Goal: Task Accomplishment & Management: Complete application form

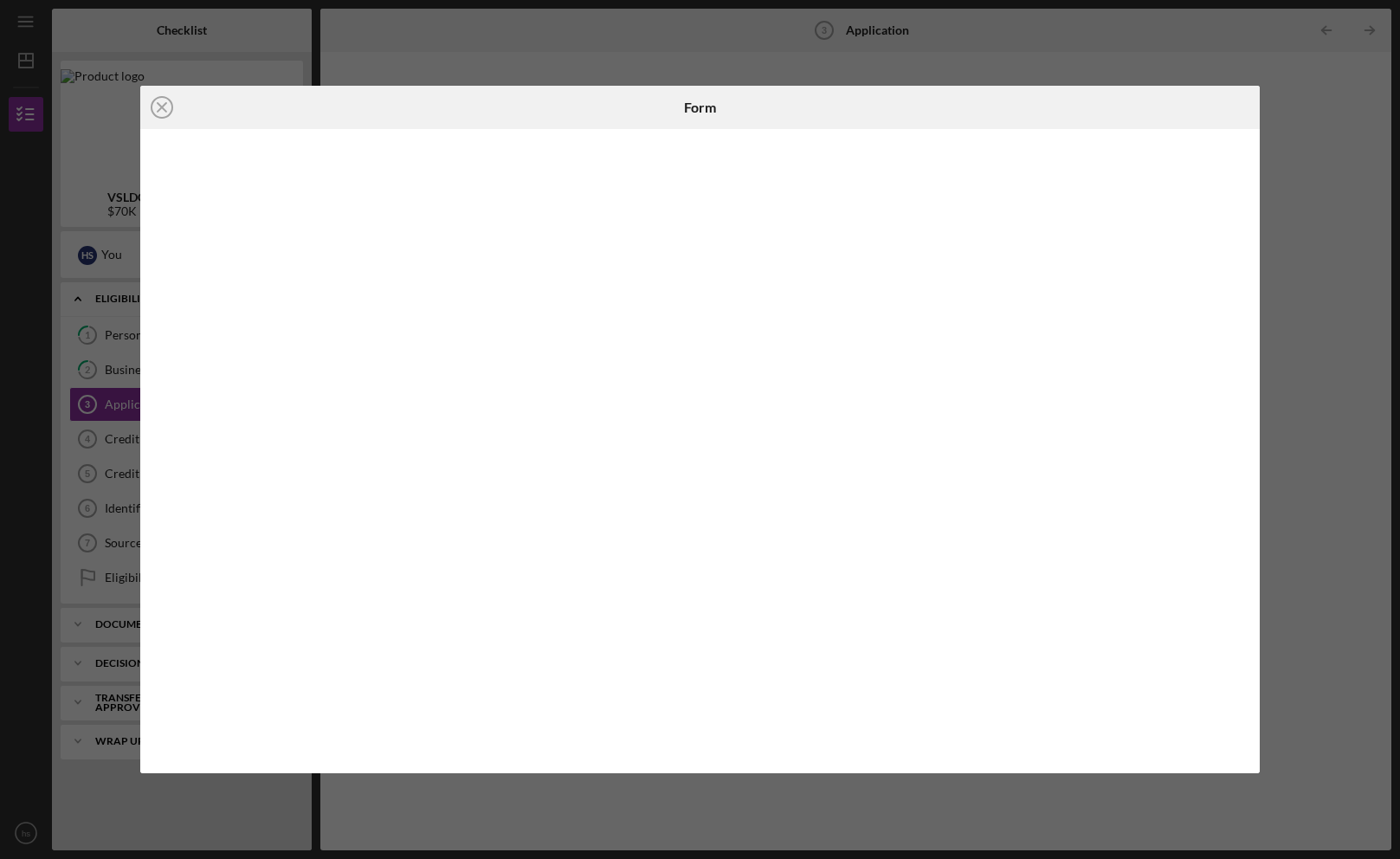
click at [298, 109] on div "Icon/Close" at bounding box center [327, 107] width 373 height 44
click at [325, 23] on div "Icon/Close Form" at bounding box center [700, 429] width 1400 height 859
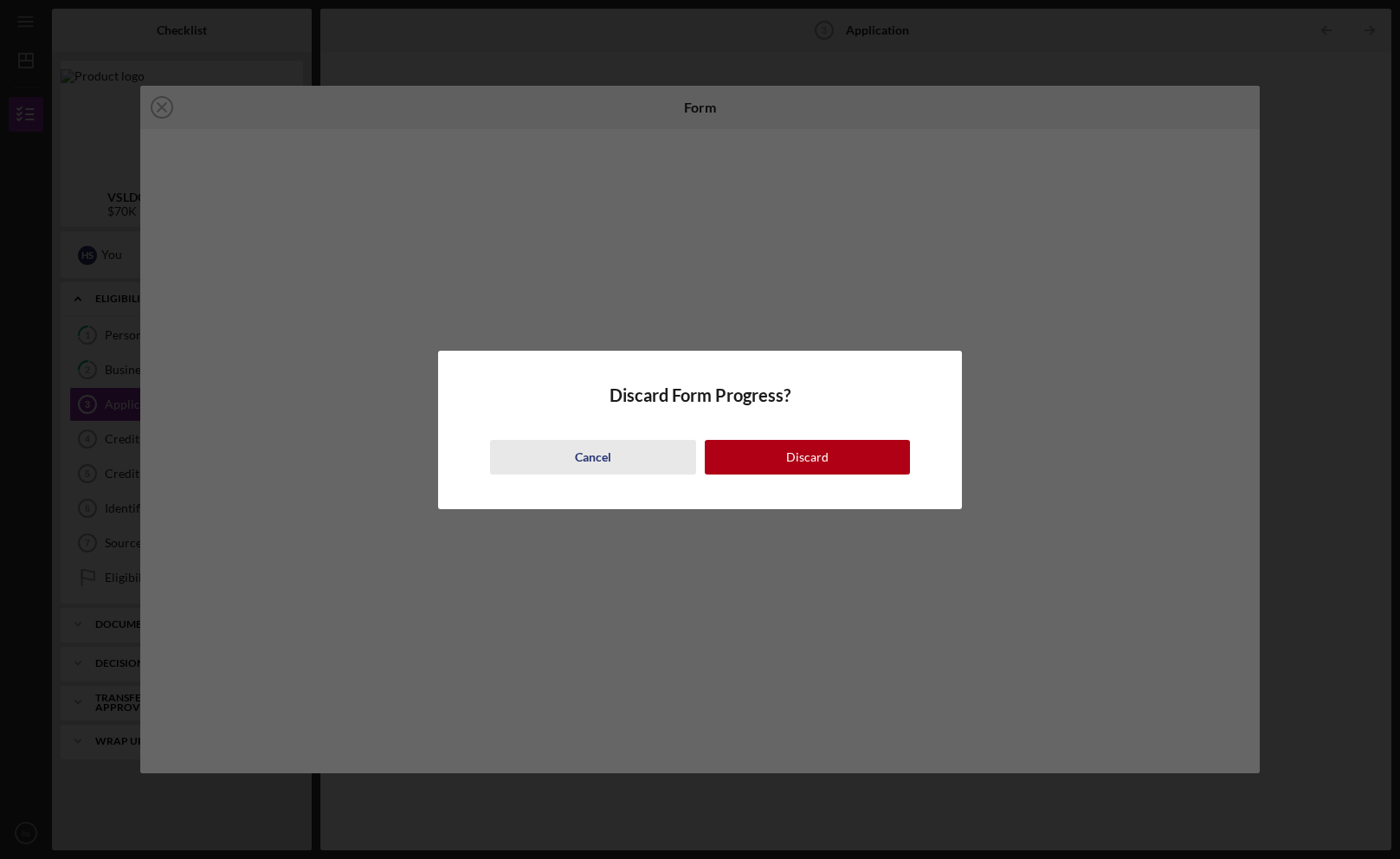
click at [545, 454] on button "Cancel" at bounding box center [592, 457] width 206 height 34
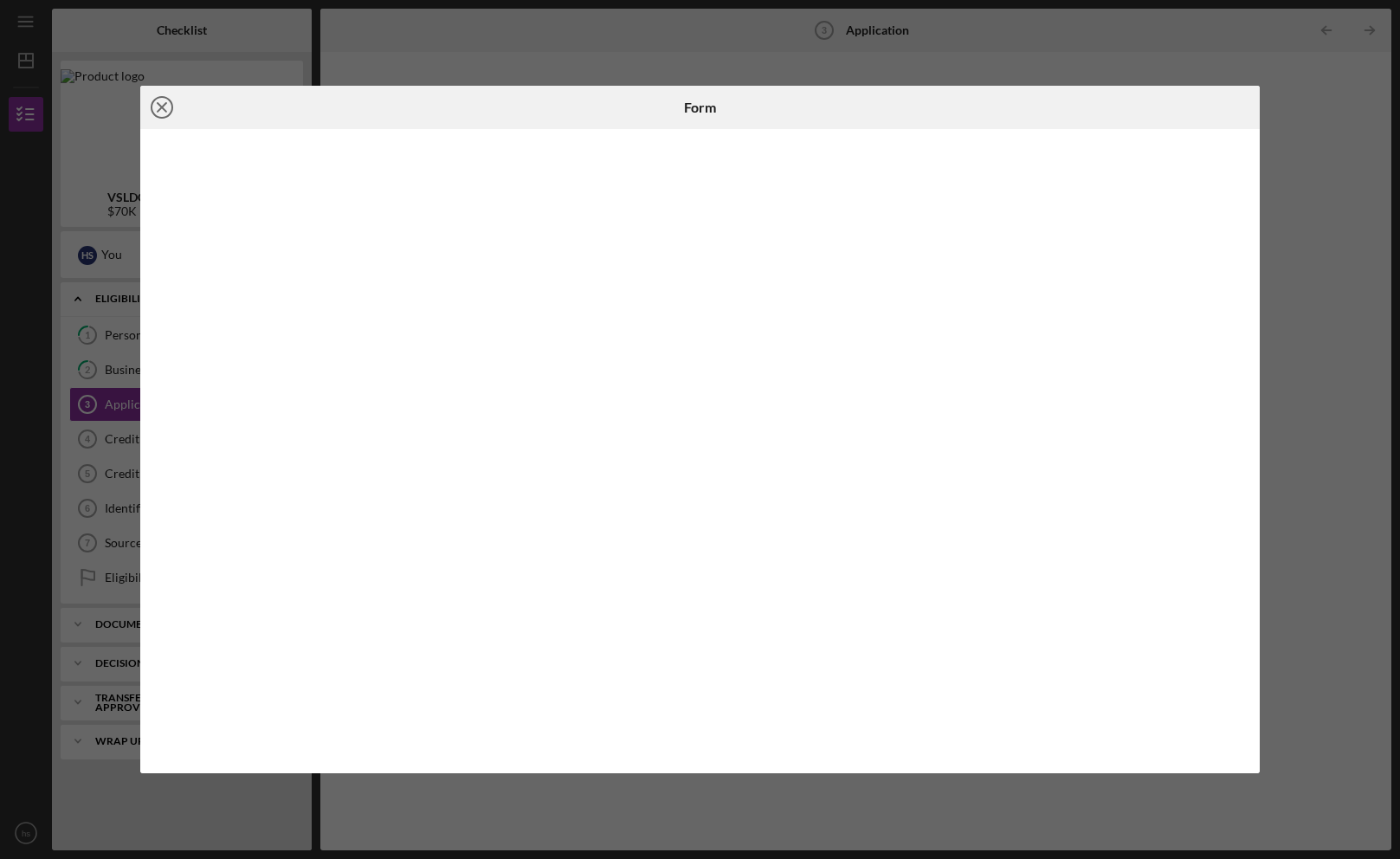
click at [158, 106] on icon "Icon/Close" at bounding box center [162, 107] width 44 height 44
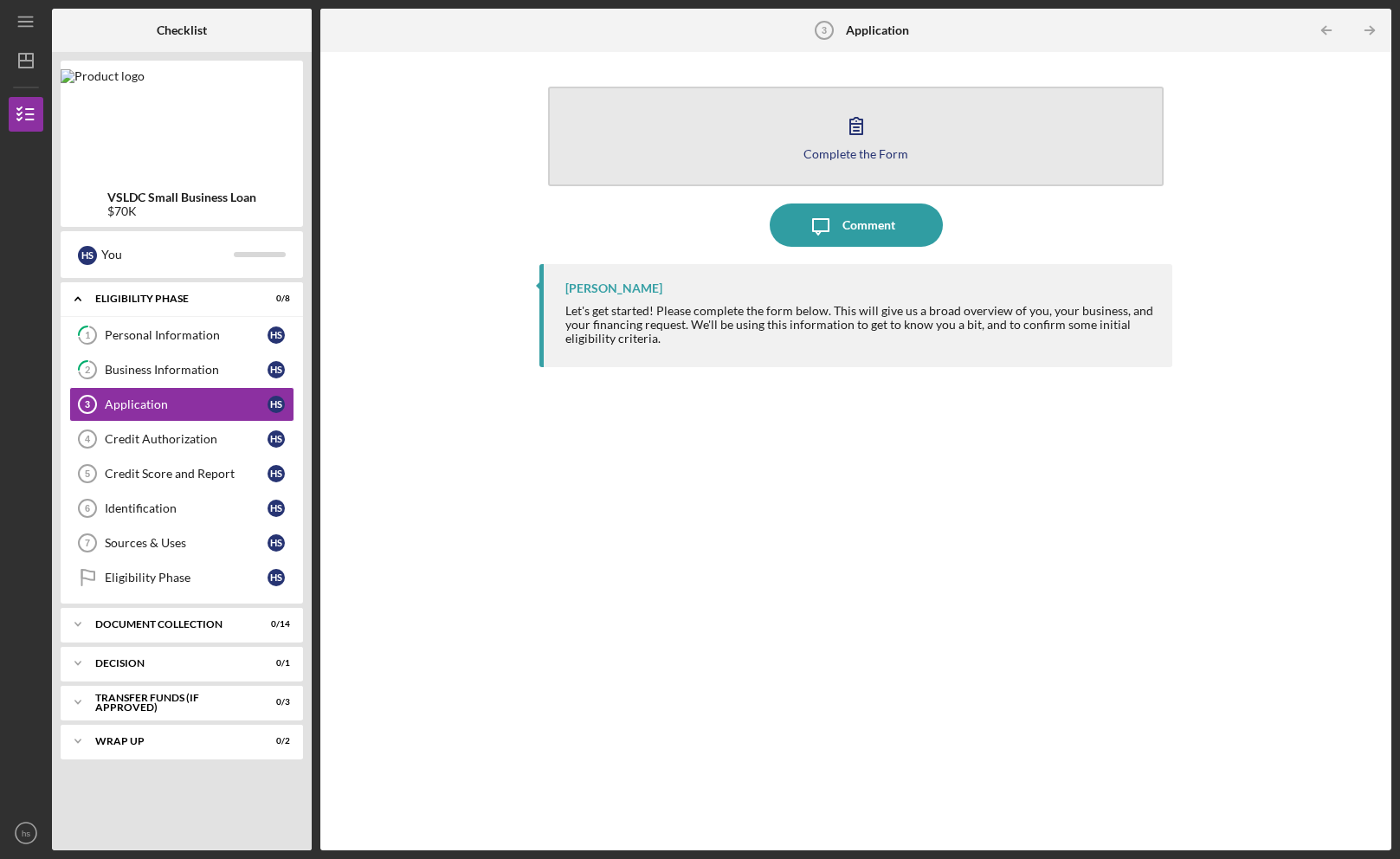
click at [858, 134] on icon "button" at bounding box center [856, 126] width 12 height 16
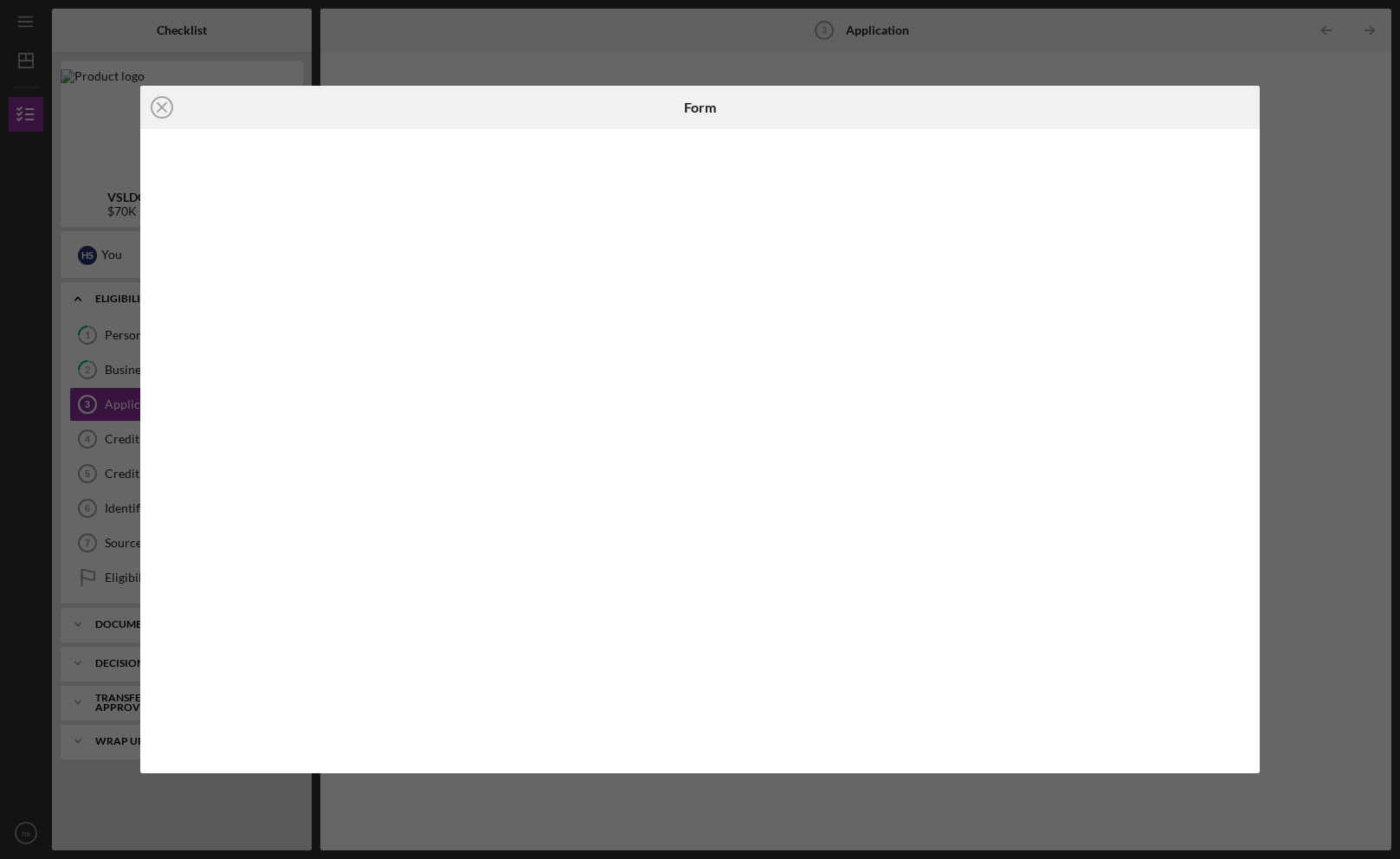
click at [157, 107] on icon "Icon/Close" at bounding box center [162, 107] width 44 height 44
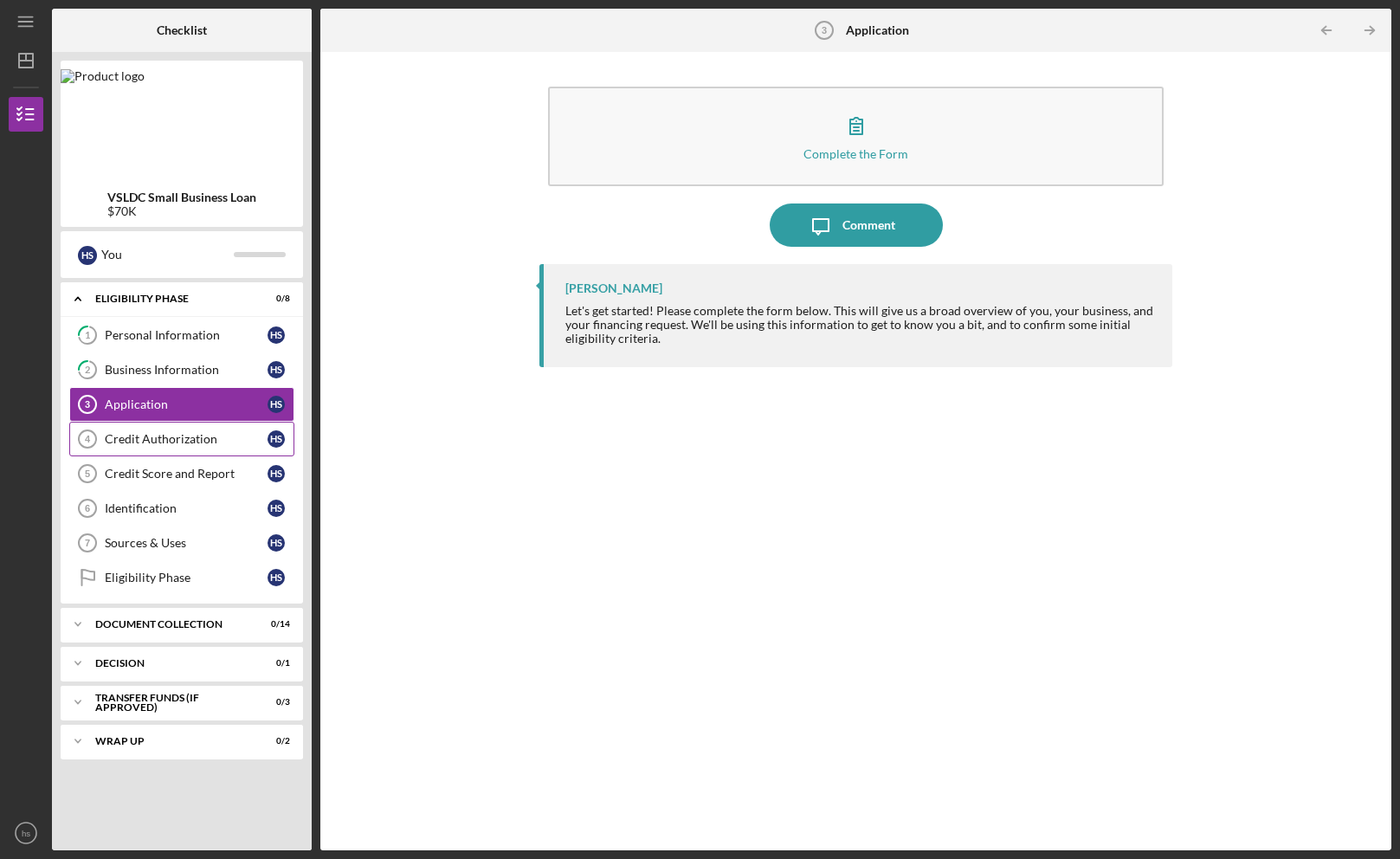
click at [114, 444] on div "Credit Authorization" at bounding box center [185, 438] width 162 height 14
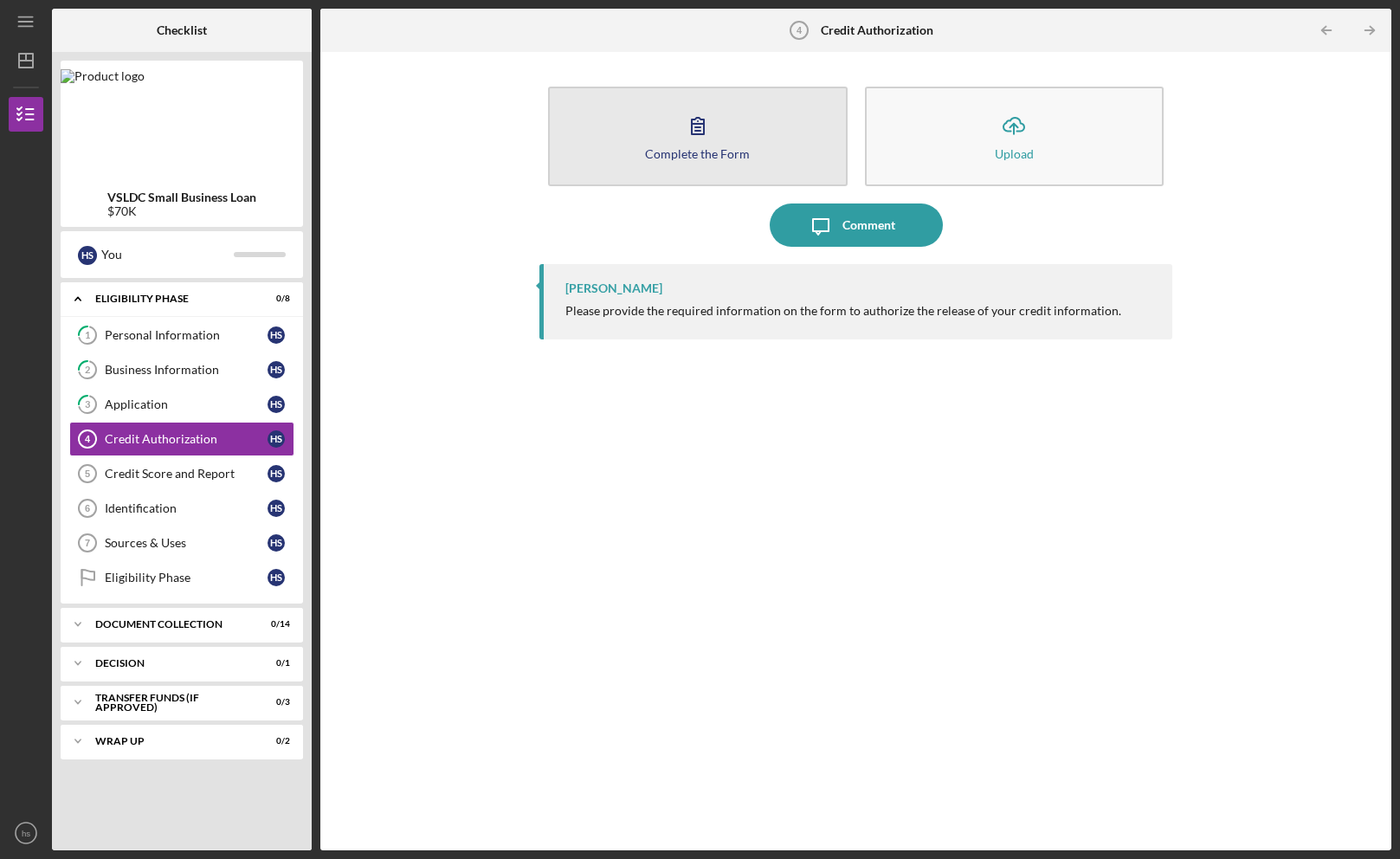
click at [687, 134] on icon "button" at bounding box center [698, 126] width 44 height 44
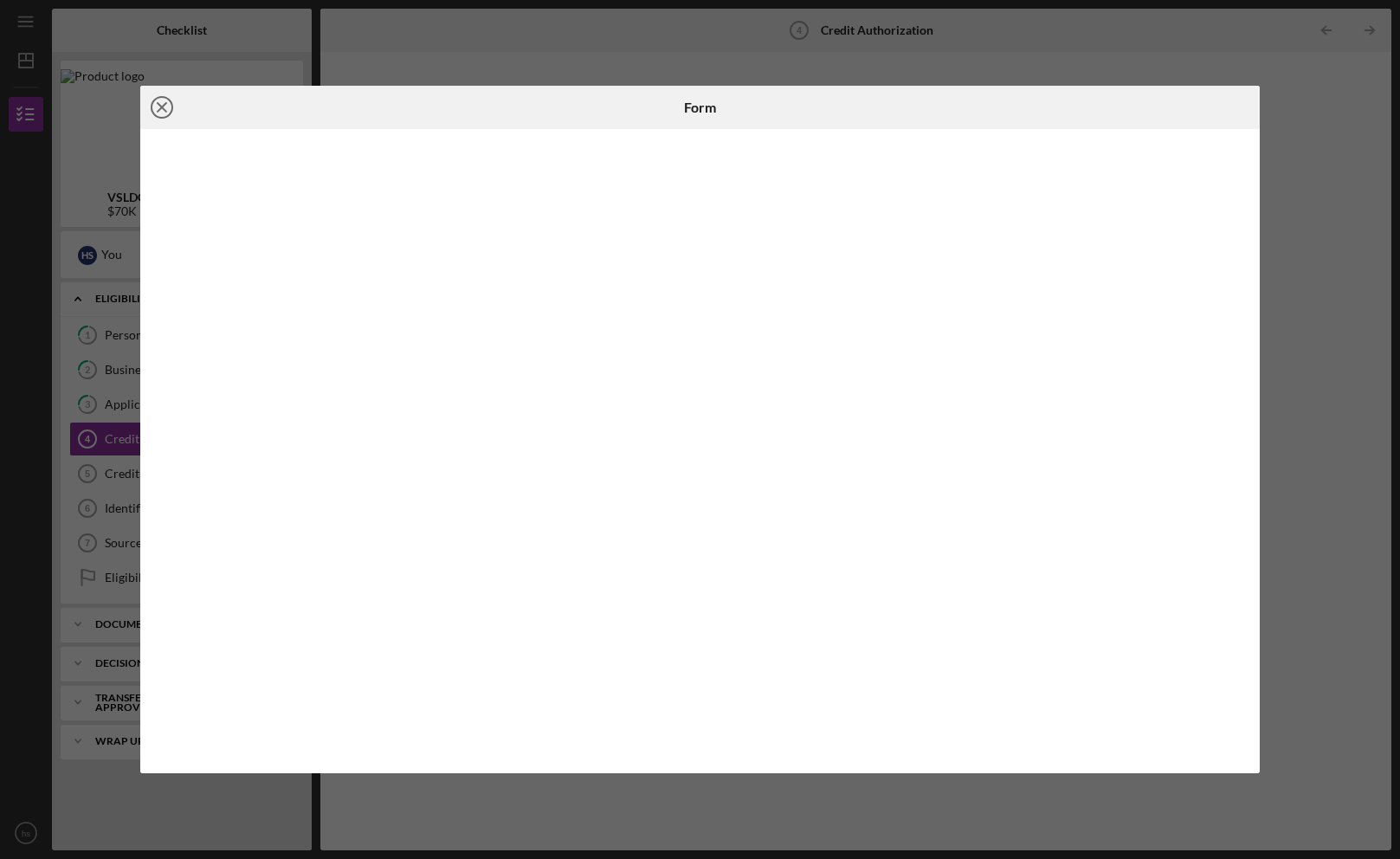
click at [164, 102] on icon "Icon/Close" at bounding box center [162, 107] width 44 height 44
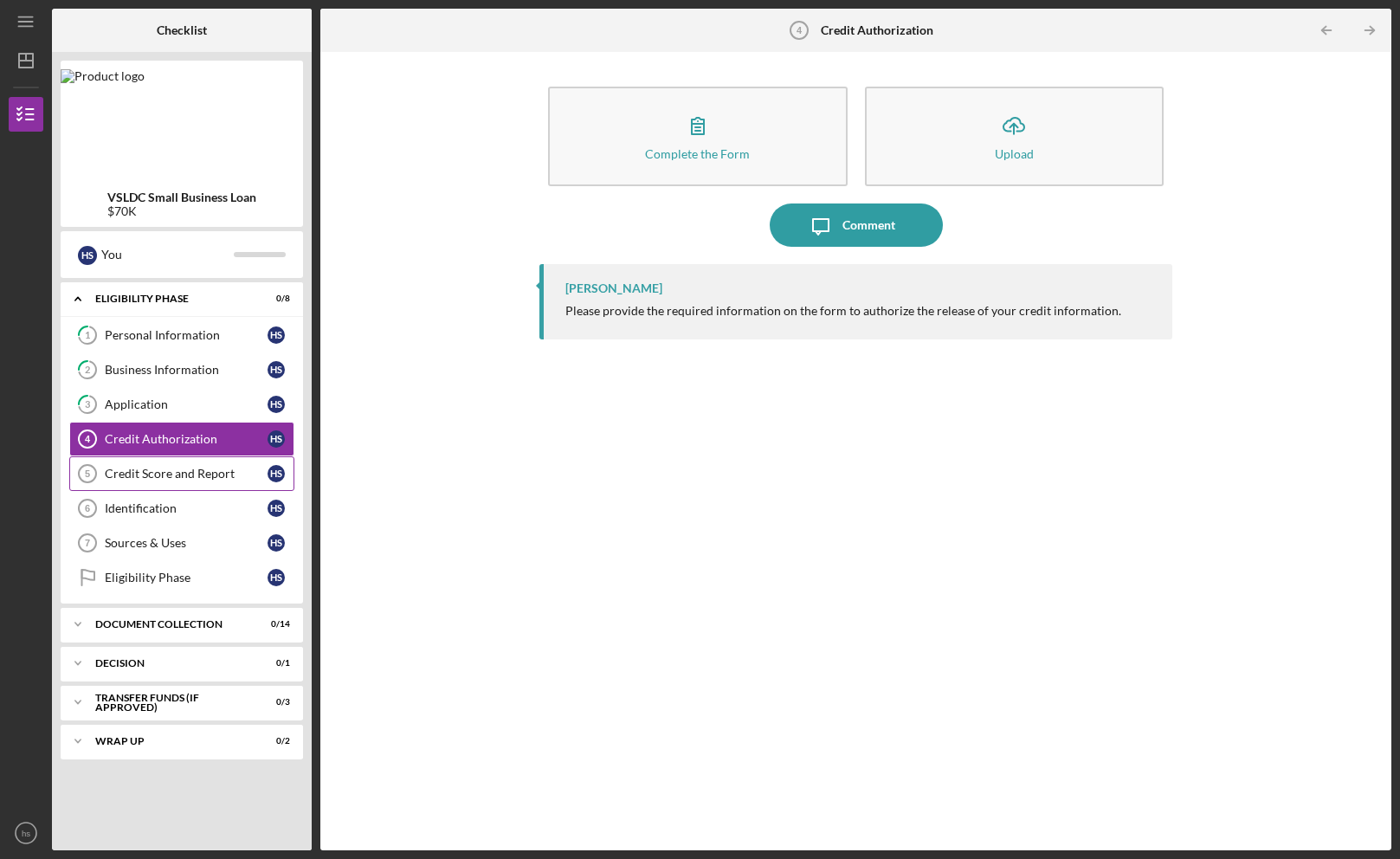
click at [189, 473] on div "Credit Score and Report" at bounding box center [185, 473] width 162 height 14
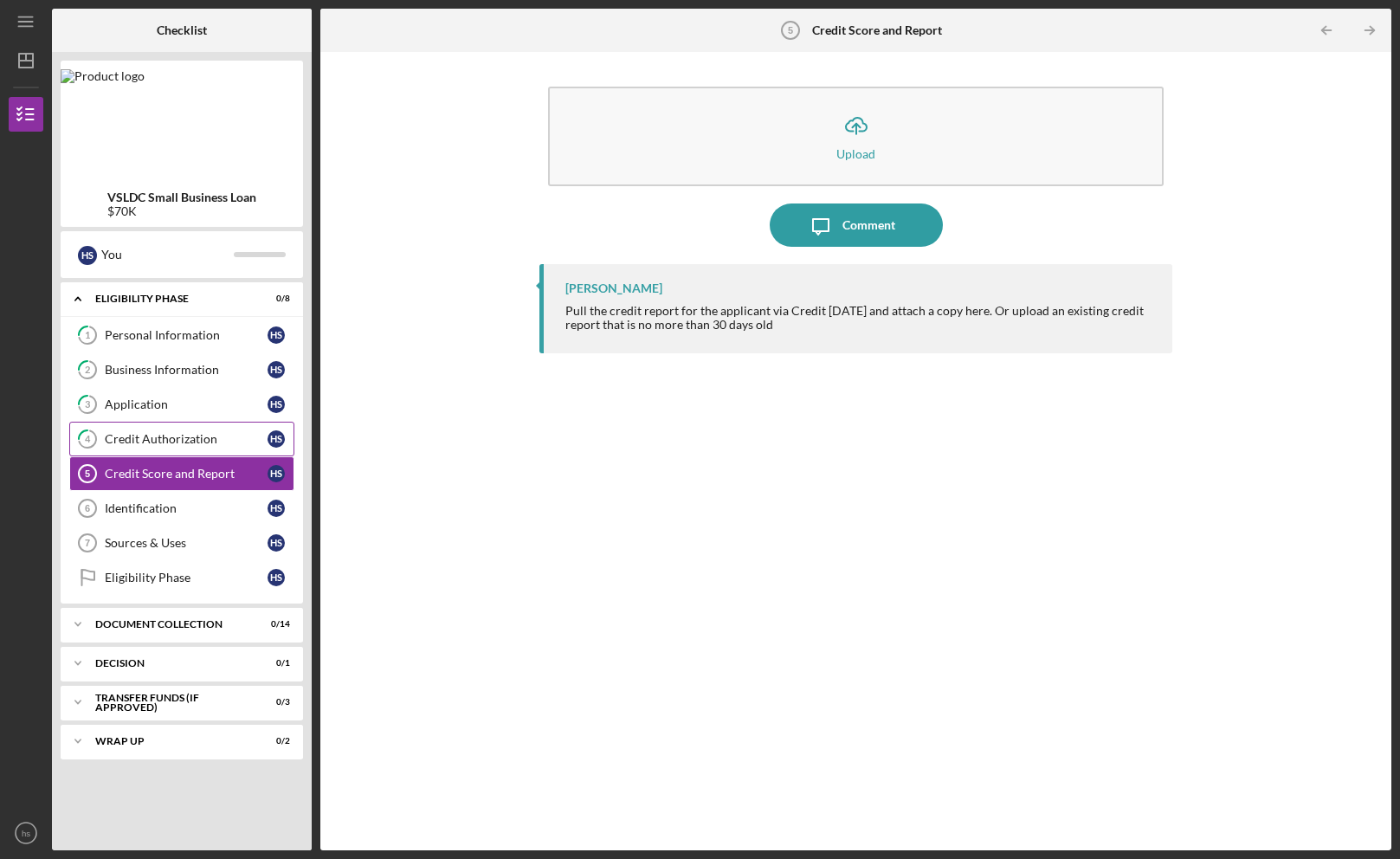
click at [142, 441] on div "Credit Authorization" at bounding box center [185, 438] width 162 height 14
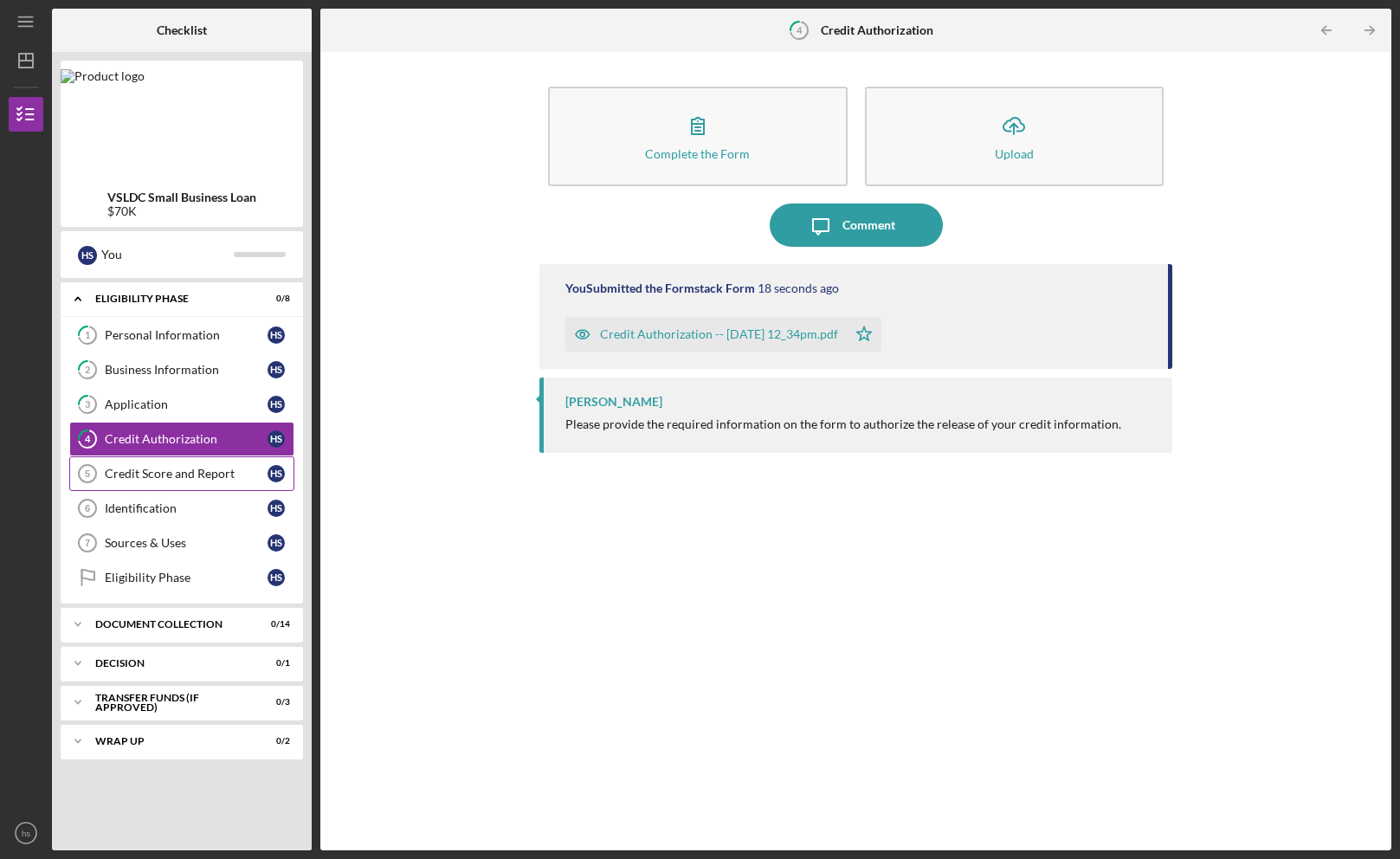
click at [161, 473] on div "Credit Score and Report" at bounding box center [185, 473] width 162 height 14
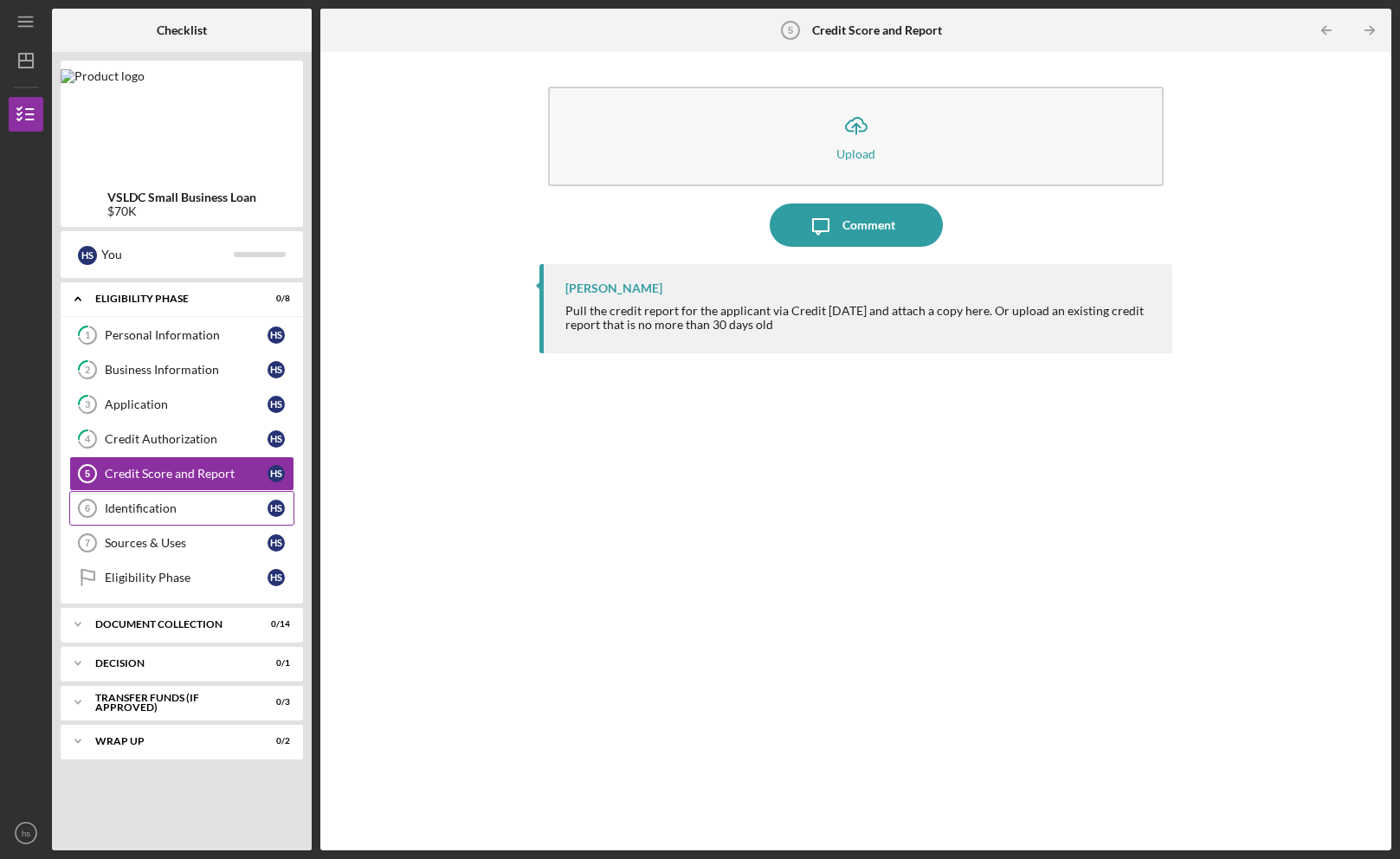
click at [137, 512] on div "Identification" at bounding box center [185, 507] width 162 height 14
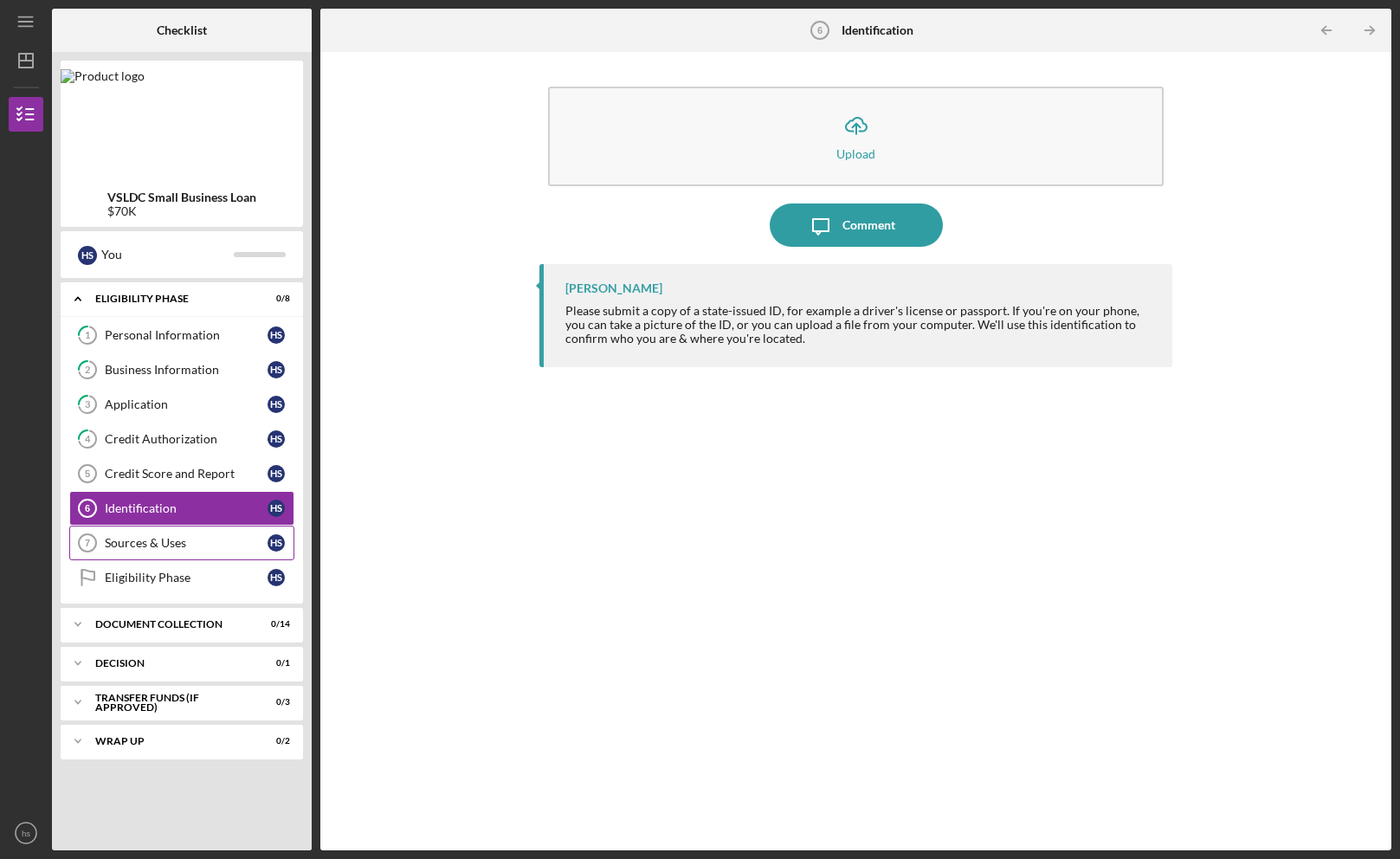
click at [144, 549] on div "Sources & Uses" at bounding box center [185, 542] width 162 height 14
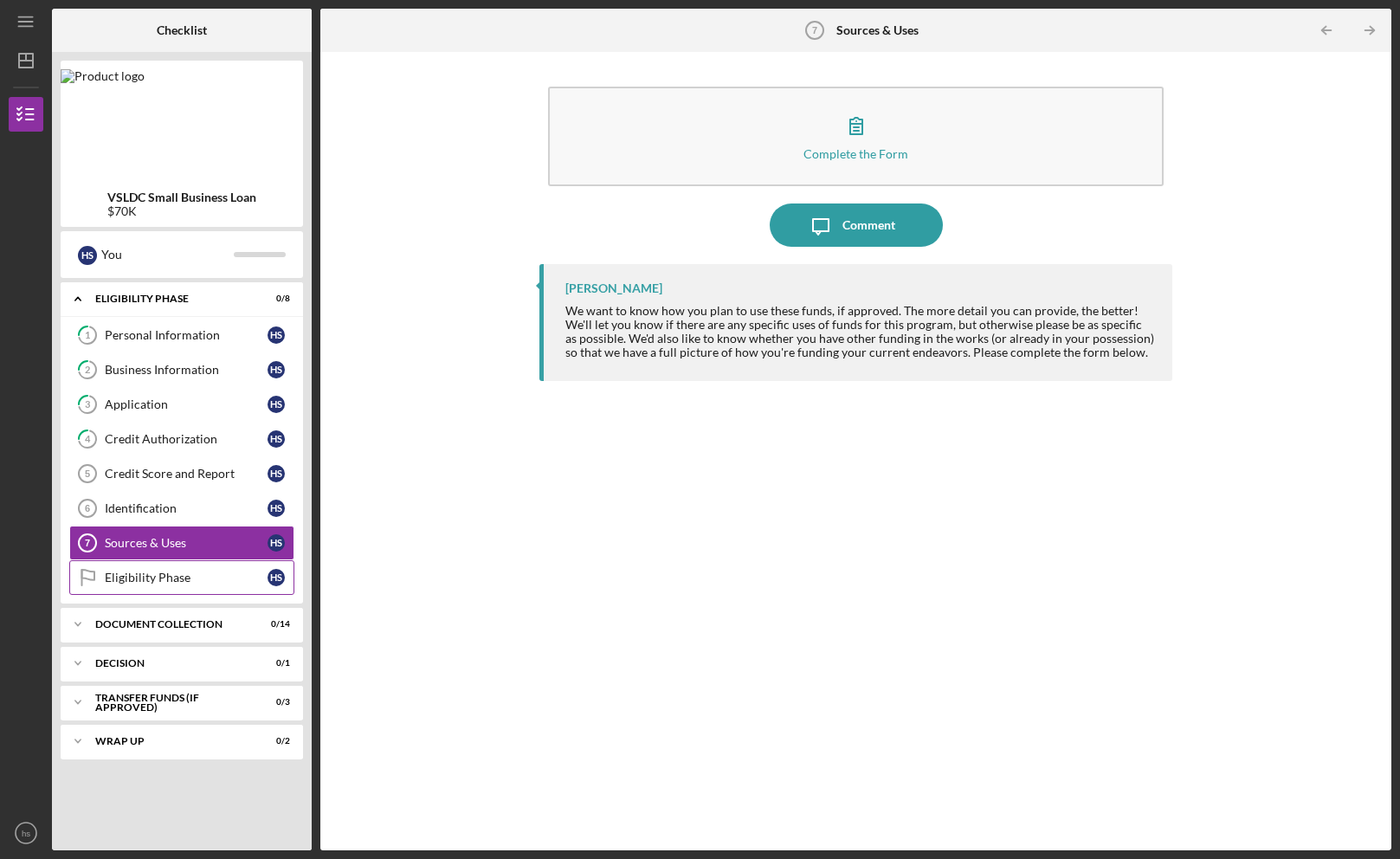
click at [136, 577] on div "Eligibility Phase" at bounding box center [185, 577] width 162 height 14
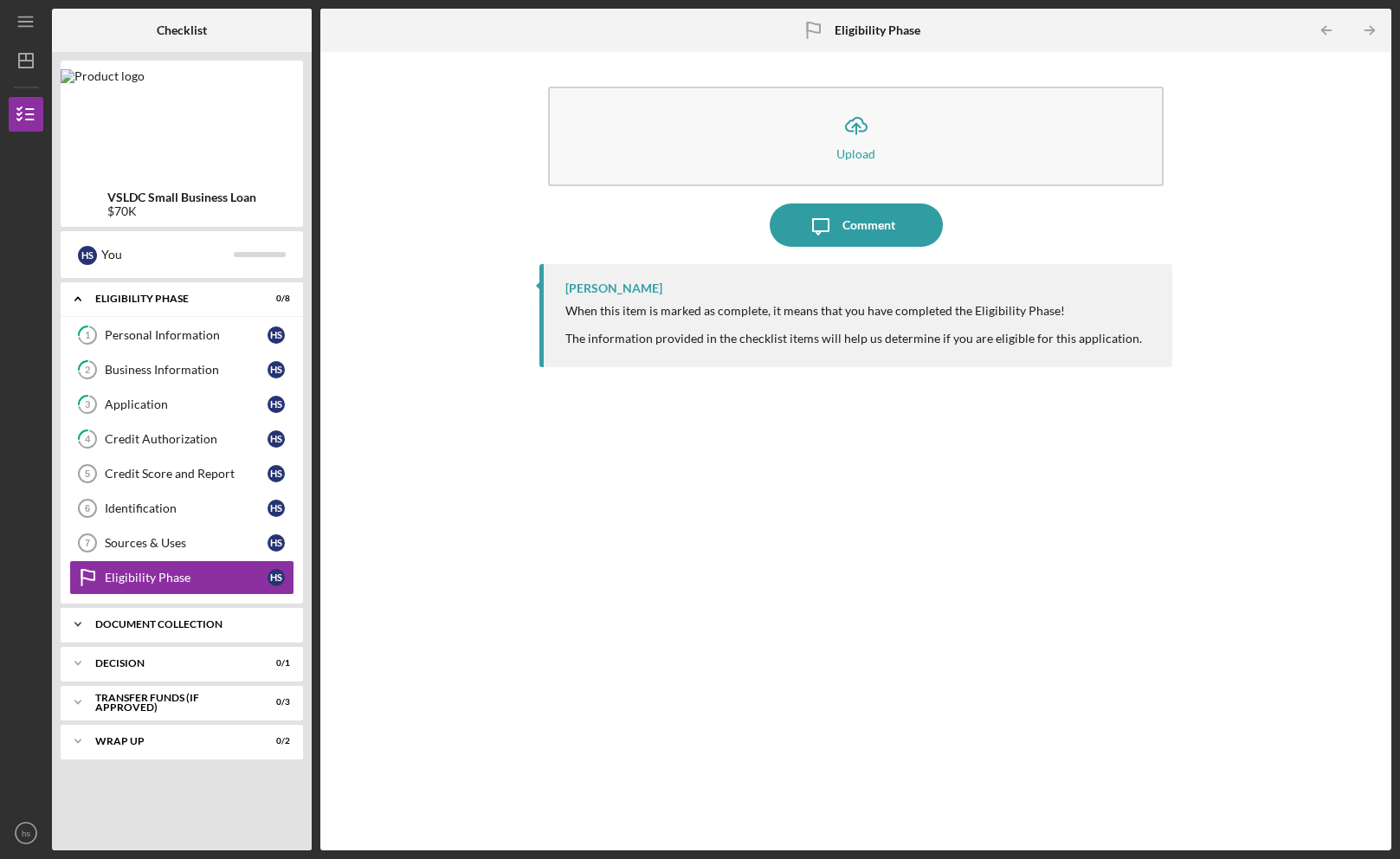
click at [117, 624] on div "Document Collection" at bounding box center [188, 623] width 186 height 10
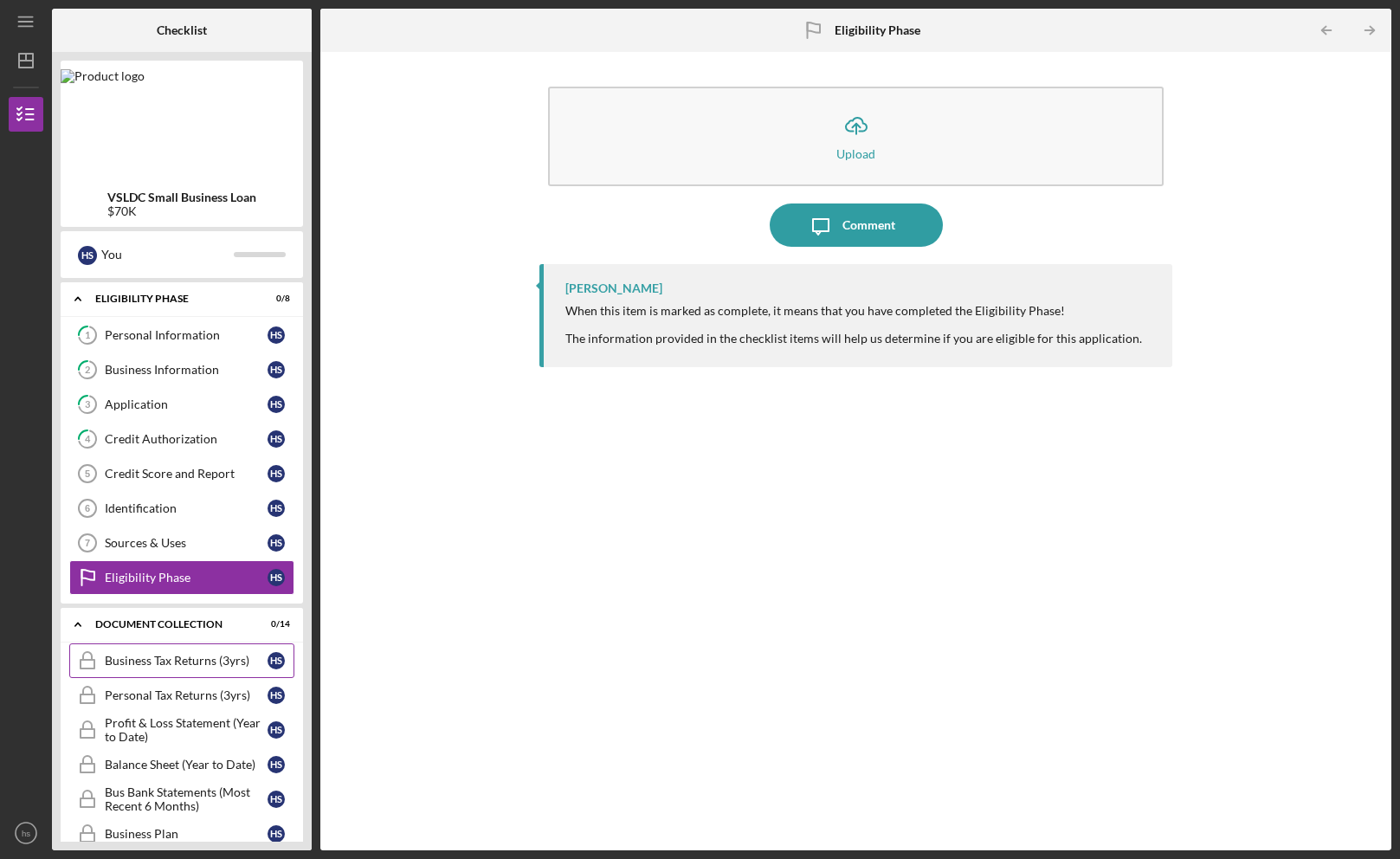
click at [176, 660] on div "Business Tax Returns (3yrs)" at bounding box center [185, 659] width 162 height 14
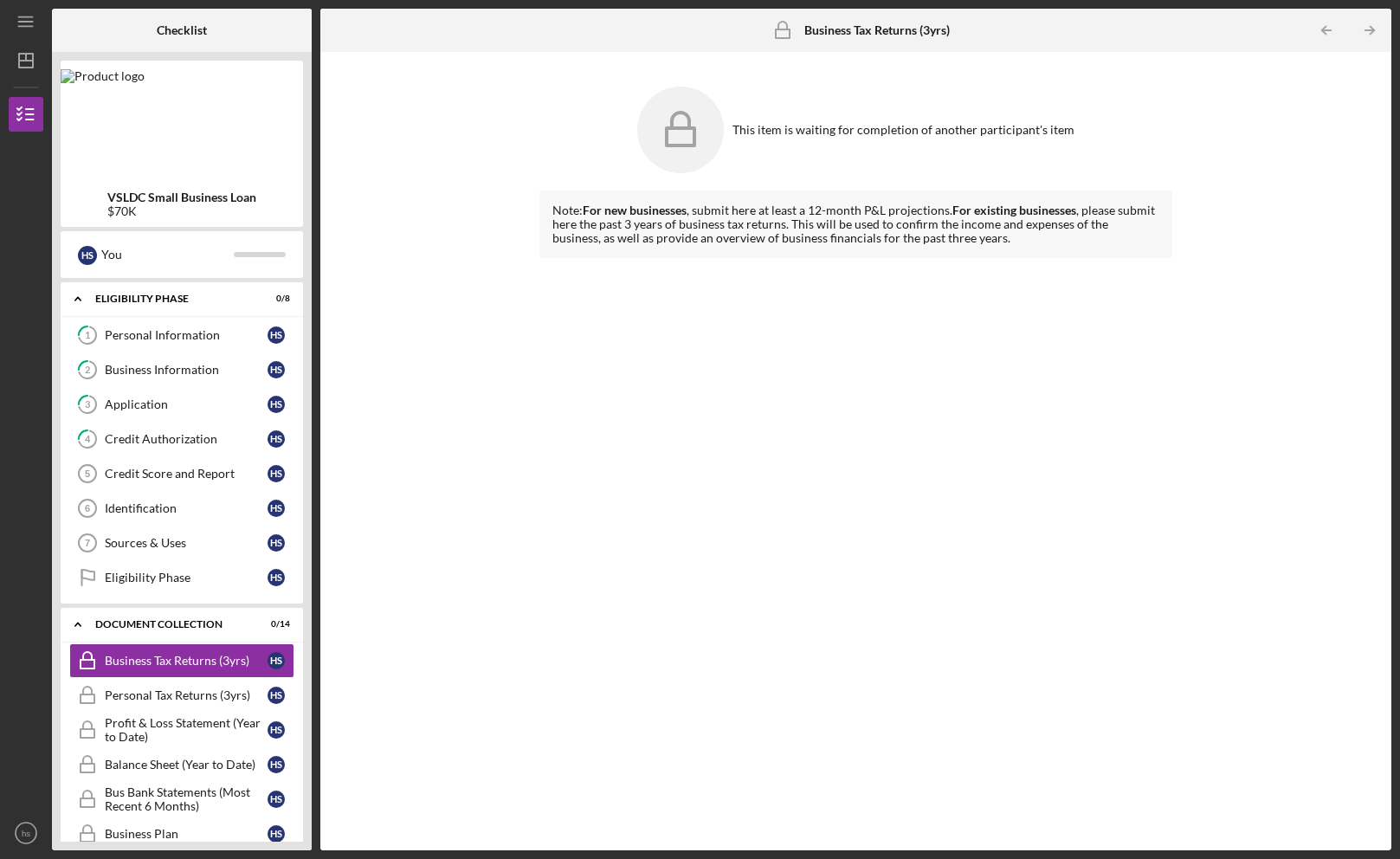
click at [813, 552] on div "Note: For new businesses , submit here at least a 12-month P&L projections. For…" at bounding box center [855, 507] width 632 height 633
click at [134, 349] on link "1 Personal Information h s" at bounding box center [181, 335] width 225 height 34
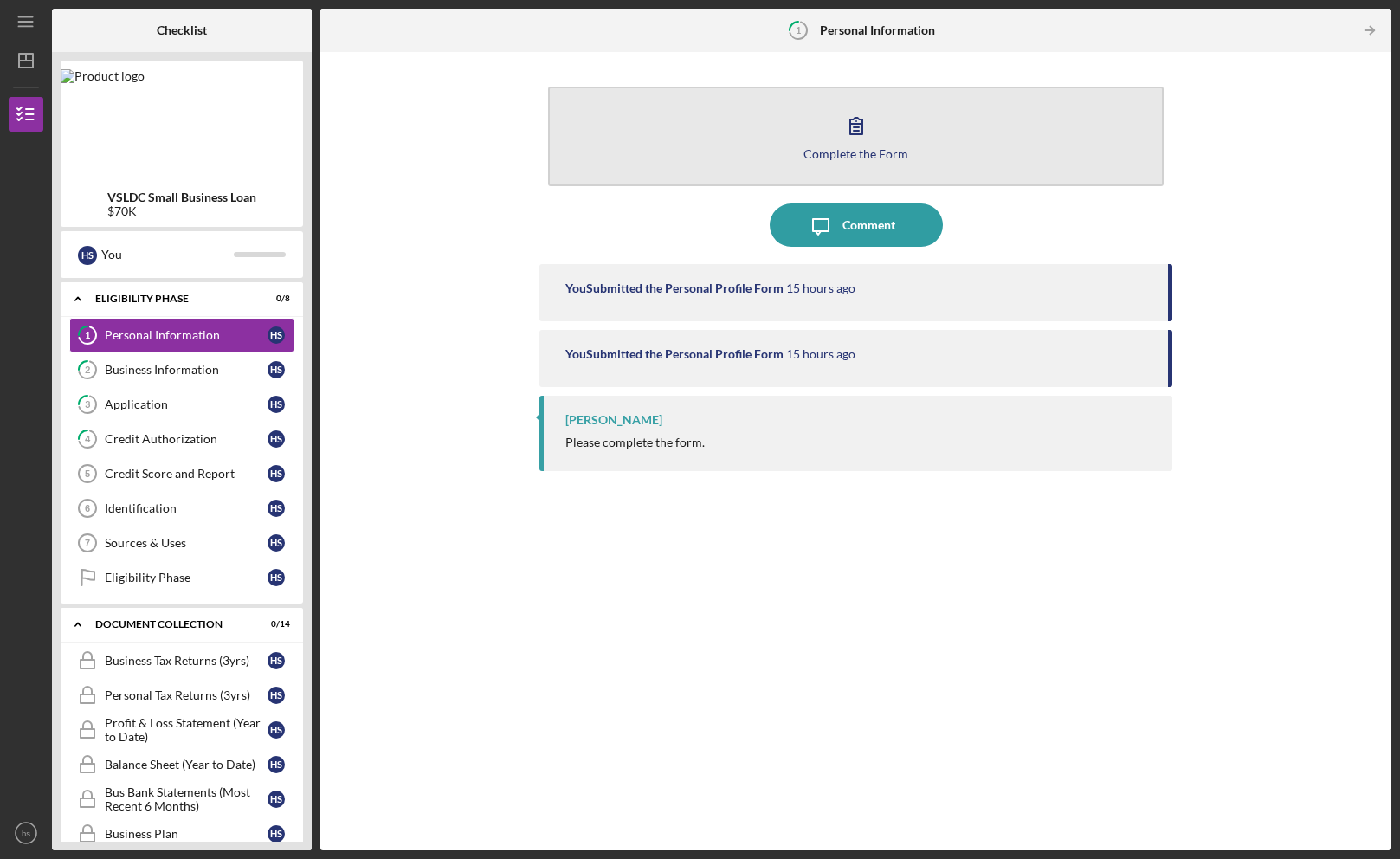
click at [860, 134] on icon "button" at bounding box center [856, 126] width 12 height 16
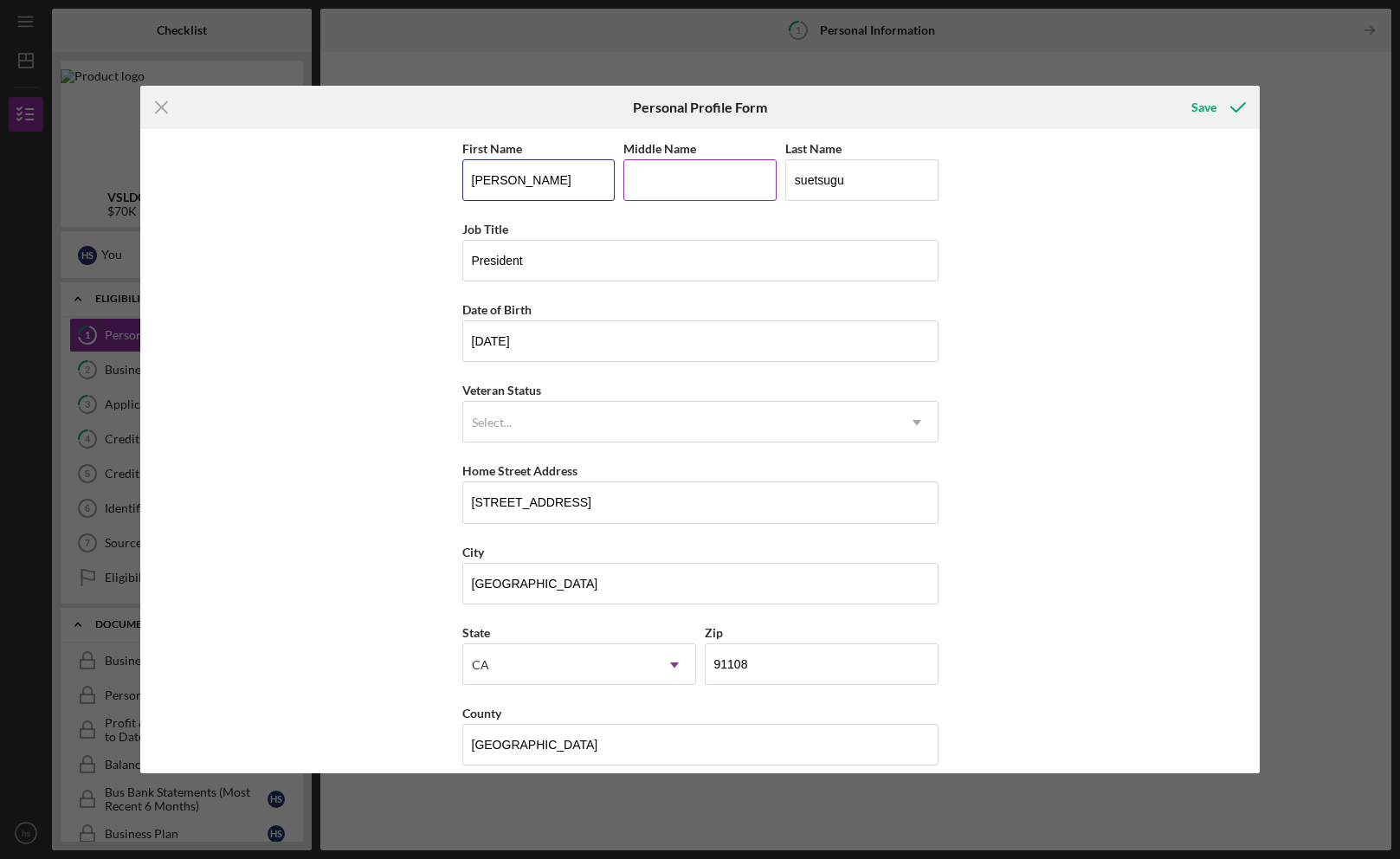
type input "[PERSON_NAME]"
type input "h"
click at [1158, 291] on div "First Name [PERSON_NAME] Middle Name h Last Name suetsugu Job Title President D…" at bounding box center [700, 451] width 1121 height 644
click at [242, 268] on div "First Name [PERSON_NAME] Middle Name h Last Name suetsugu Job Title President D…" at bounding box center [700, 451] width 1121 height 644
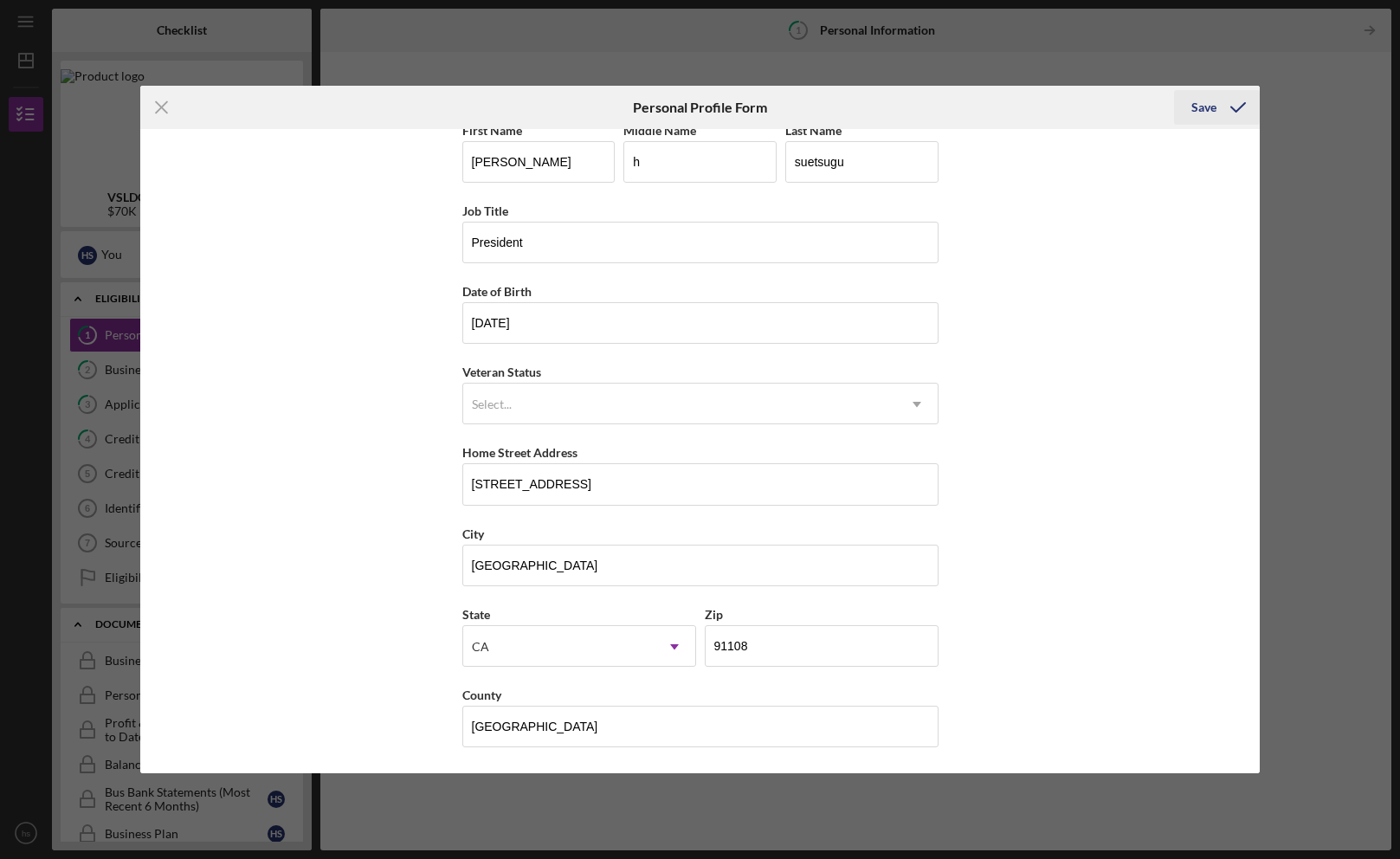
click at [1200, 104] on div "Save" at bounding box center [1204, 107] width 25 height 34
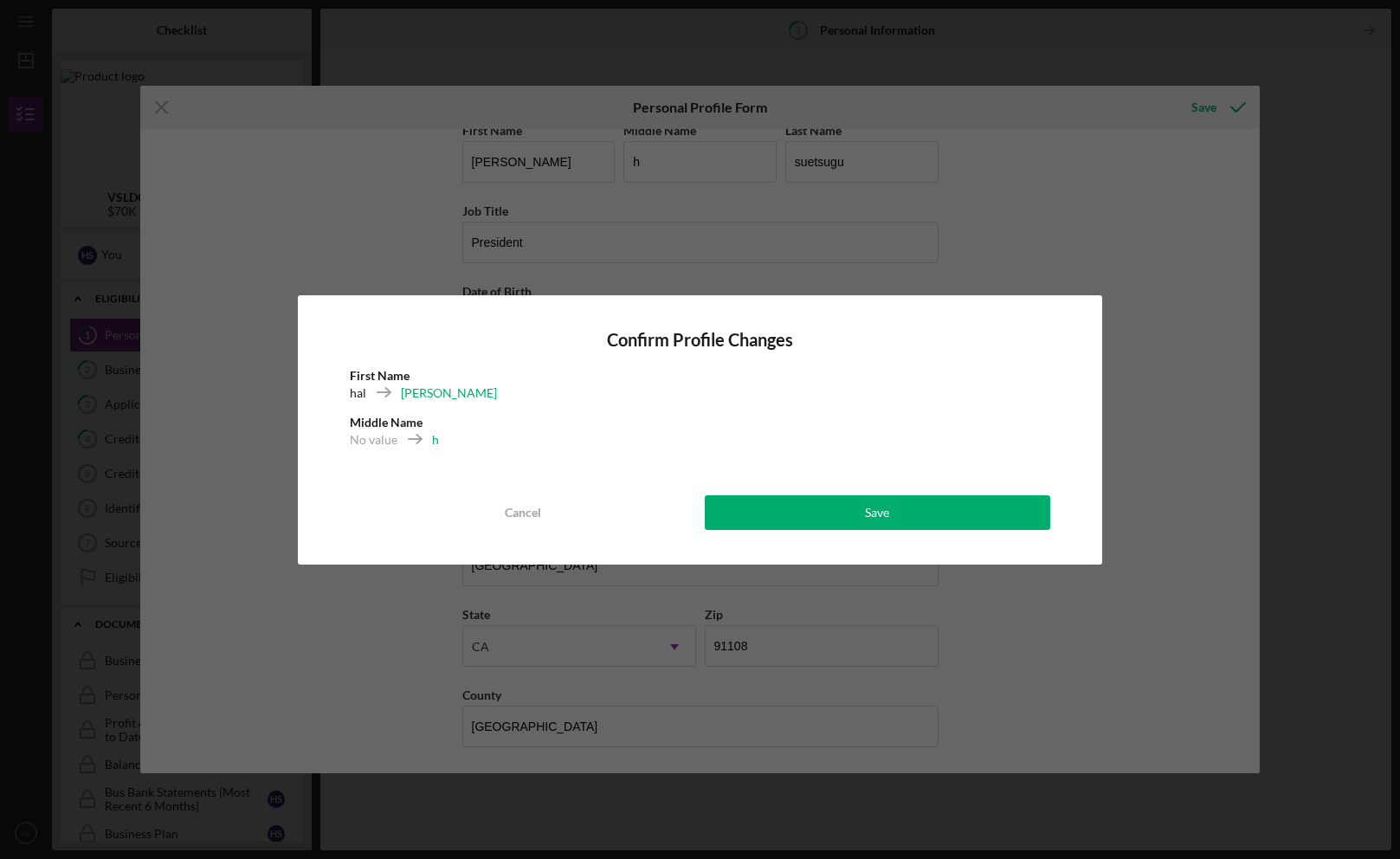
drag, startPoint x: 774, startPoint y: 515, endPoint x: 603, endPoint y: 328, distance: 253.4
click at [774, 515] on button "Save" at bounding box center [877, 512] width 346 height 34
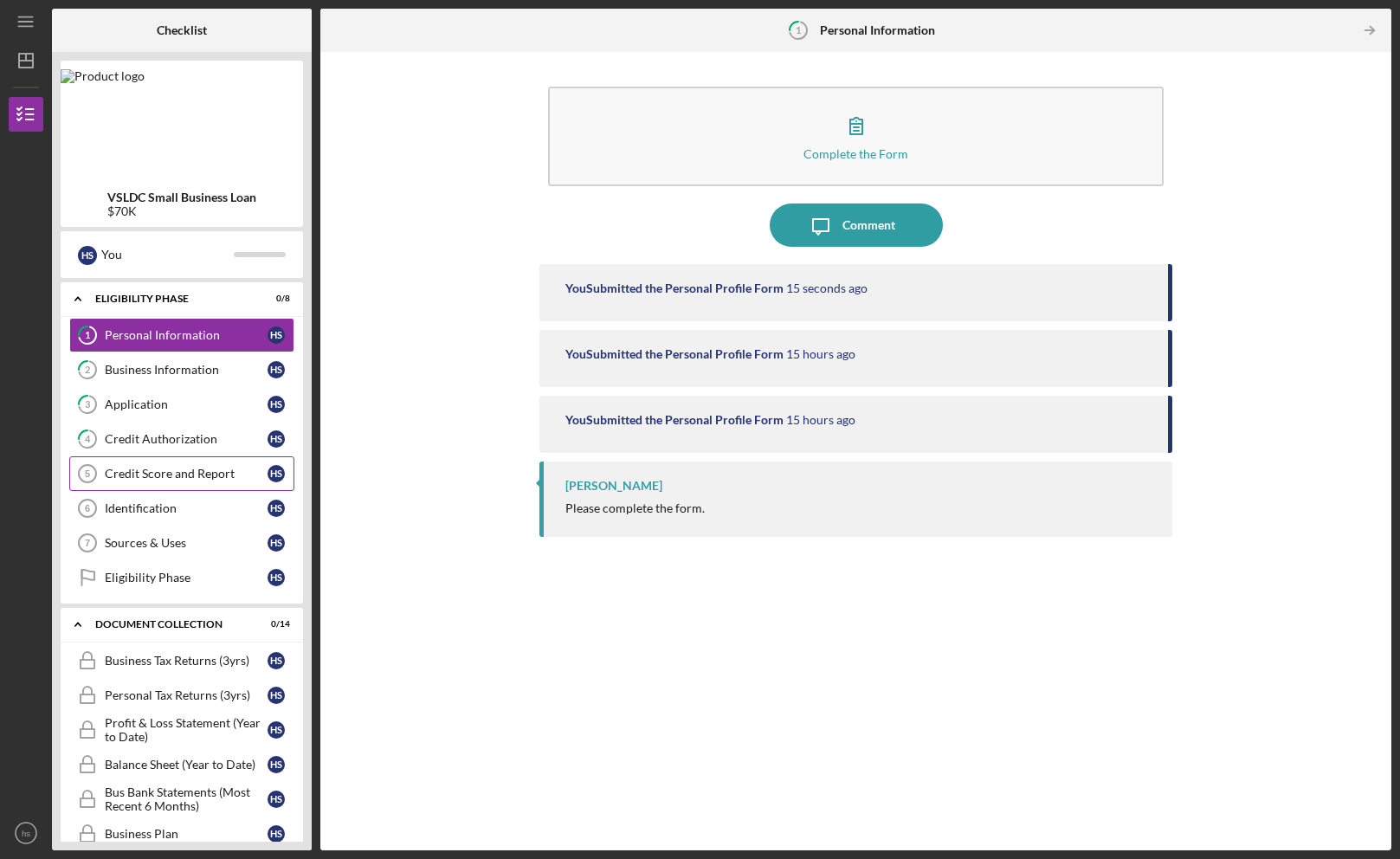
click at [130, 480] on div "Credit Score and Report" at bounding box center [185, 473] width 162 height 14
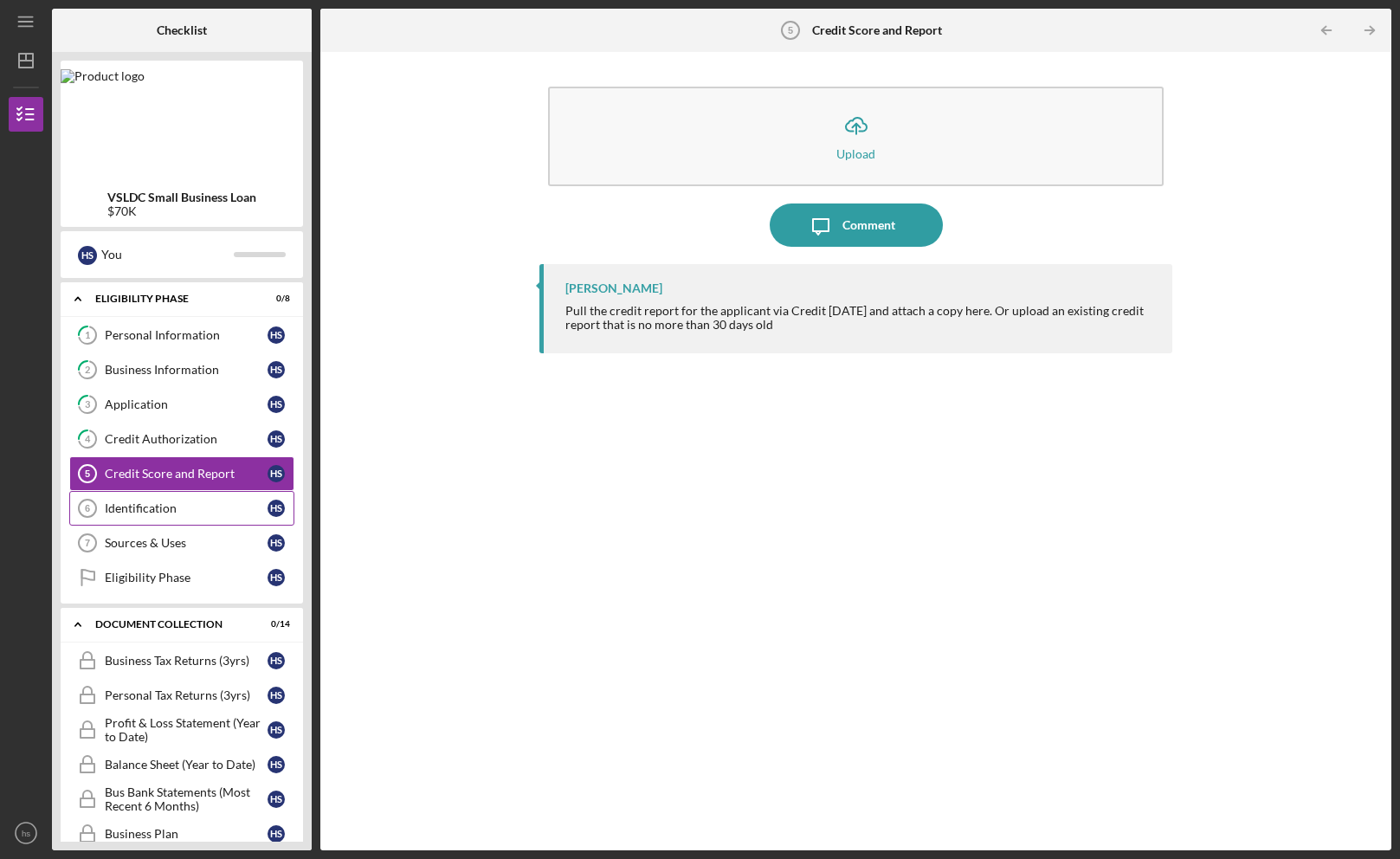
drag, startPoint x: 132, startPoint y: 504, endPoint x: 279, endPoint y: 510, distance: 147.1
click at [132, 505] on div "Identification" at bounding box center [185, 507] width 162 height 14
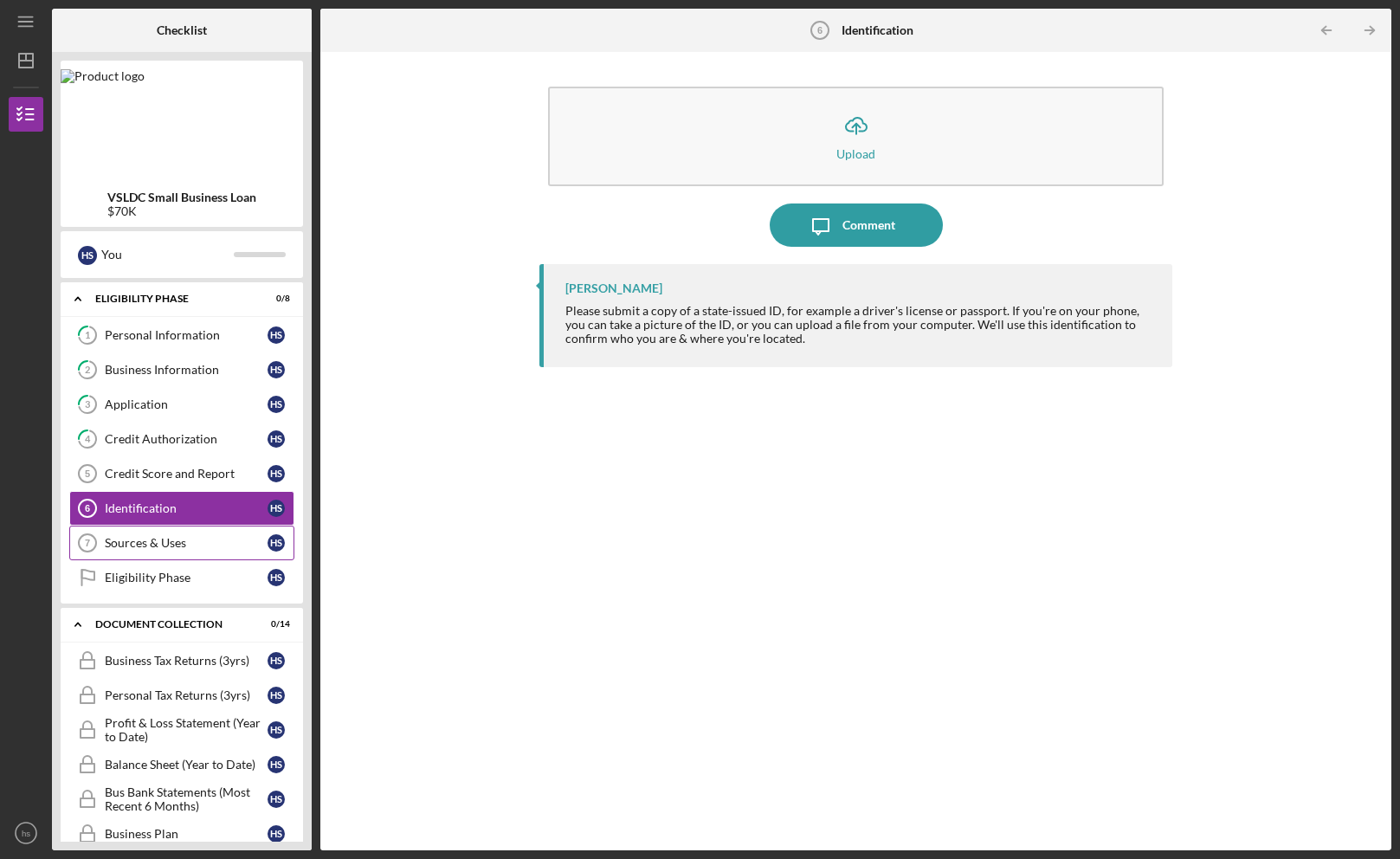
click at [104, 554] on icon "Sources & Uses 7" at bounding box center [88, 542] width 44 height 44
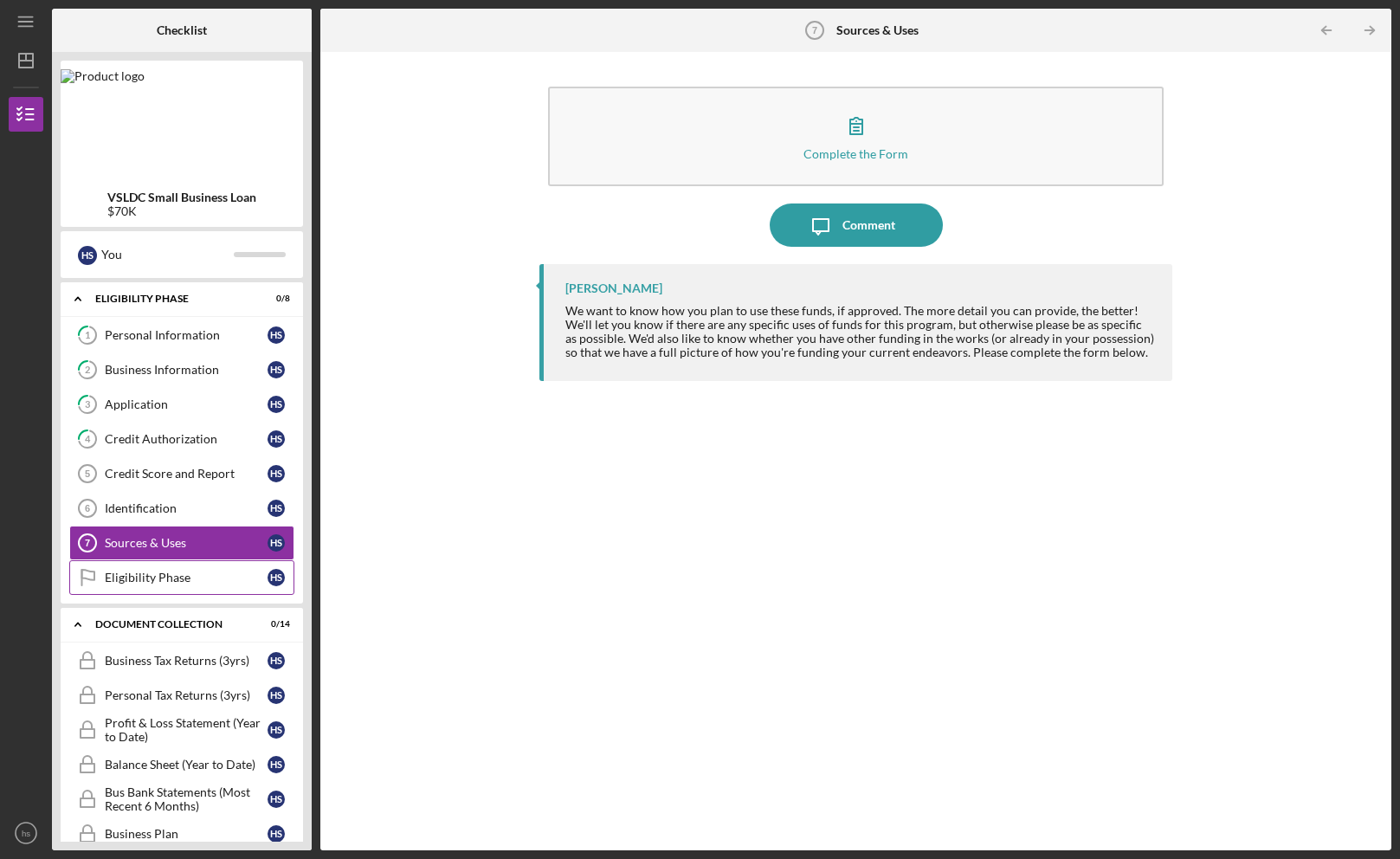
click at [200, 575] on div "Eligibility Phase" at bounding box center [185, 577] width 162 height 14
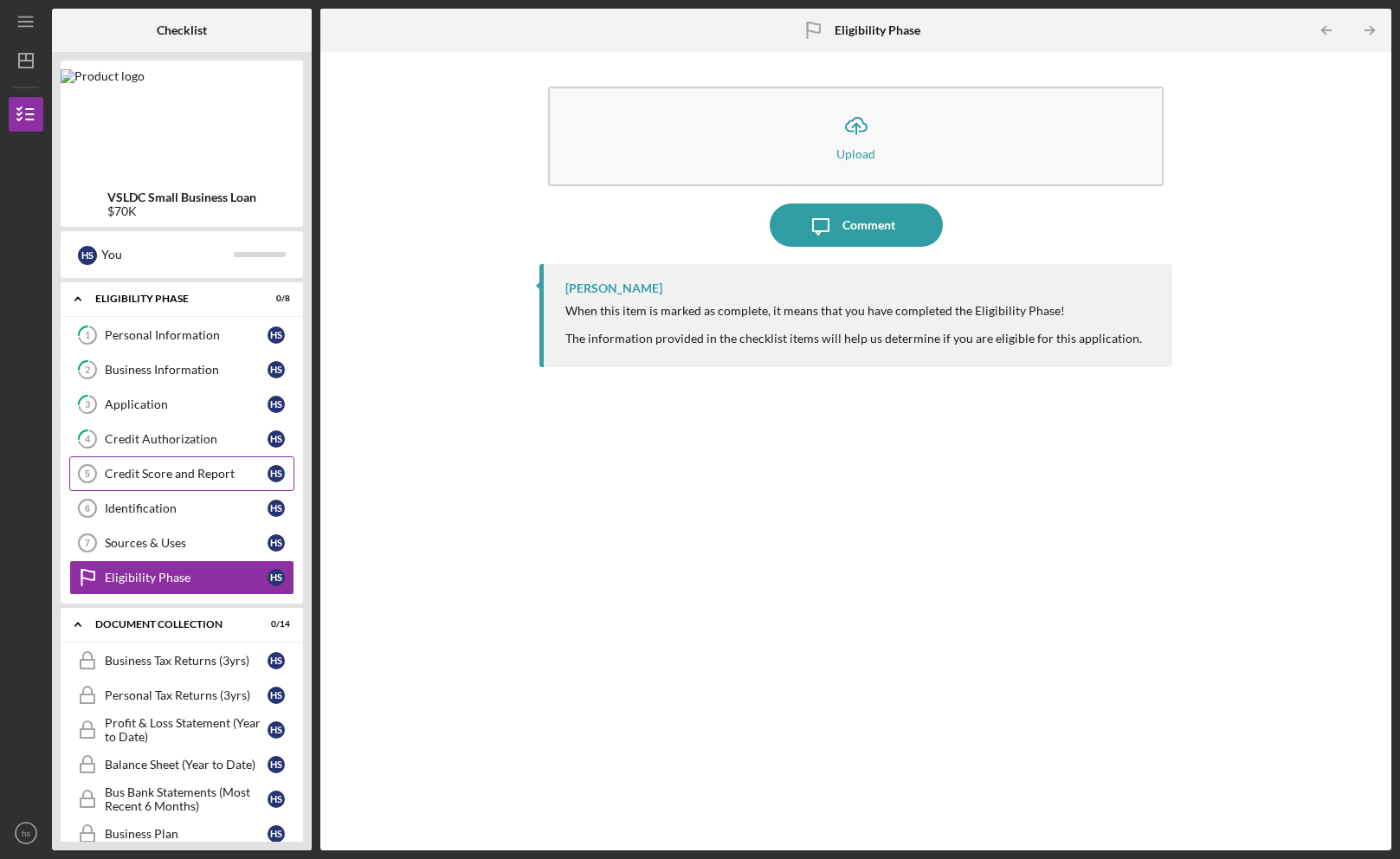
click at [115, 472] on div "Credit Score and Report" at bounding box center [185, 473] width 162 height 14
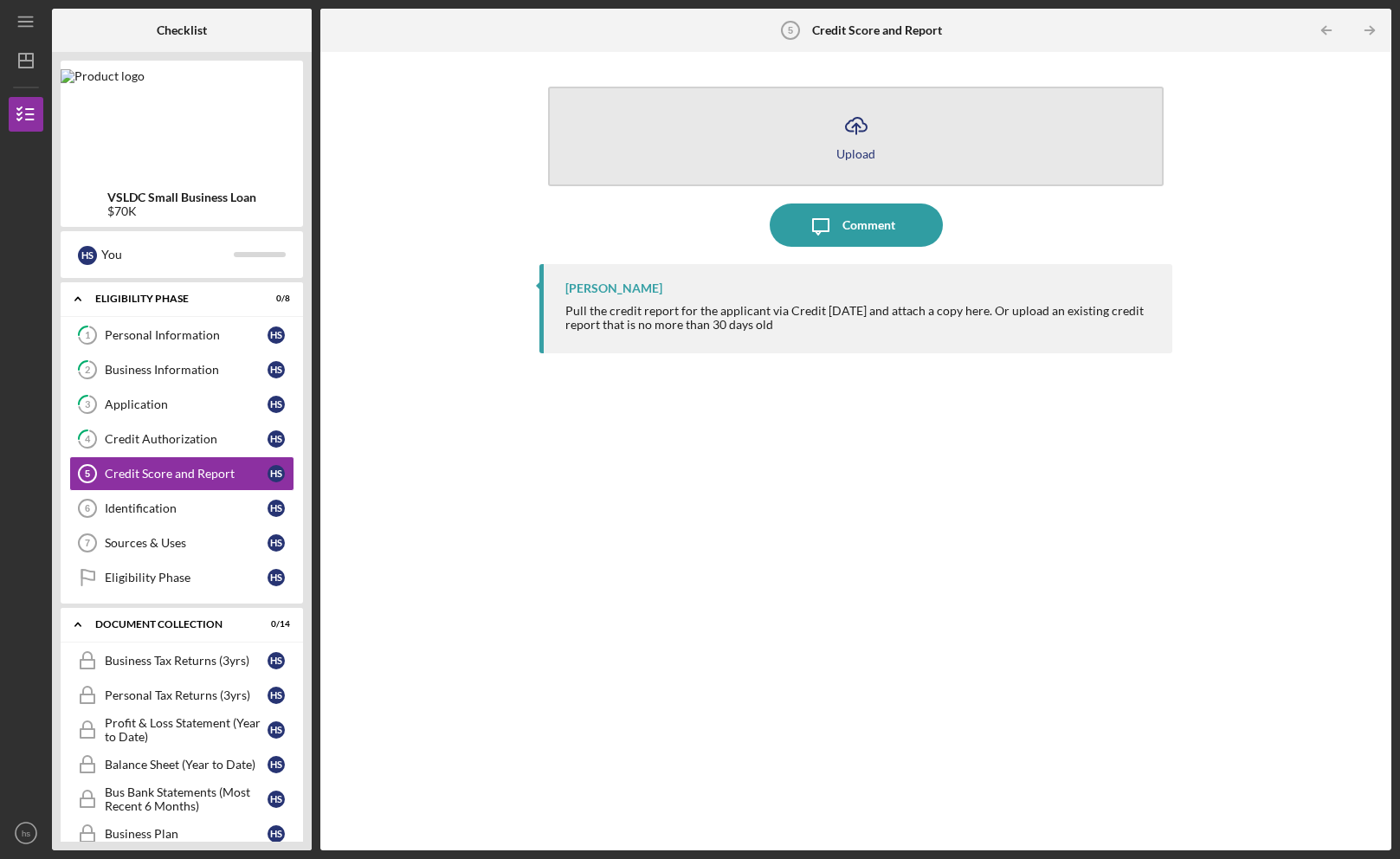
click at [857, 126] on line "button" at bounding box center [857, 128] width 0 height 10
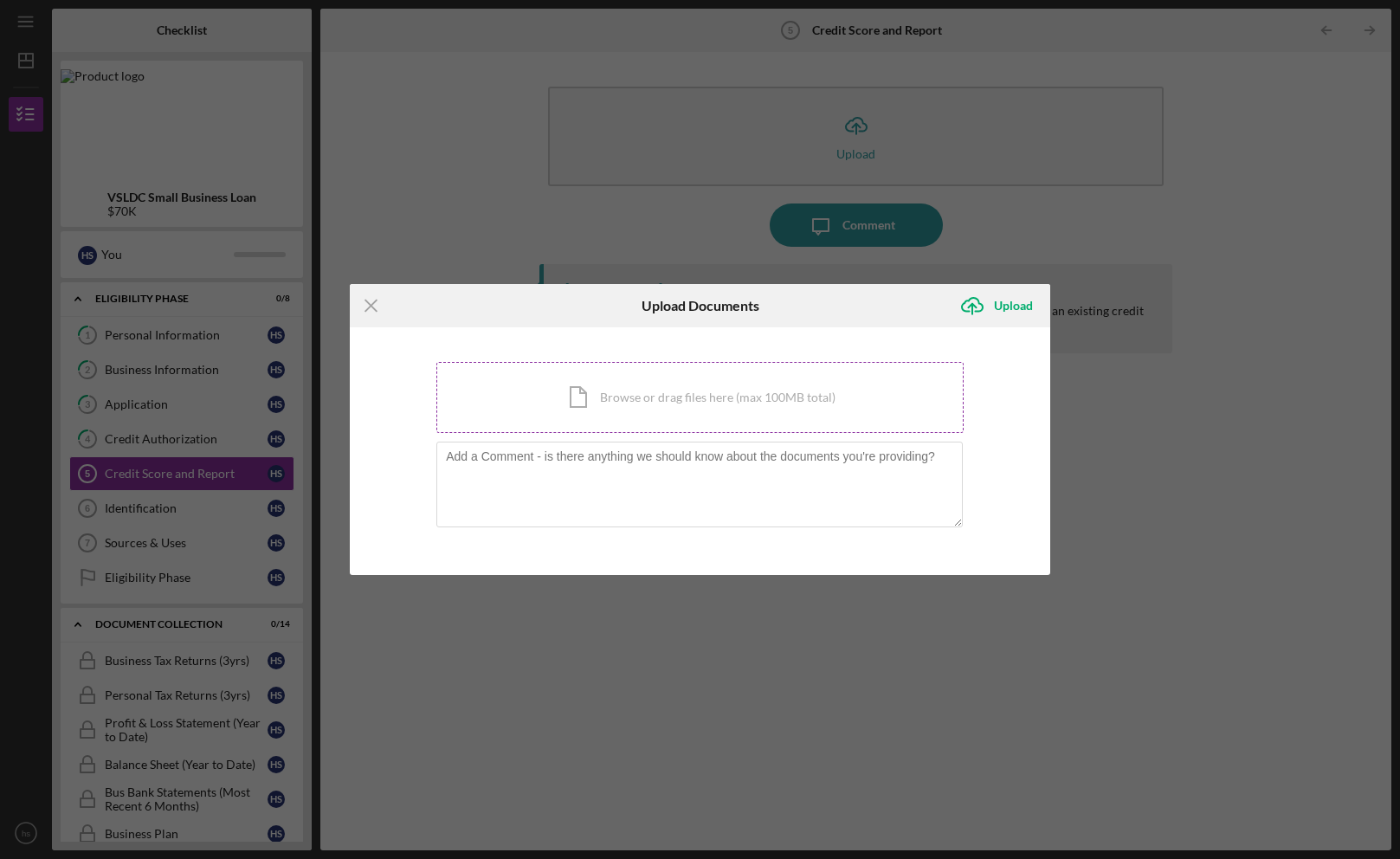
click at [652, 399] on div "Icon/Document Browse or drag files here (max 100MB total) Tap to choose files o…" at bounding box center [700, 397] width 527 height 71
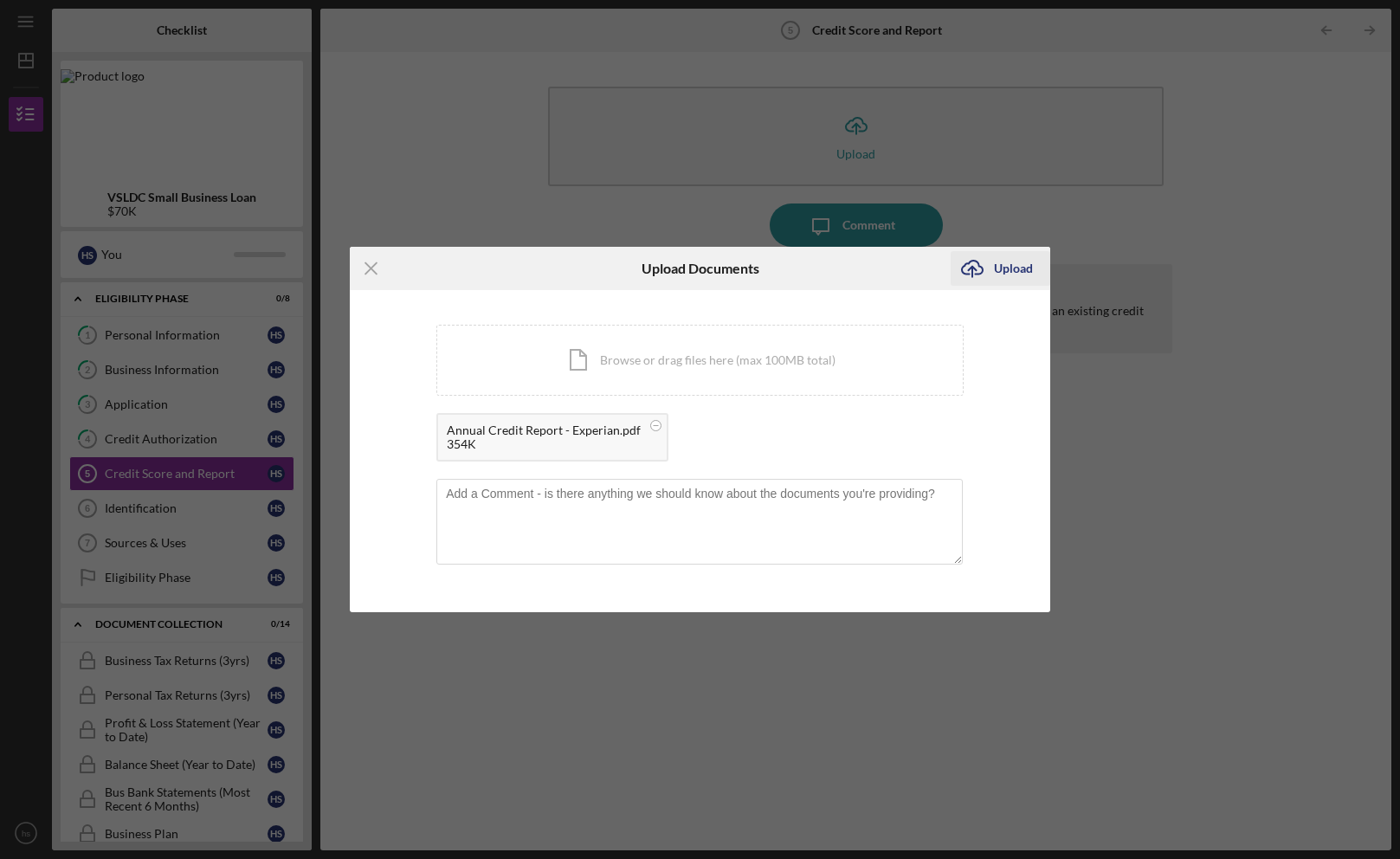
click at [1011, 263] on div "Upload" at bounding box center [1013, 268] width 39 height 34
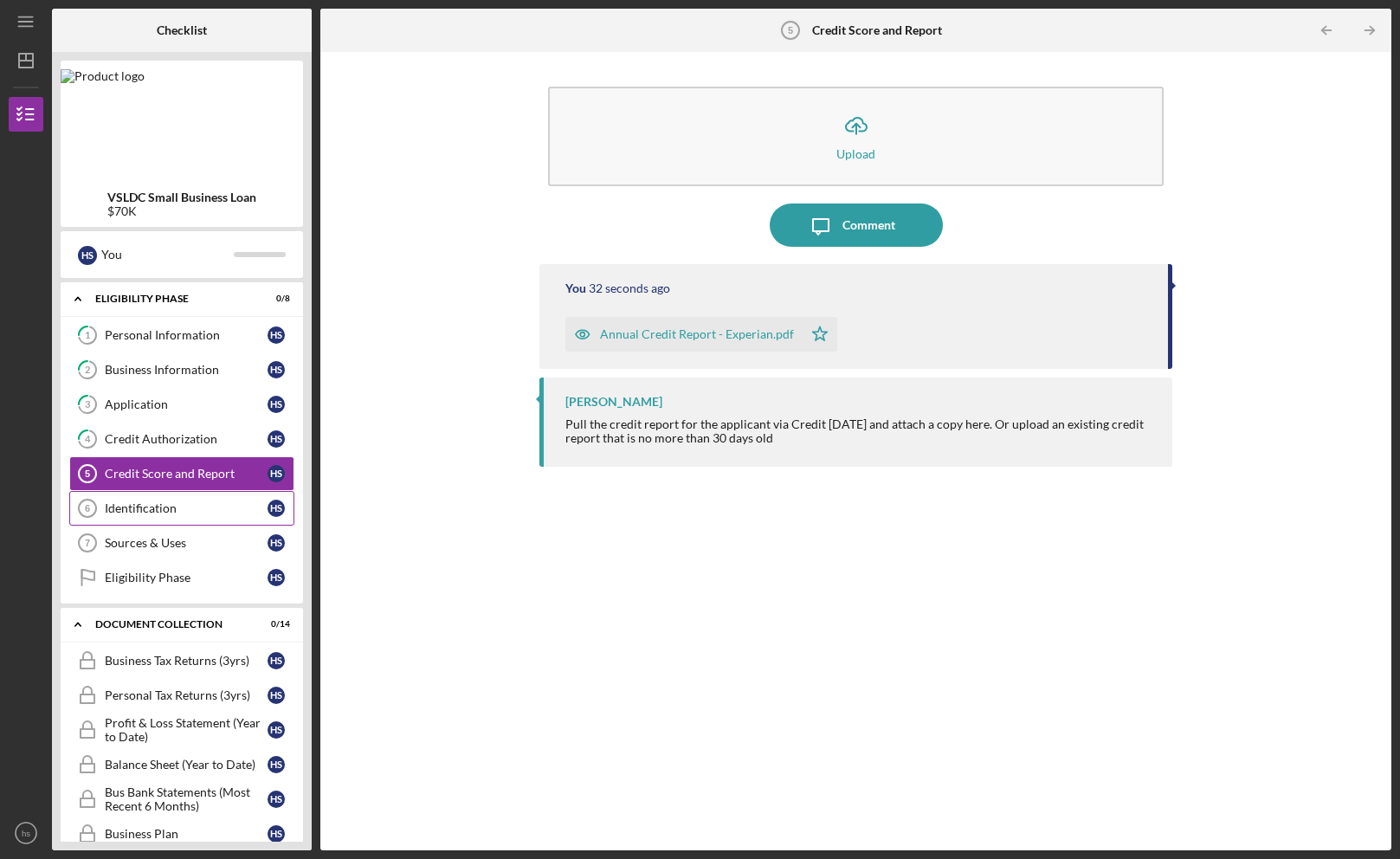
click at [133, 504] on div "Identification" at bounding box center [185, 507] width 162 height 14
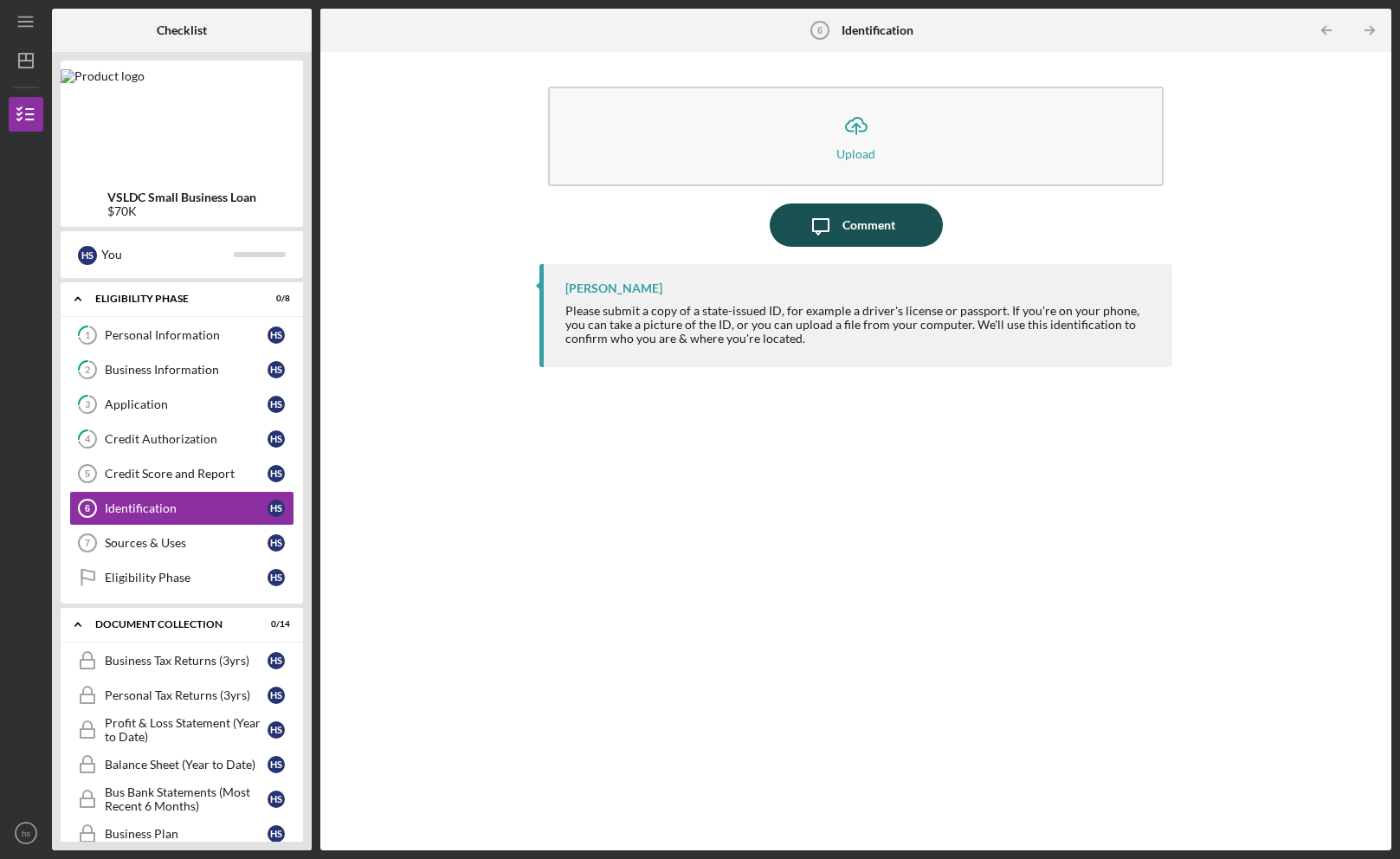
click at [871, 234] on div "Comment" at bounding box center [868, 225] width 53 height 44
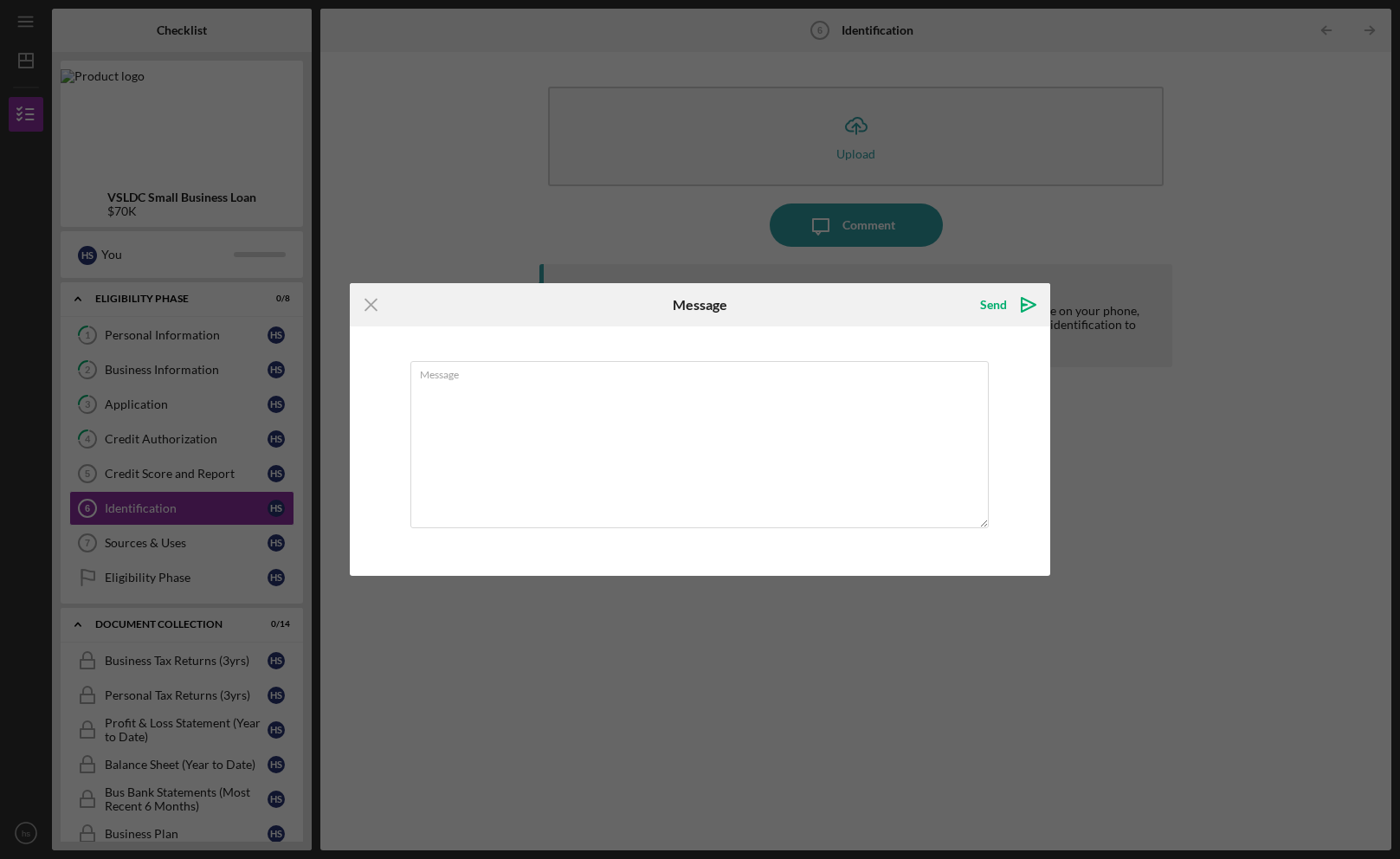
click at [368, 301] on icon "Icon/Menu Close" at bounding box center [371, 305] width 44 height 44
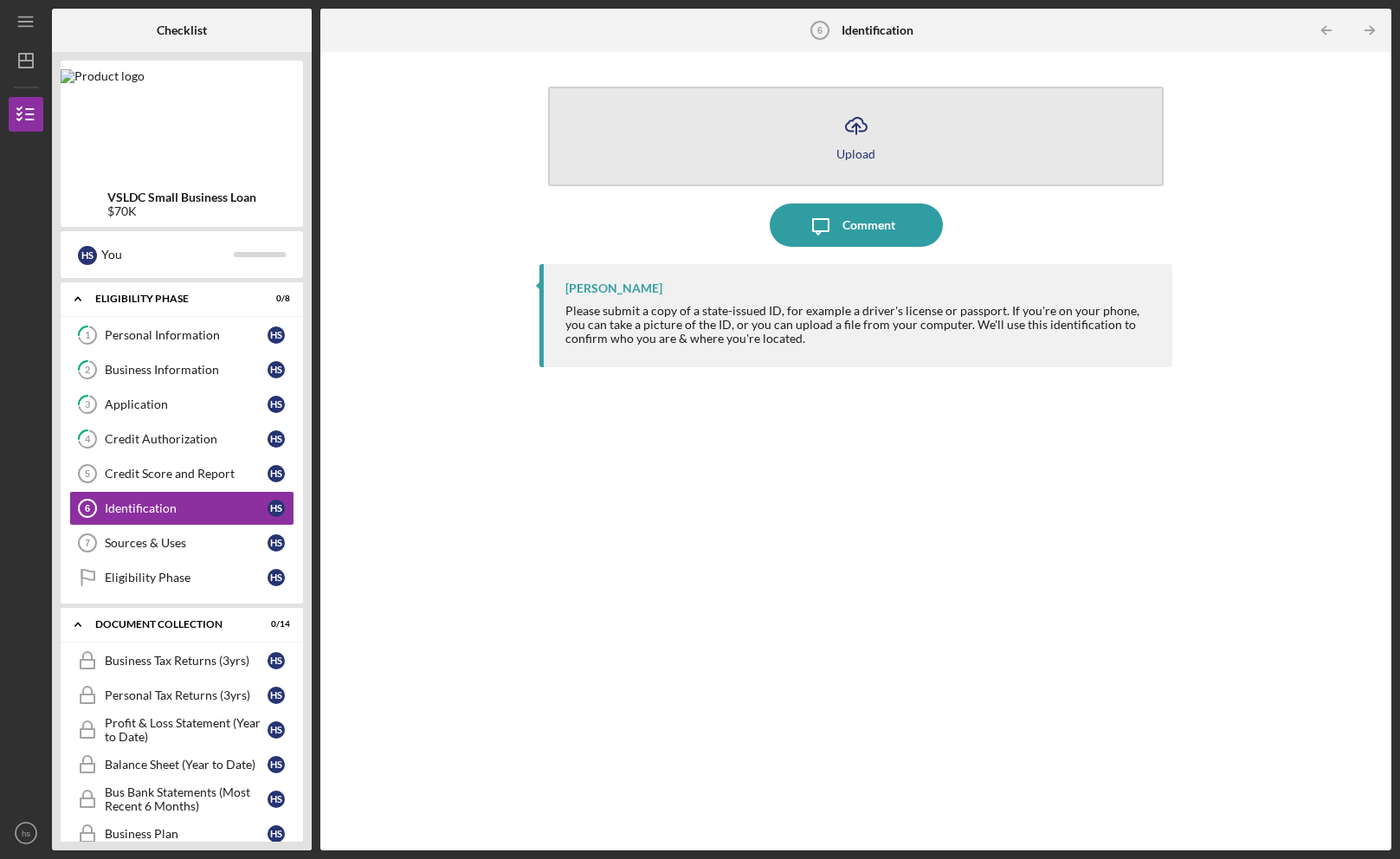
click at [841, 128] on icon "Icon/Upload" at bounding box center [857, 126] width 44 height 44
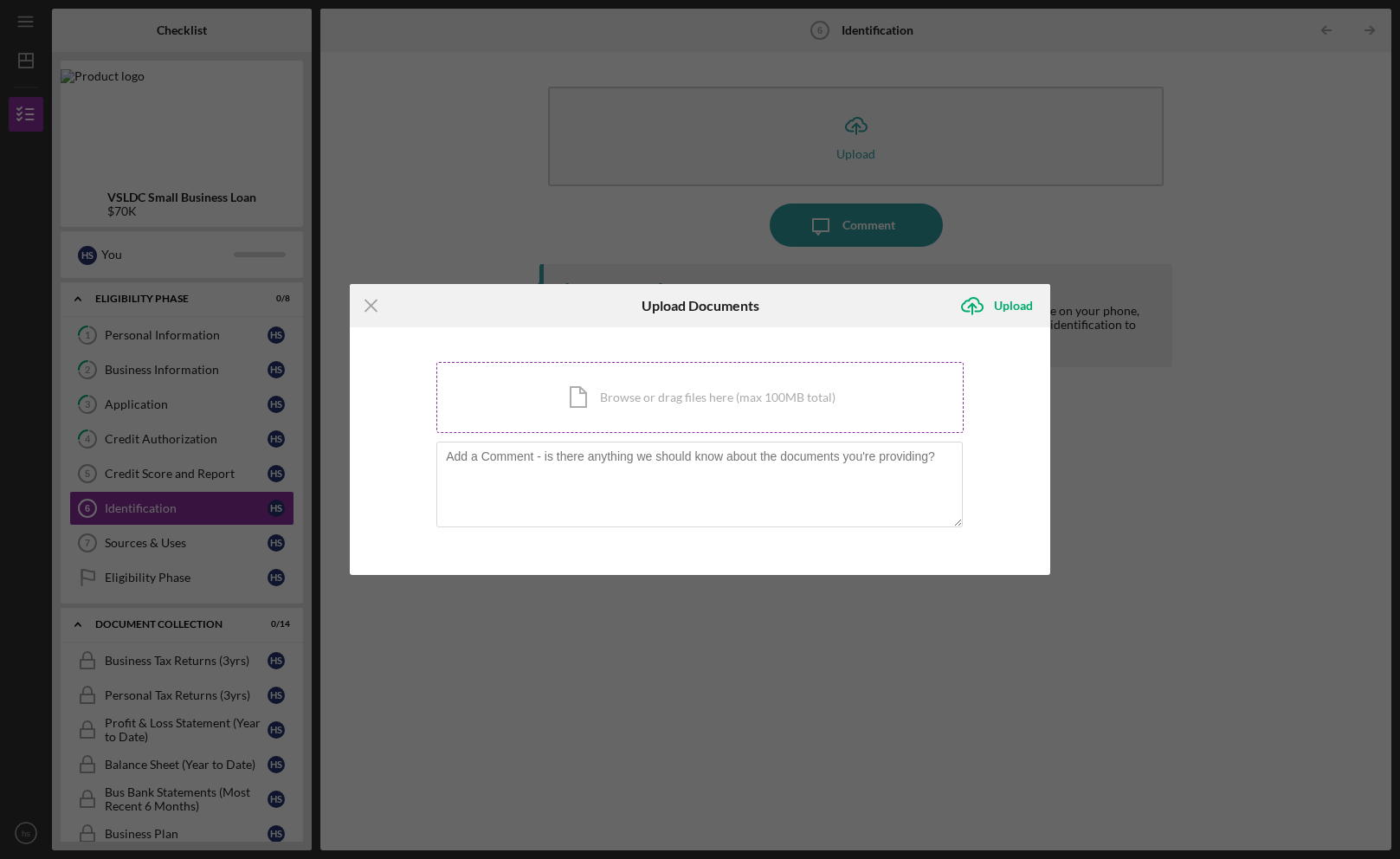
click at [622, 394] on div "Icon/Document Browse or drag files here (max 100MB total) Tap to choose files o…" at bounding box center [700, 397] width 527 height 71
click at [368, 304] on line at bounding box center [371, 306] width 11 height 11
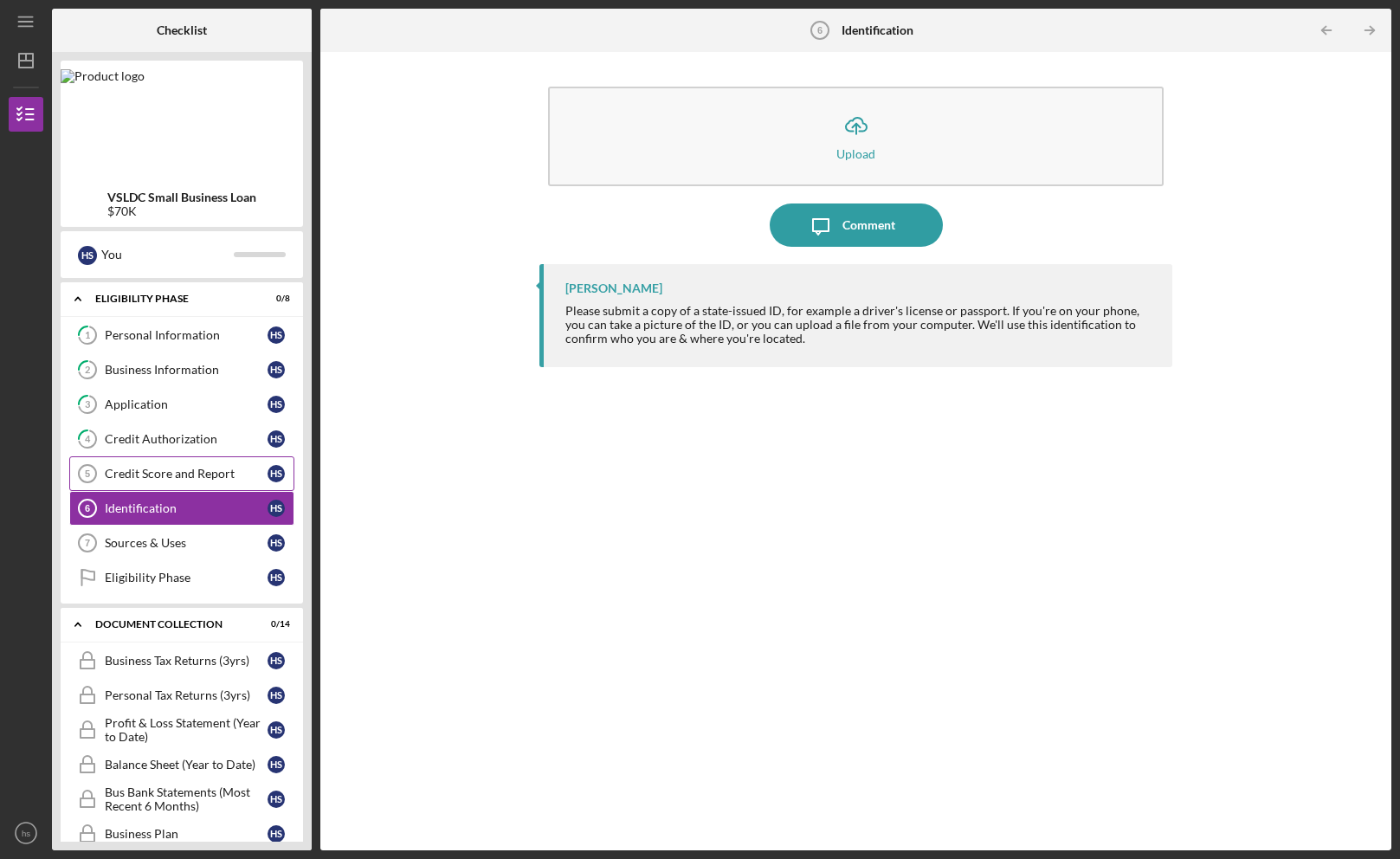
click at [175, 472] on div "Credit Score and Report" at bounding box center [185, 473] width 162 height 14
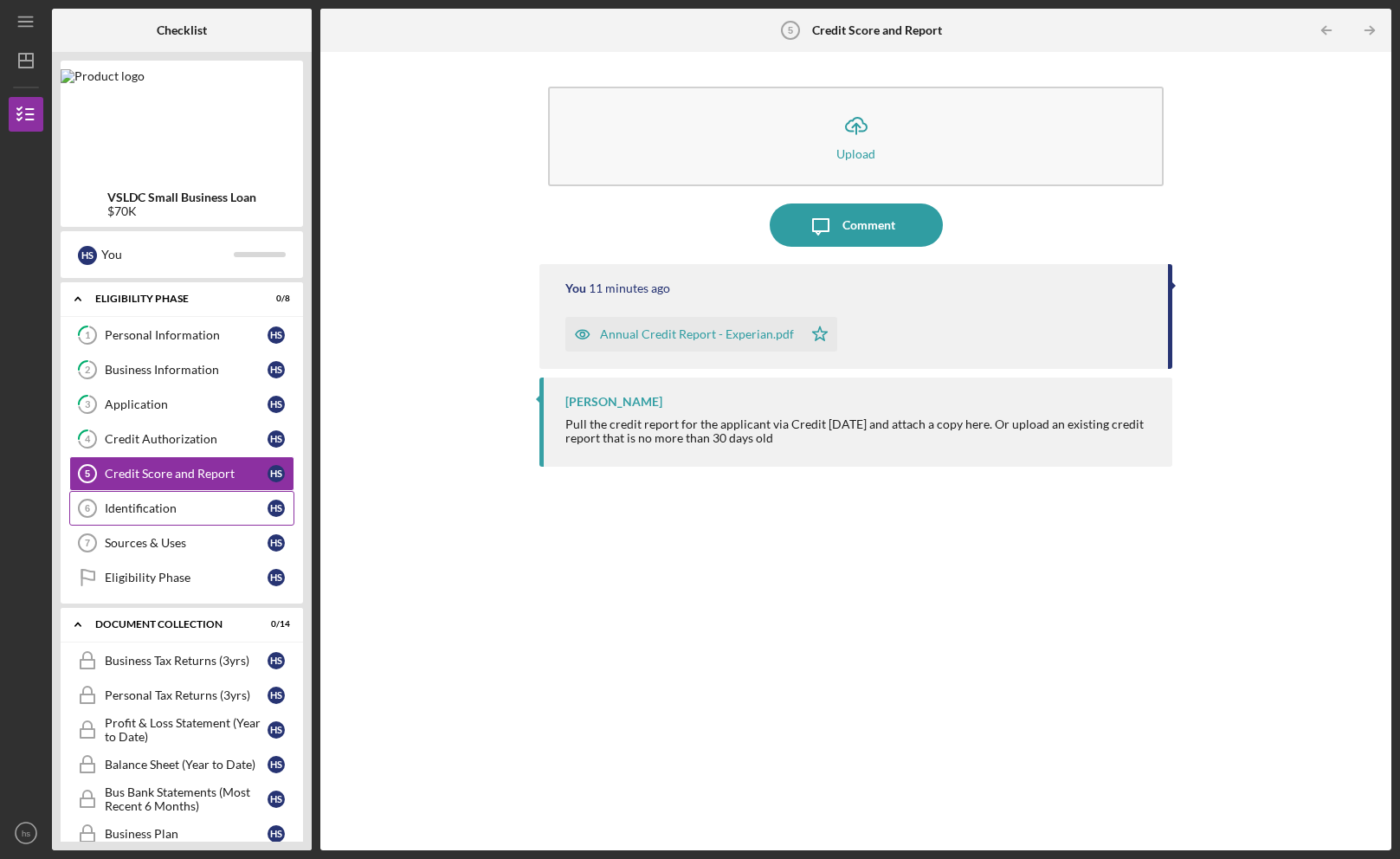
click at [143, 510] on div "Identification" at bounding box center [185, 507] width 162 height 14
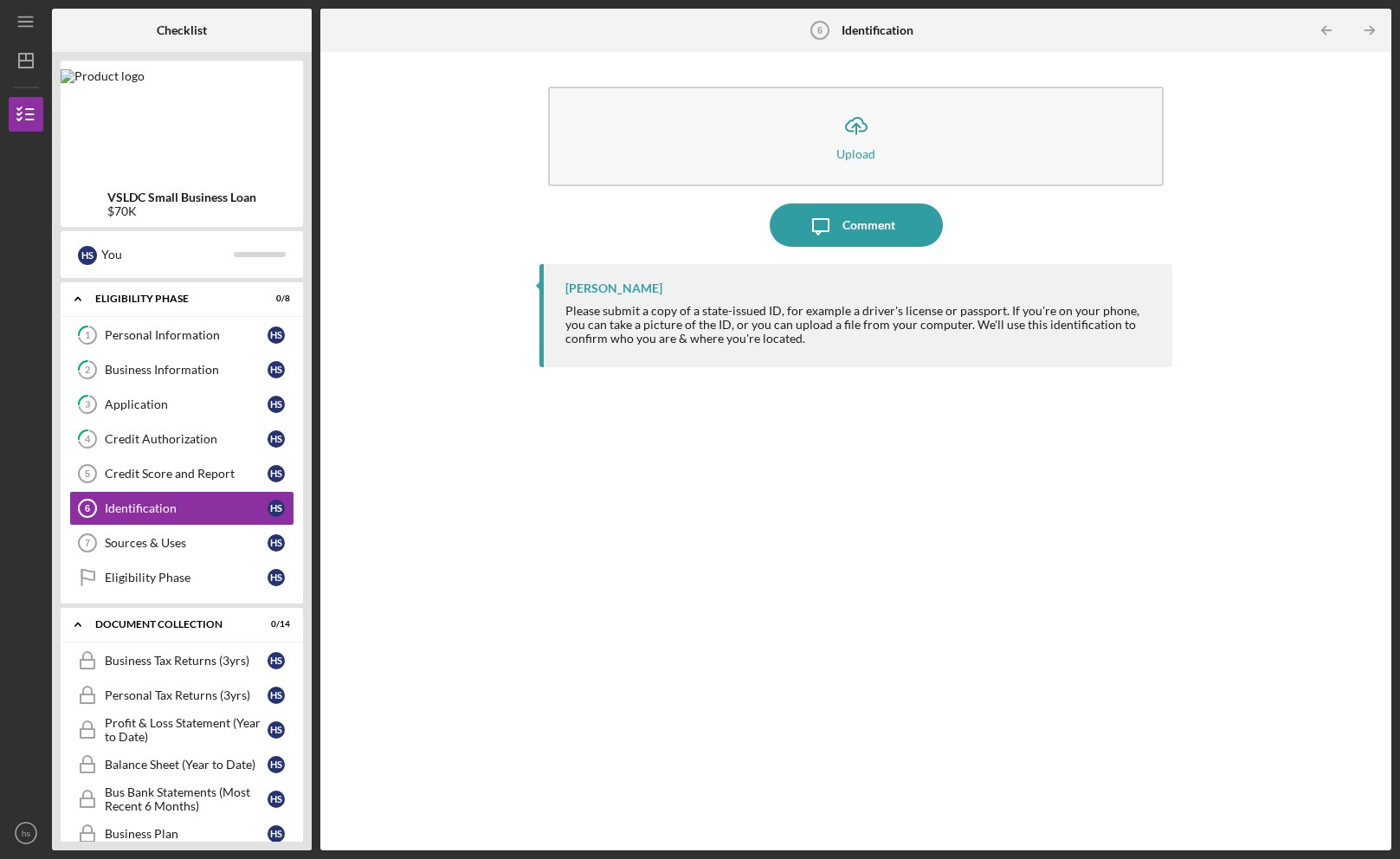
scroll to position [421, 0]
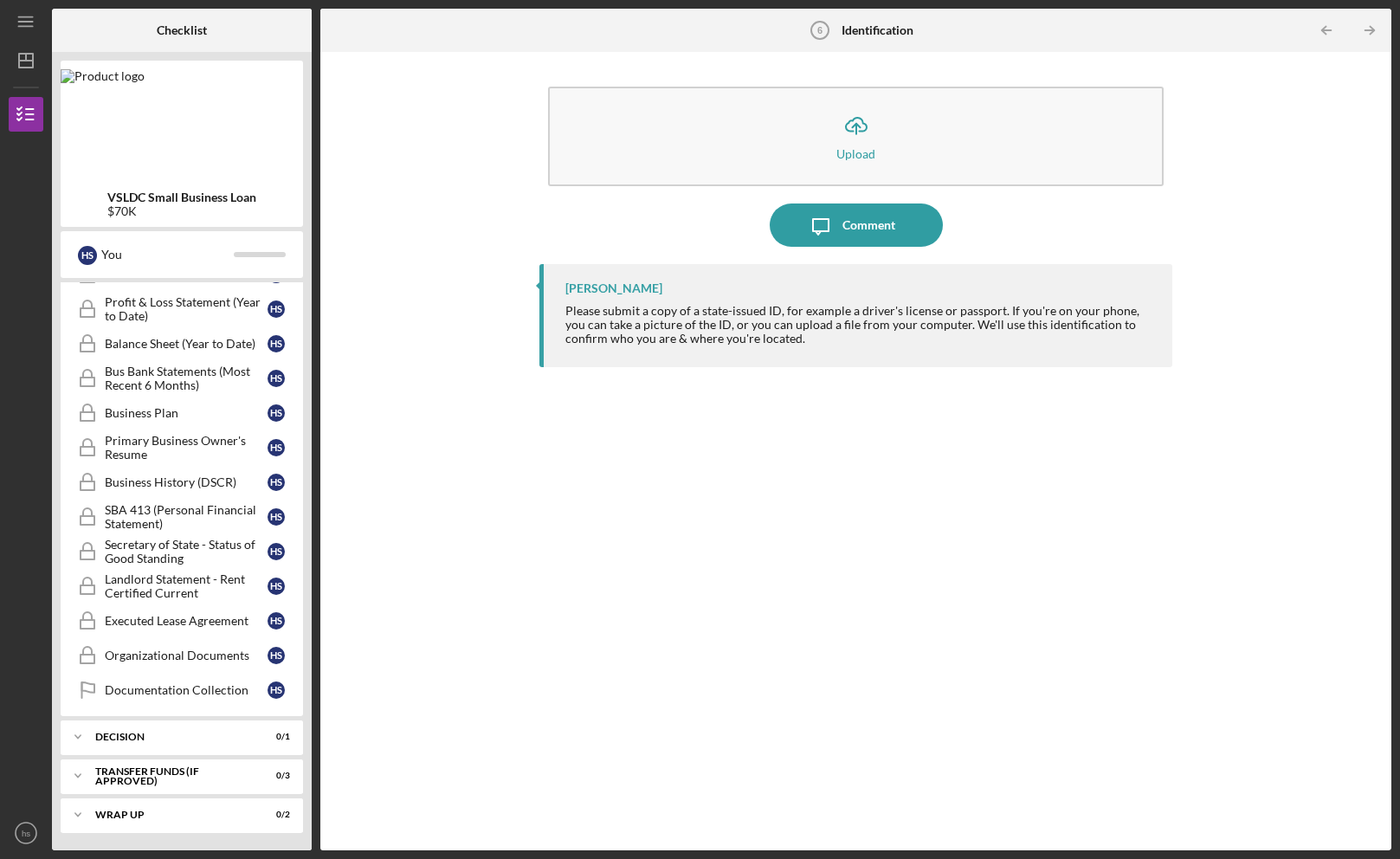
drag, startPoint x: 108, startPoint y: 26, endPoint x: 109, endPoint y: 34, distance: 8.1
click at [112, 36] on div at bounding box center [94, 31] width 86 height 44
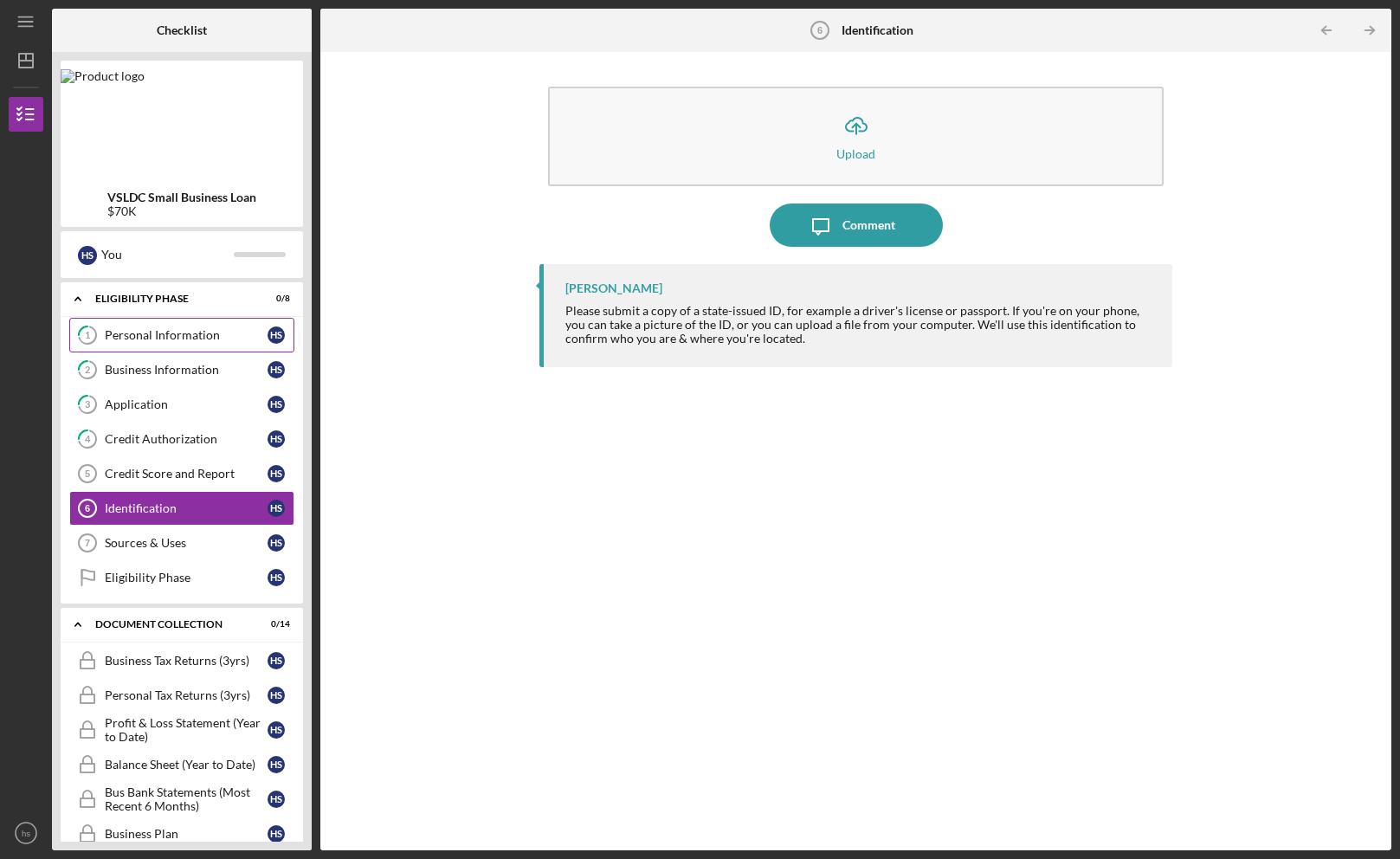
click at [159, 331] on div "Personal Information" at bounding box center [185, 335] width 162 height 14
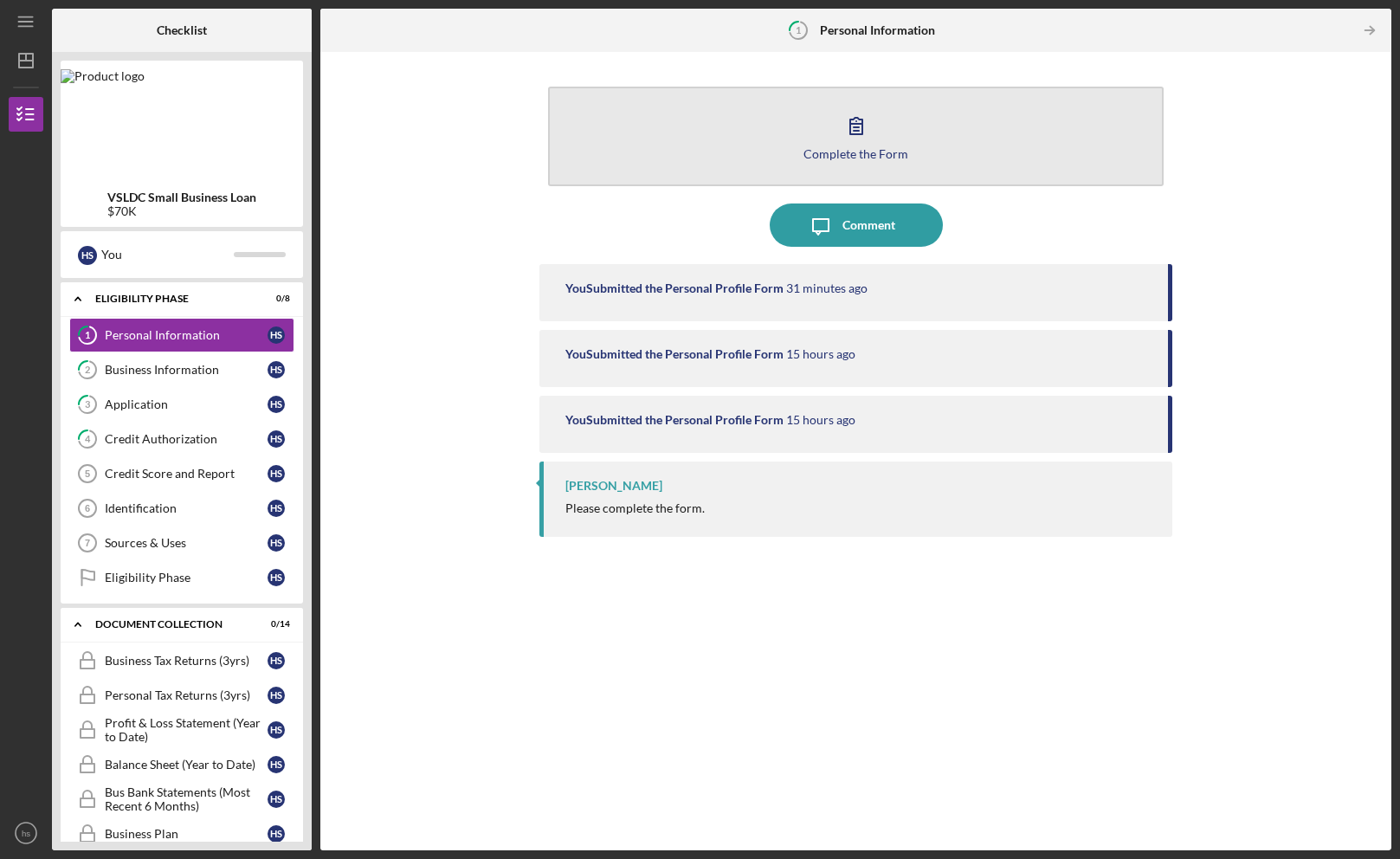
click at [710, 156] on button "Complete the Form Form" at bounding box center [855, 136] width 614 height 100
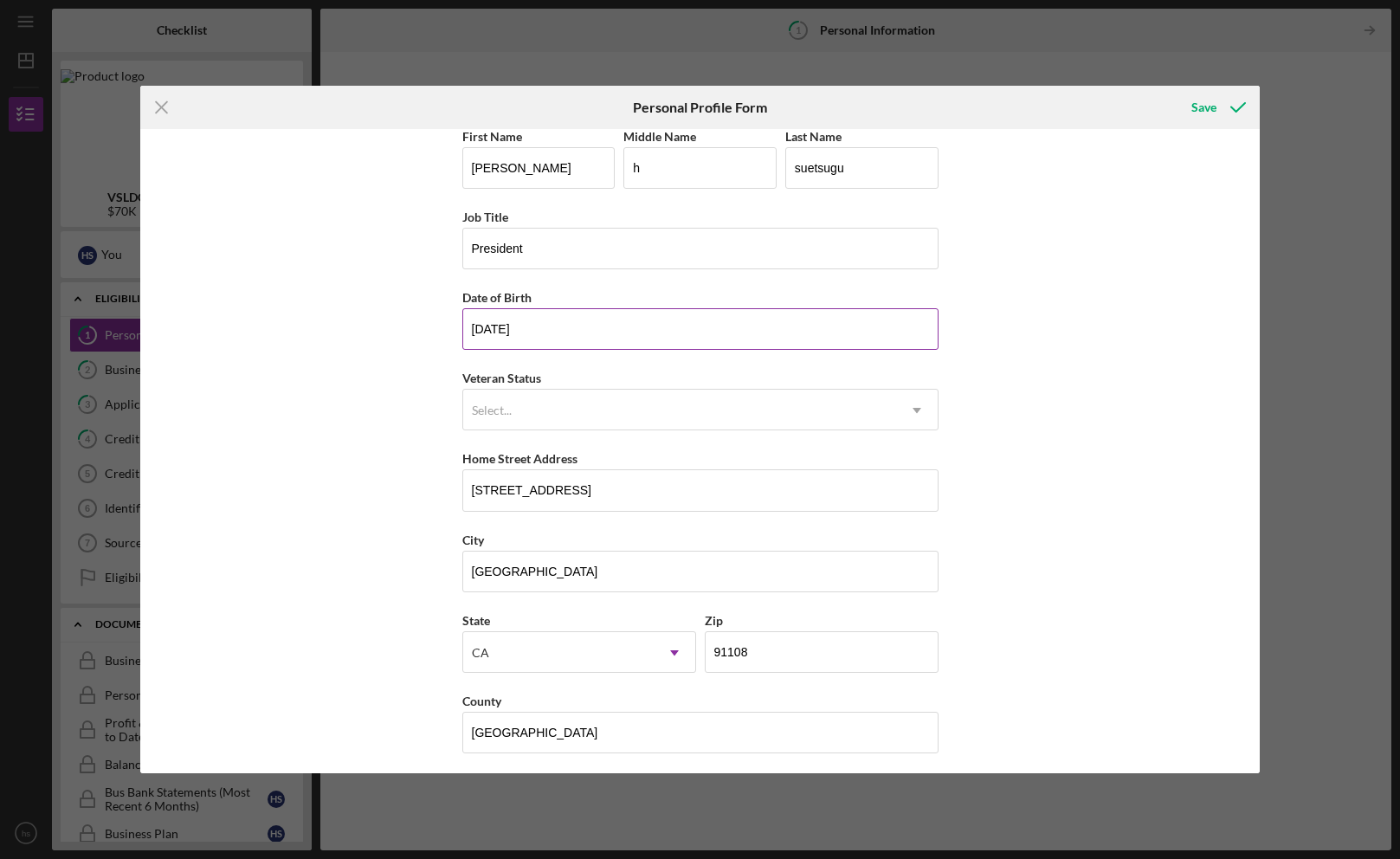
scroll to position [18, 0]
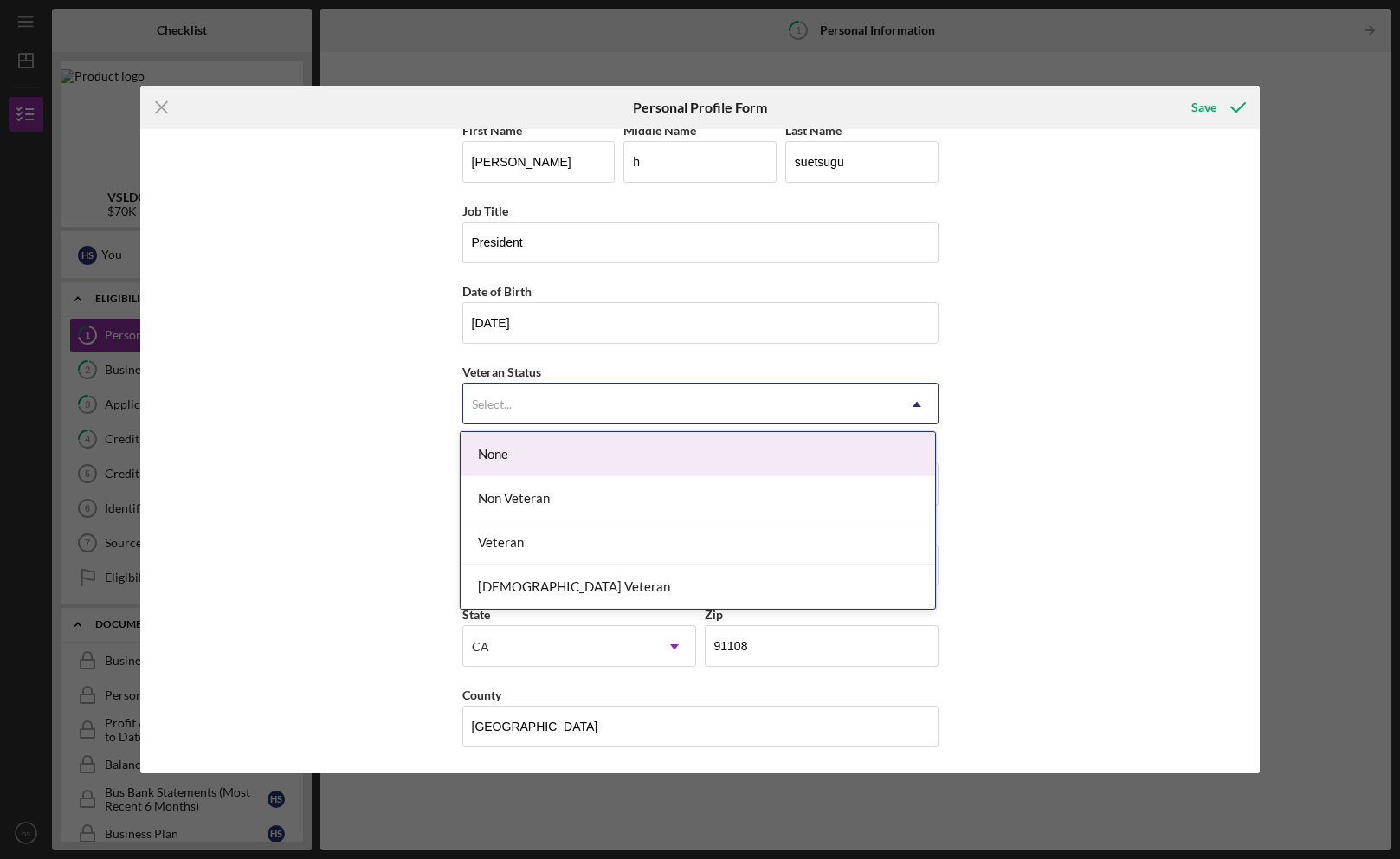
click at [622, 403] on div "Select..." at bounding box center [679, 405] width 433 height 40
click at [486, 459] on div "None" at bounding box center [698, 454] width 475 height 44
click at [847, 399] on div "Select..." at bounding box center [679, 405] width 433 height 40
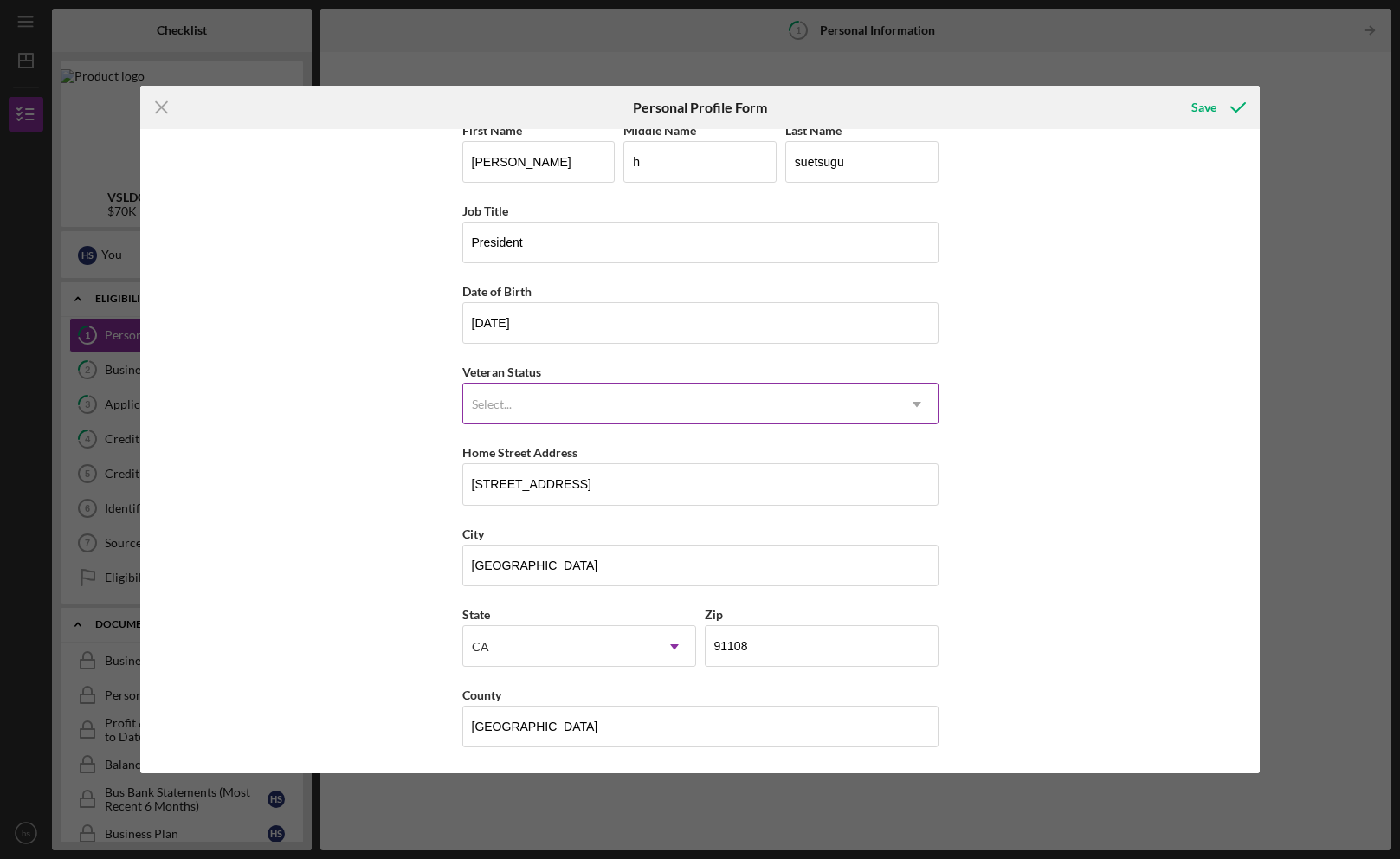
click at [918, 400] on icon "Icon/Dropdown Arrow" at bounding box center [917, 405] width 42 height 42
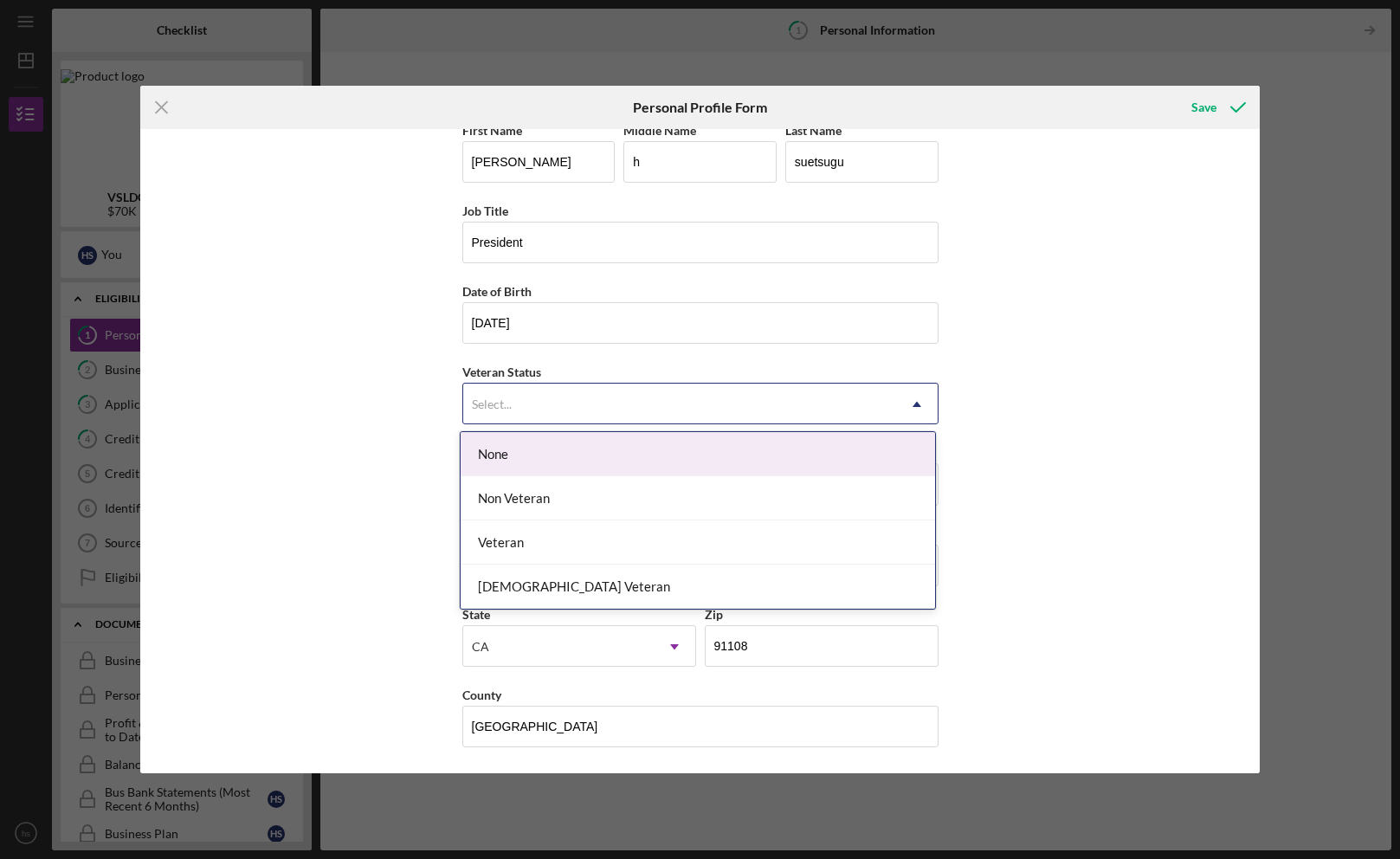
click at [916, 393] on icon "Icon/Dropdown Arrow" at bounding box center [917, 405] width 42 height 42
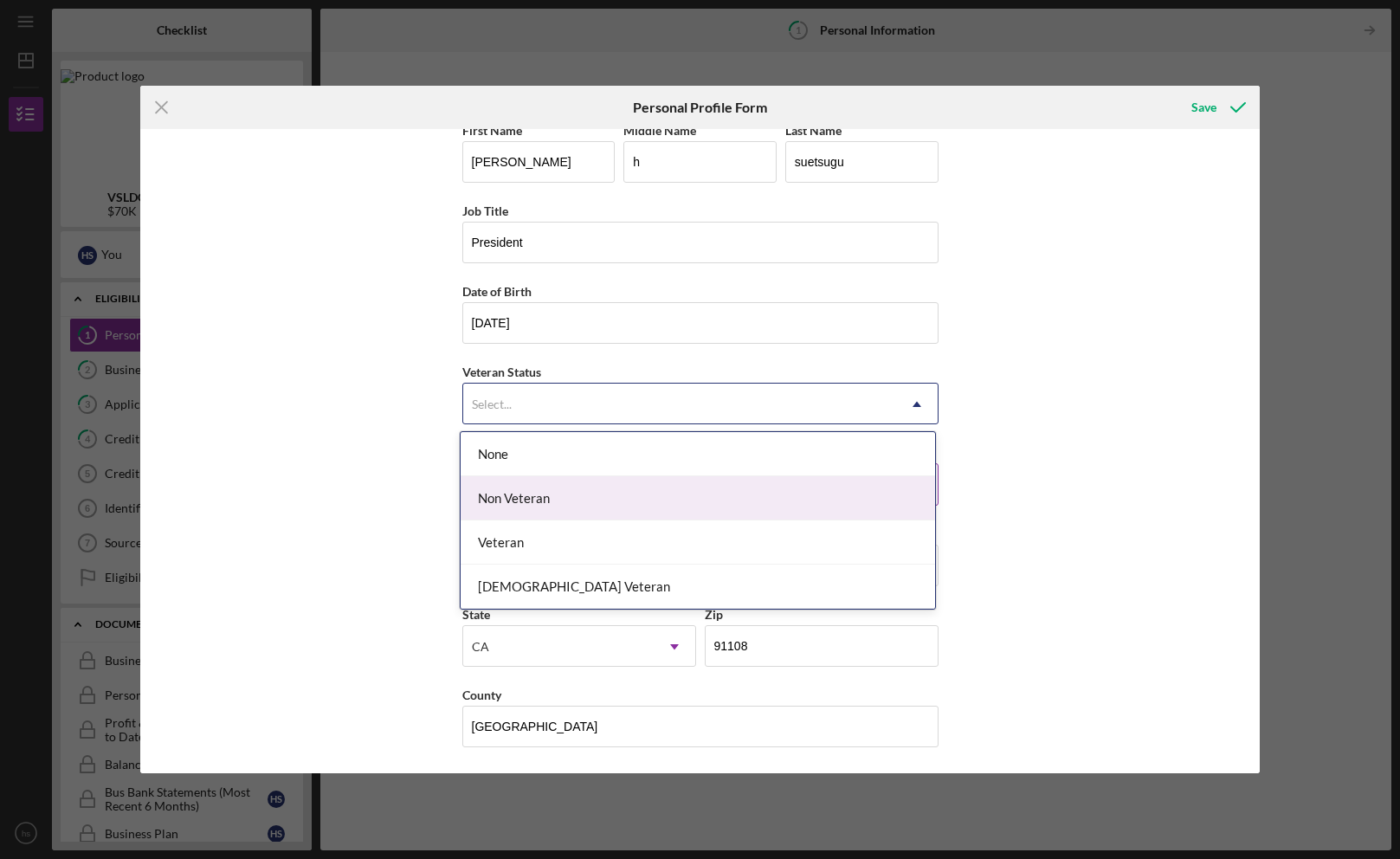
click at [509, 492] on div "Non Veteran" at bounding box center [698, 498] width 475 height 44
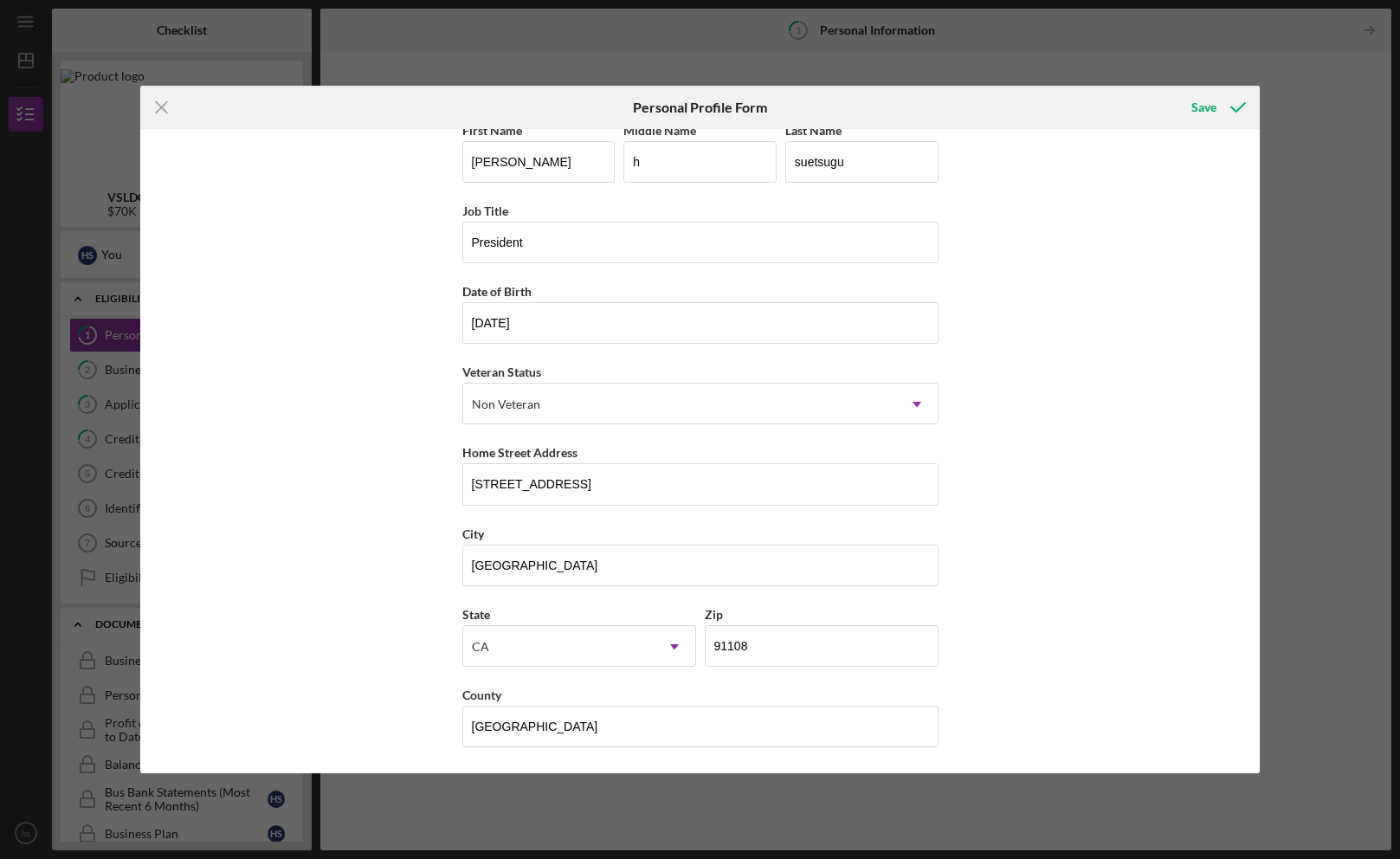
scroll to position [0, 0]
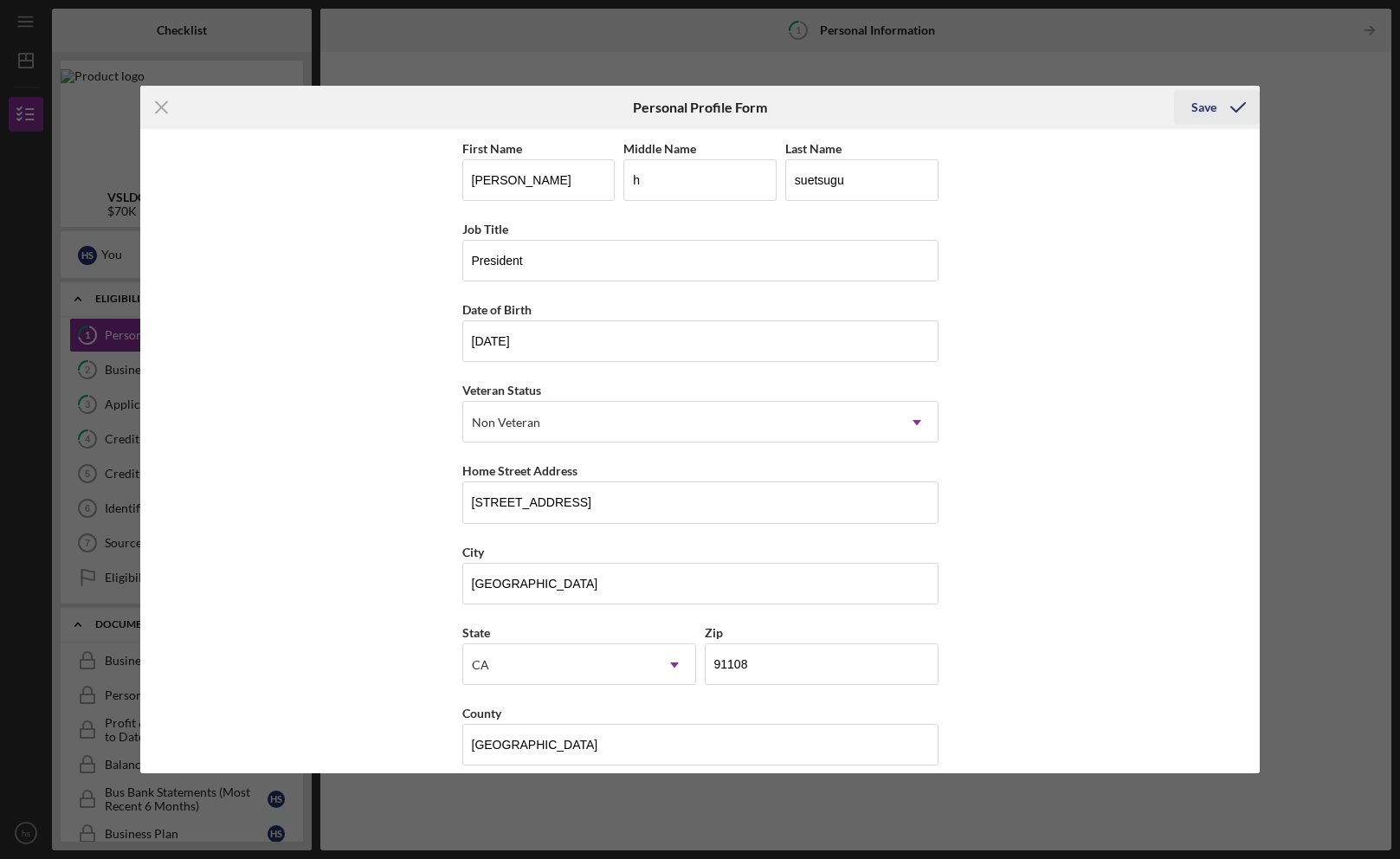
click at [1193, 95] on div "Save" at bounding box center [1204, 107] width 25 height 34
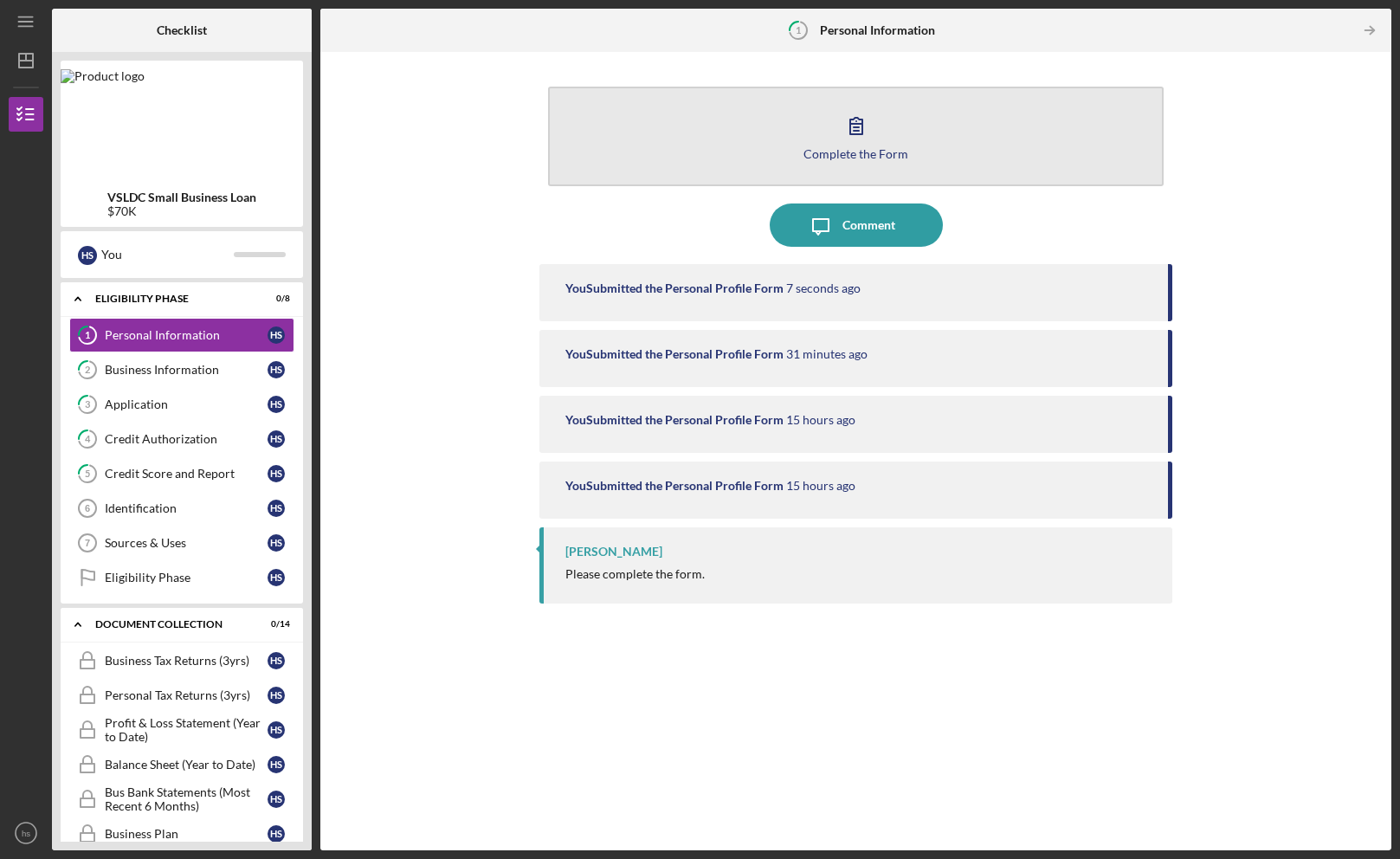
click at [872, 136] on icon "button" at bounding box center [857, 126] width 44 height 44
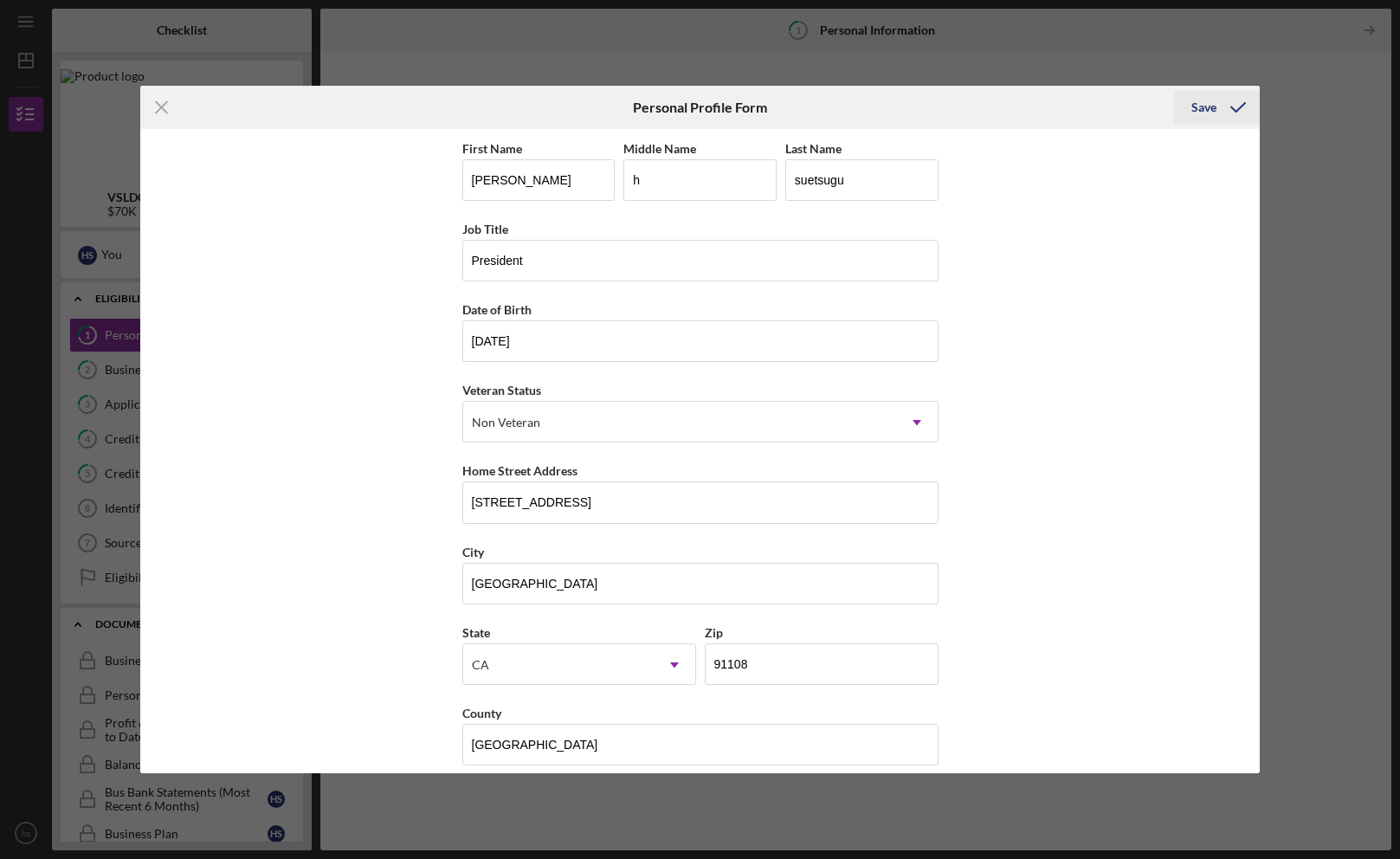
click at [1207, 112] on div "Save" at bounding box center [1204, 107] width 25 height 34
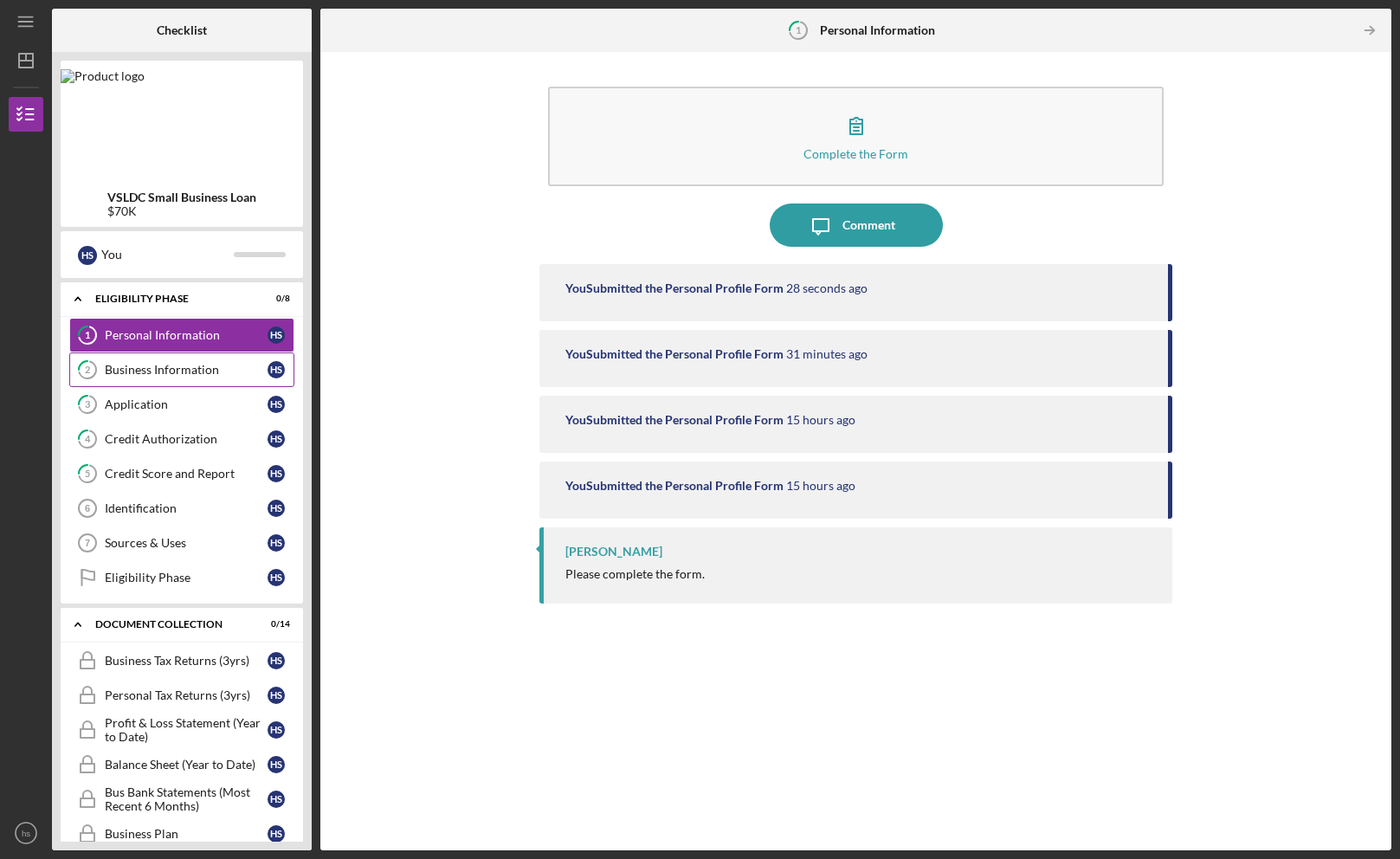
click at [209, 366] on div "Business Information" at bounding box center [185, 369] width 162 height 14
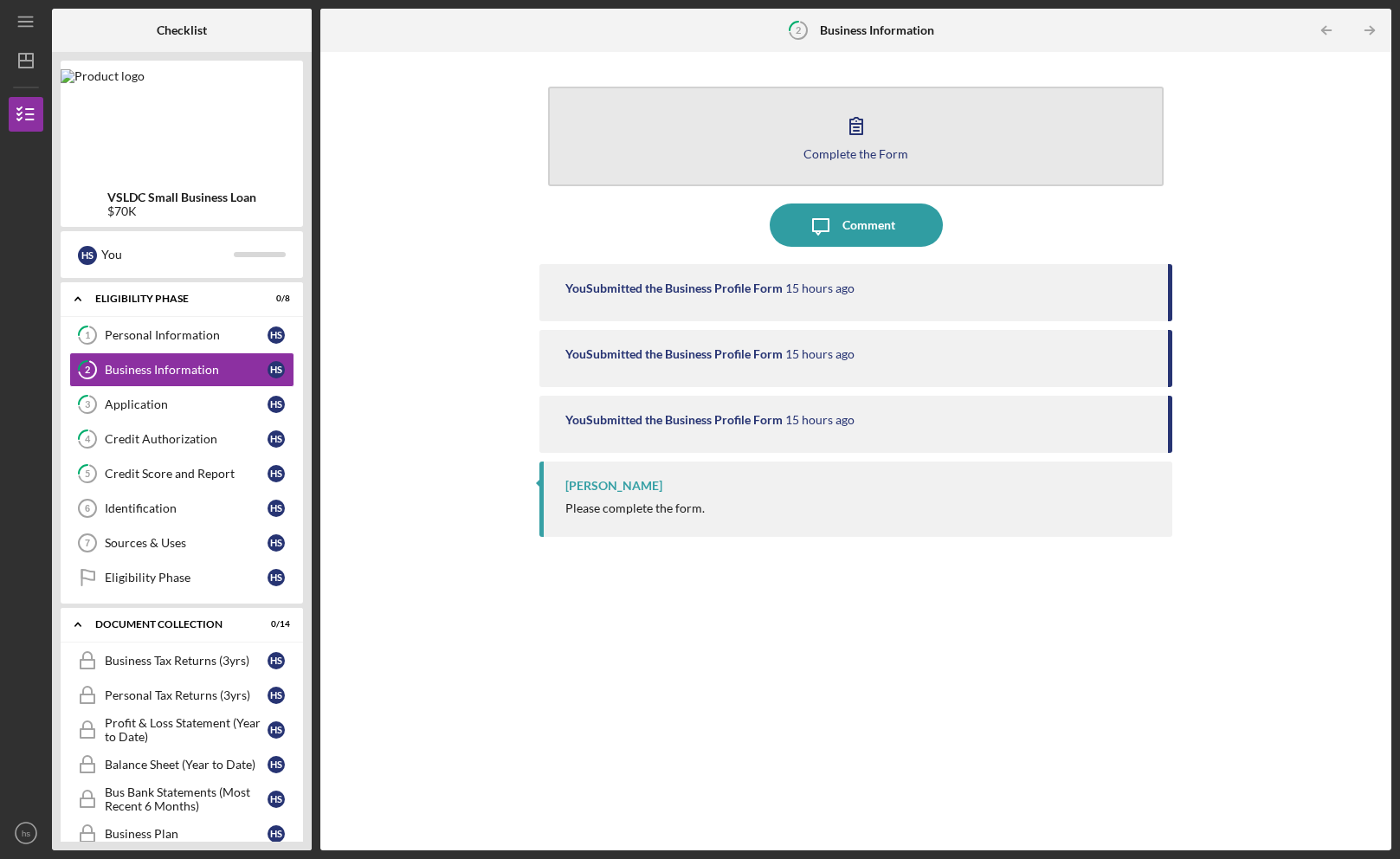
click at [845, 111] on icon "button" at bounding box center [857, 126] width 44 height 44
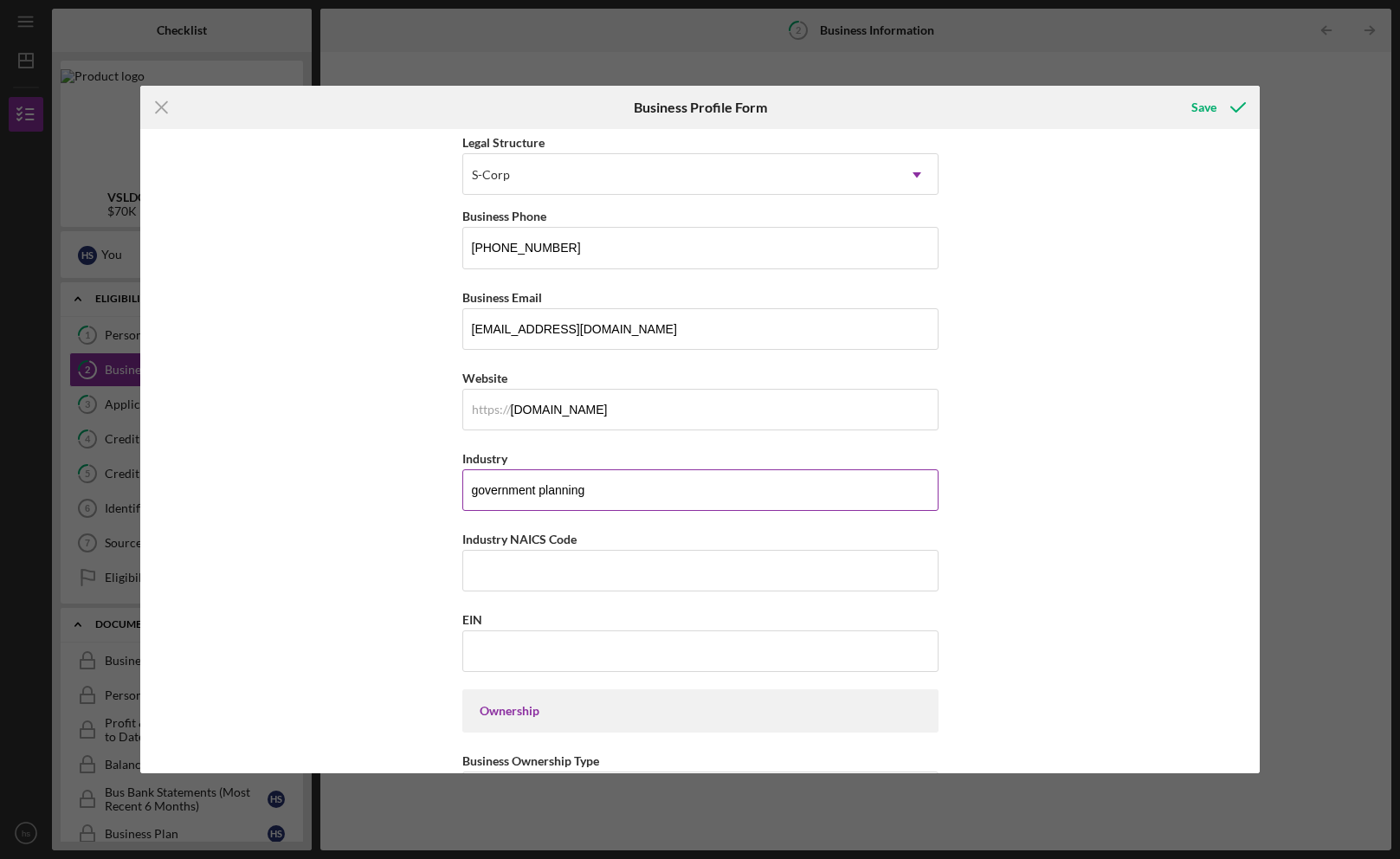
scroll to position [251, 0]
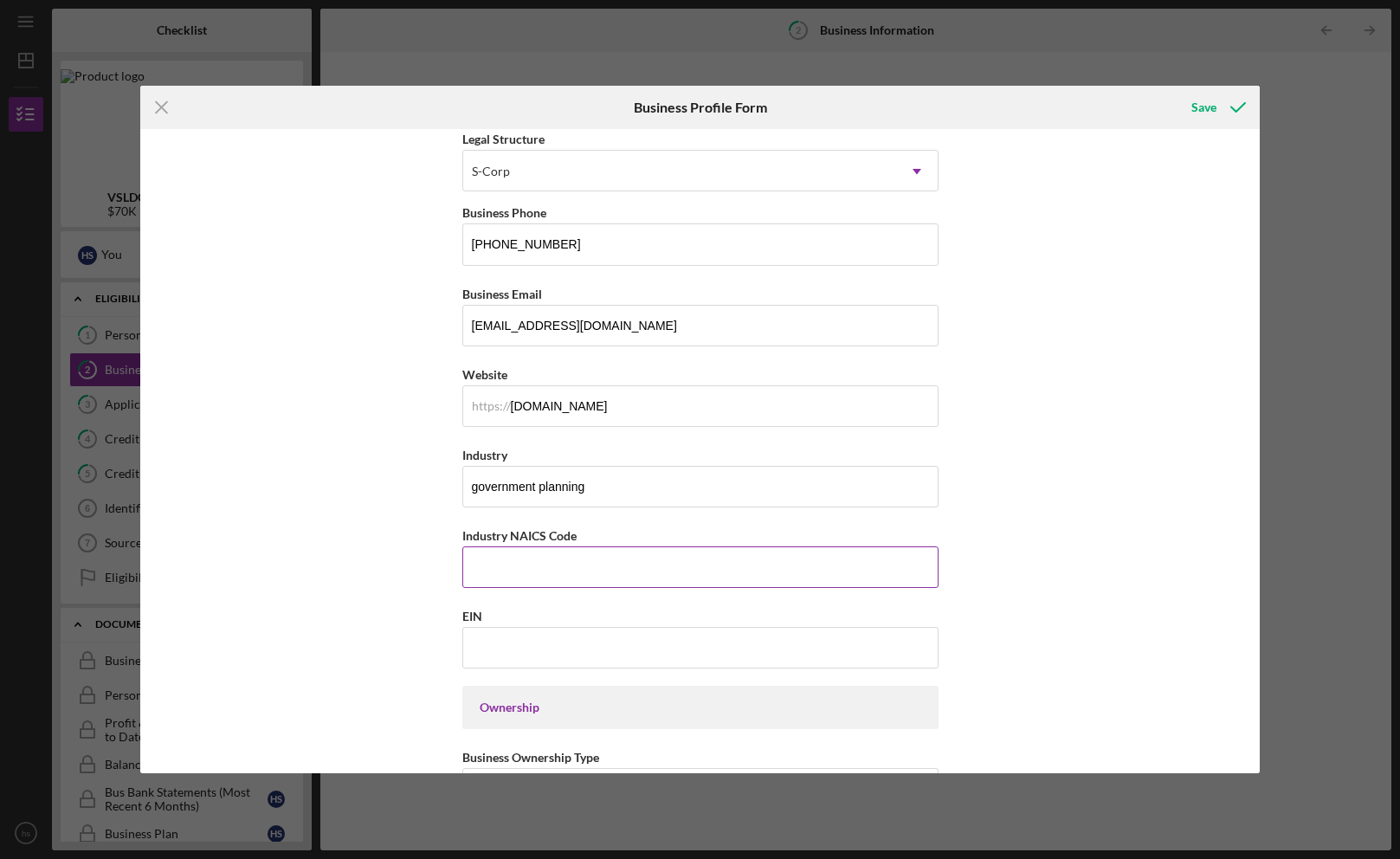
click at [628, 566] on input "Industry NAICS Code" at bounding box center [700, 567] width 476 height 42
paste input "925120"
type input "925120"
click at [528, 652] on input "EIN" at bounding box center [700, 648] width 476 height 42
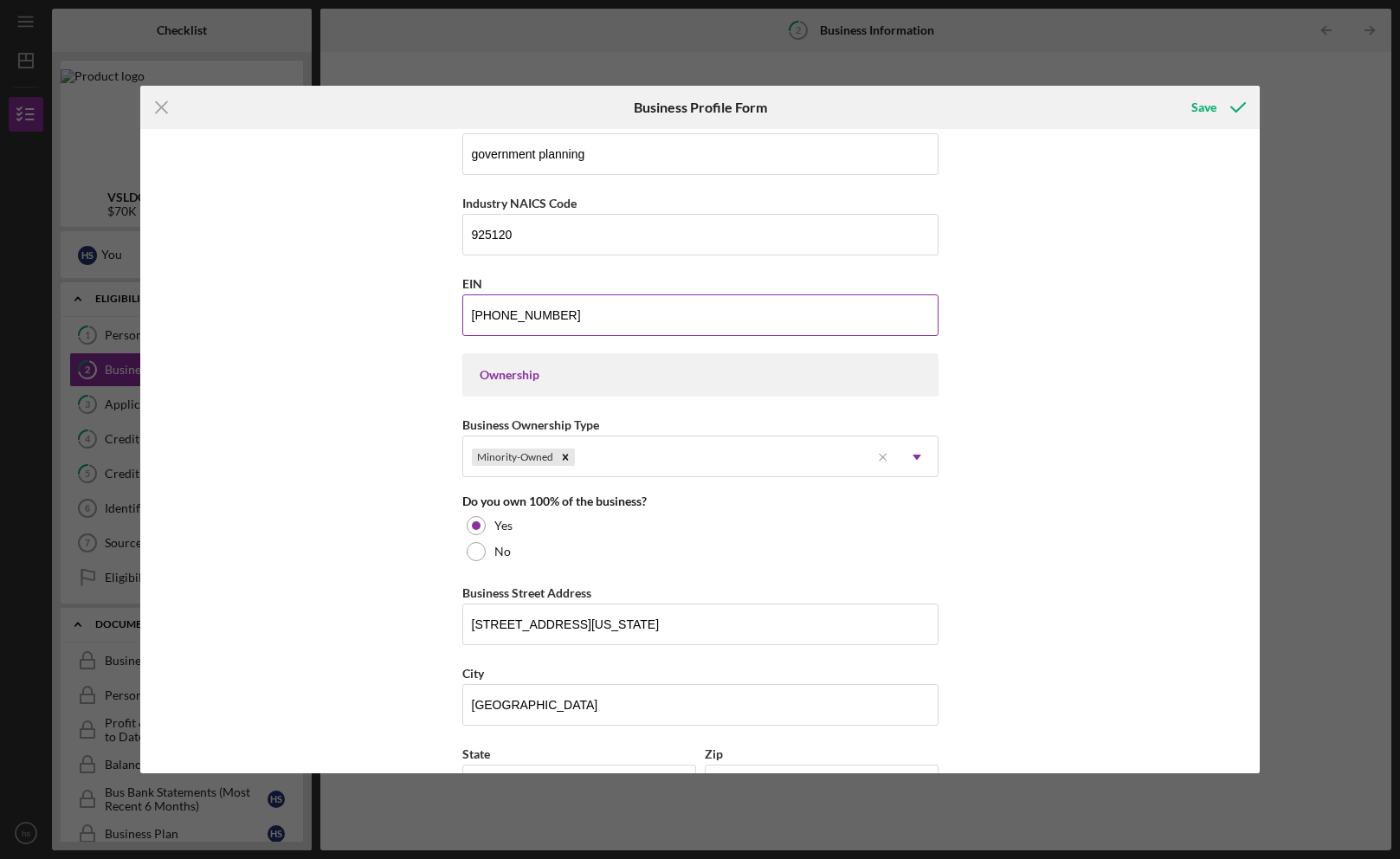
type input "[US_EMPLOYER_IDENTIFICATION_NUMBER]"
click at [382, 615] on div "Business Name [PERSON_NAME] Associates, Inc. DBA Business Start Date [DATE] Leg…" at bounding box center [700, 451] width 1121 height 644
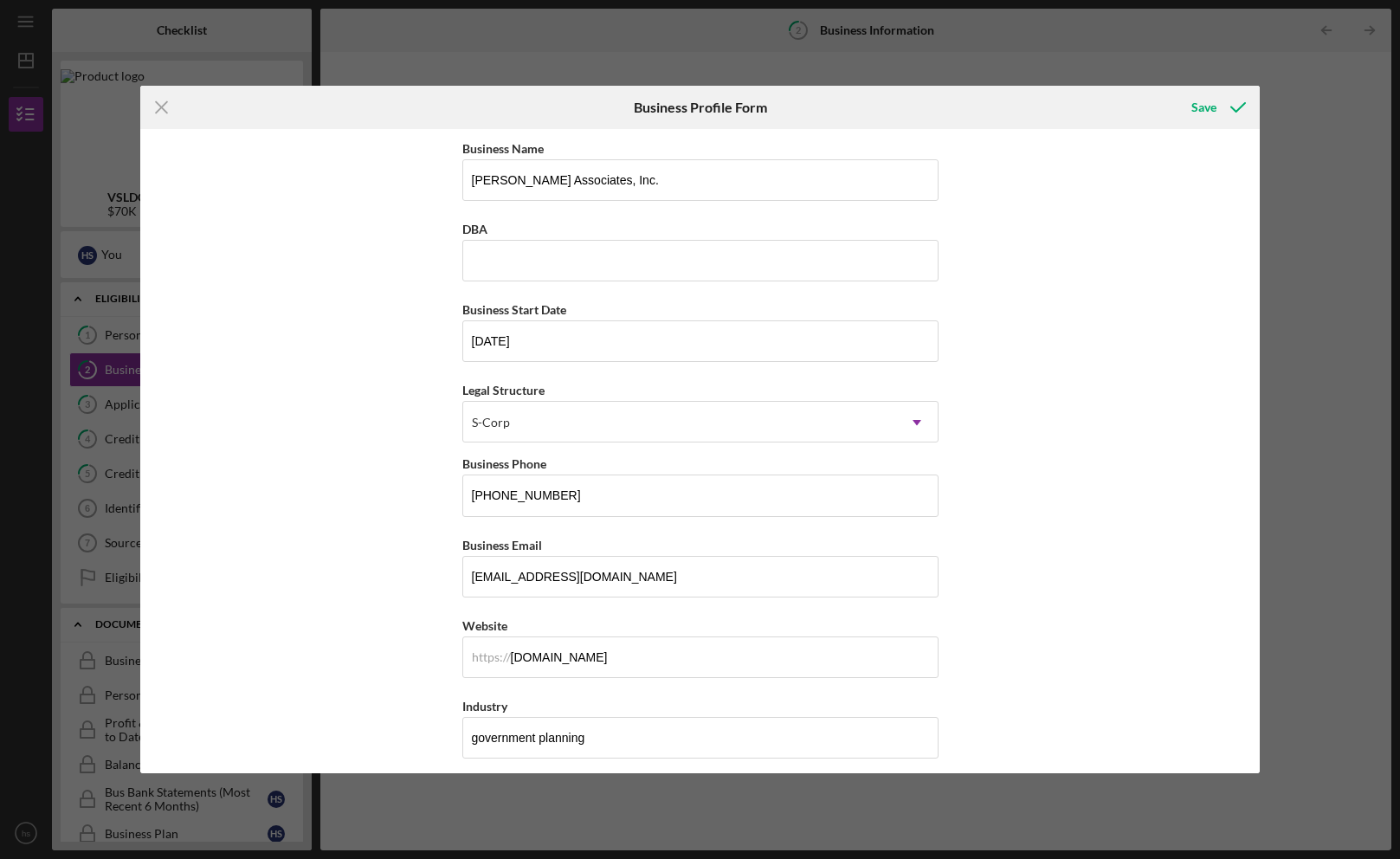
scroll to position [858, 0]
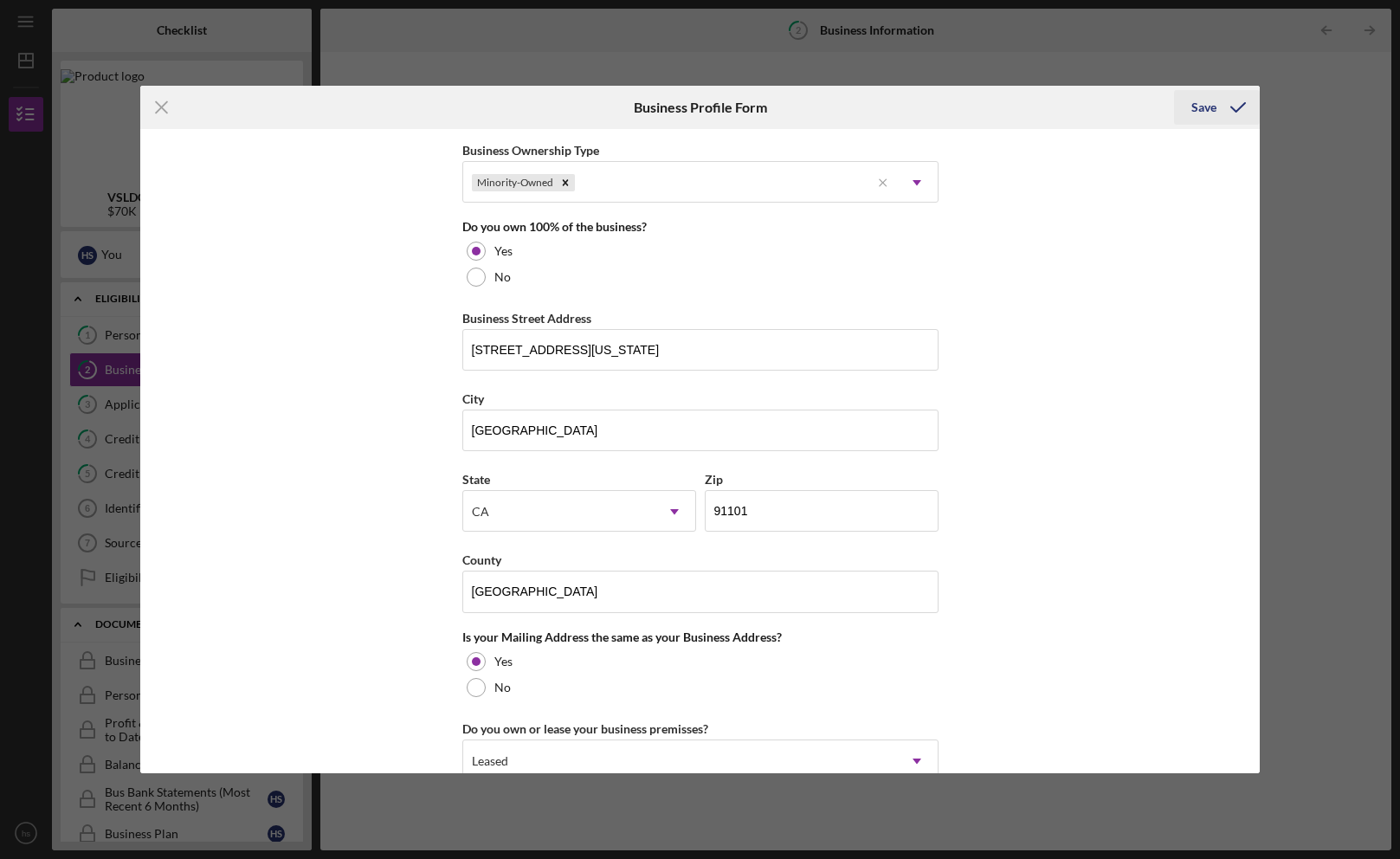
click at [1195, 106] on div "Save" at bounding box center [1204, 107] width 25 height 34
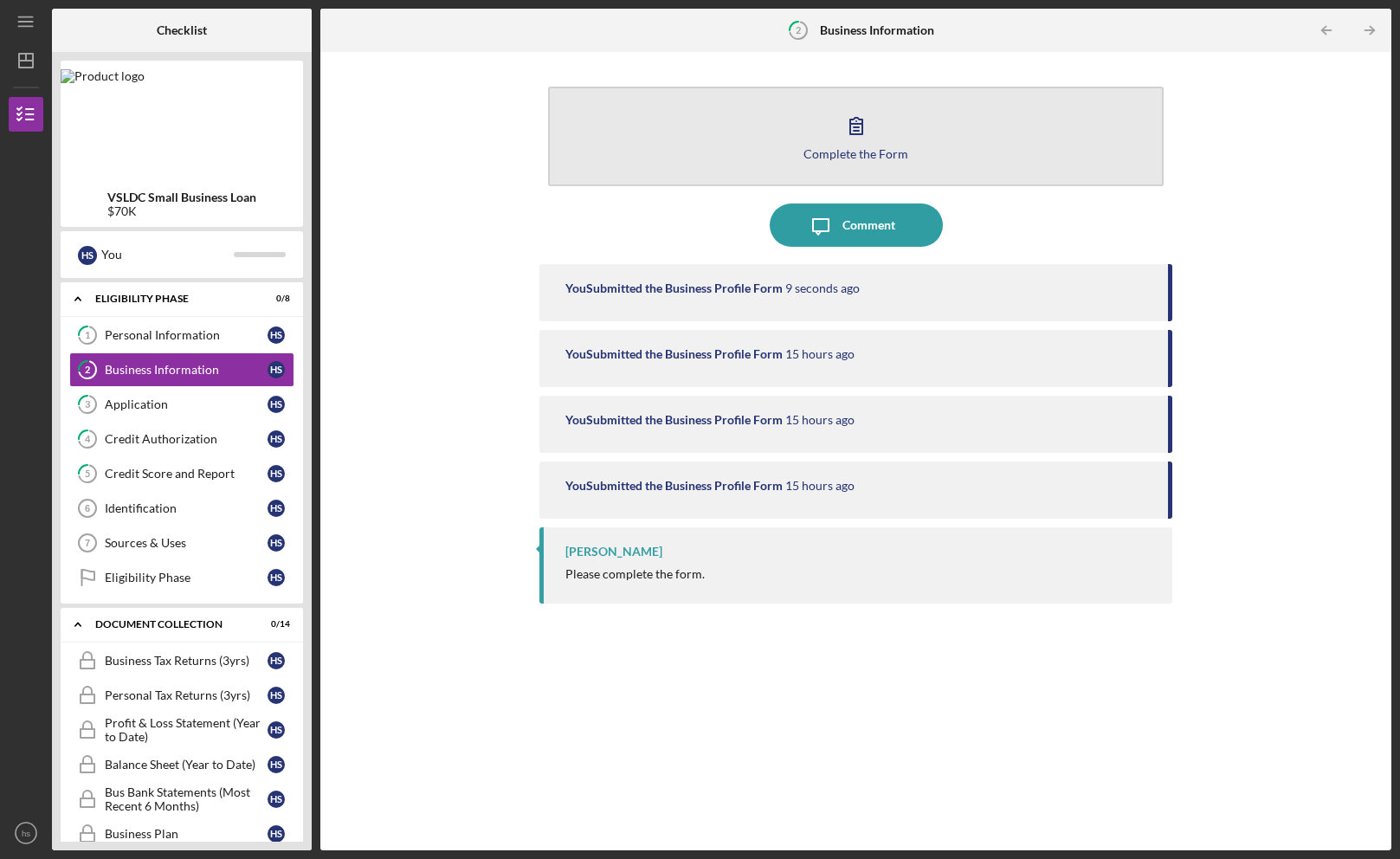
click at [804, 150] on button "Complete the Form Form" at bounding box center [855, 136] width 614 height 100
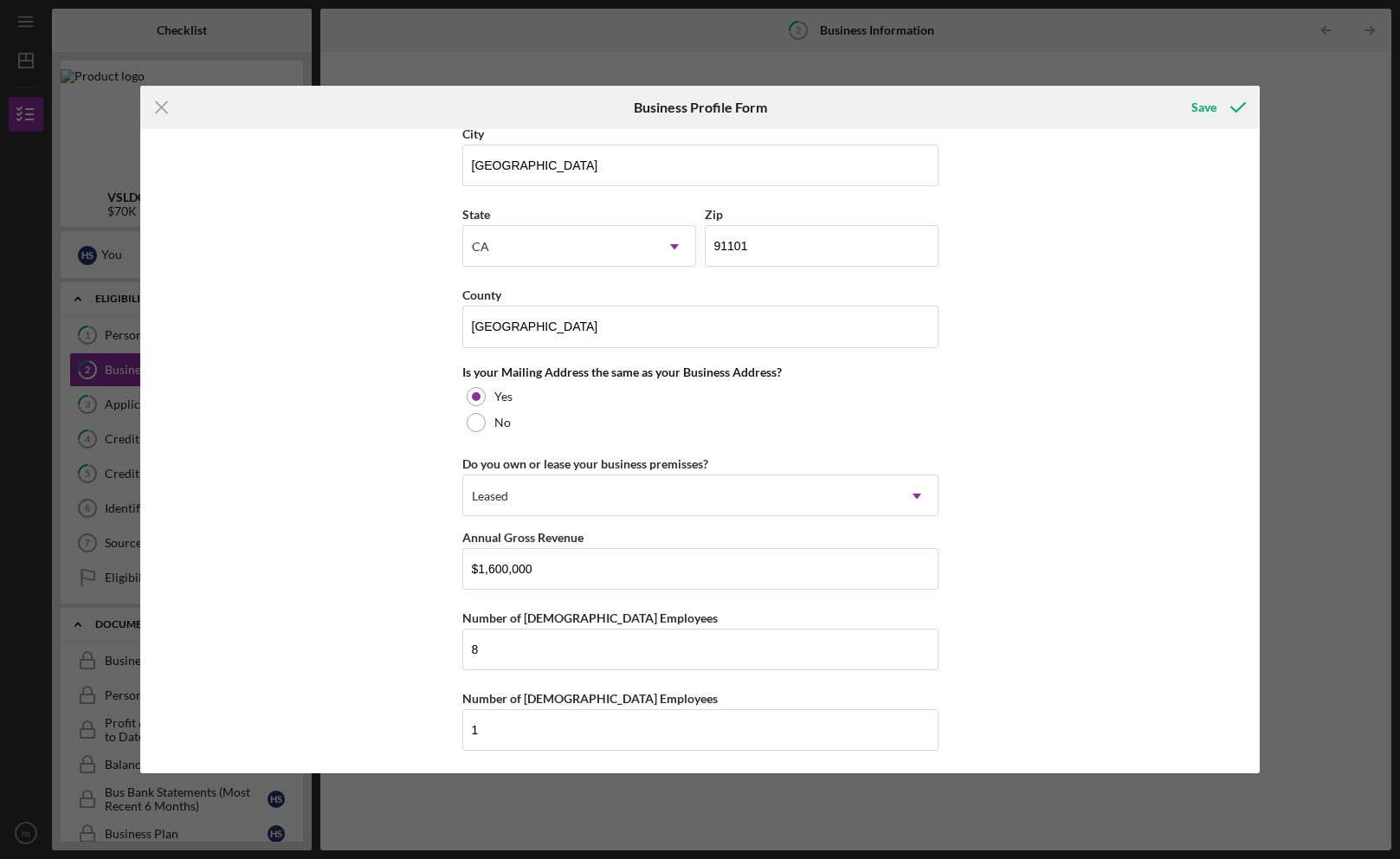
scroll to position [1126, 0]
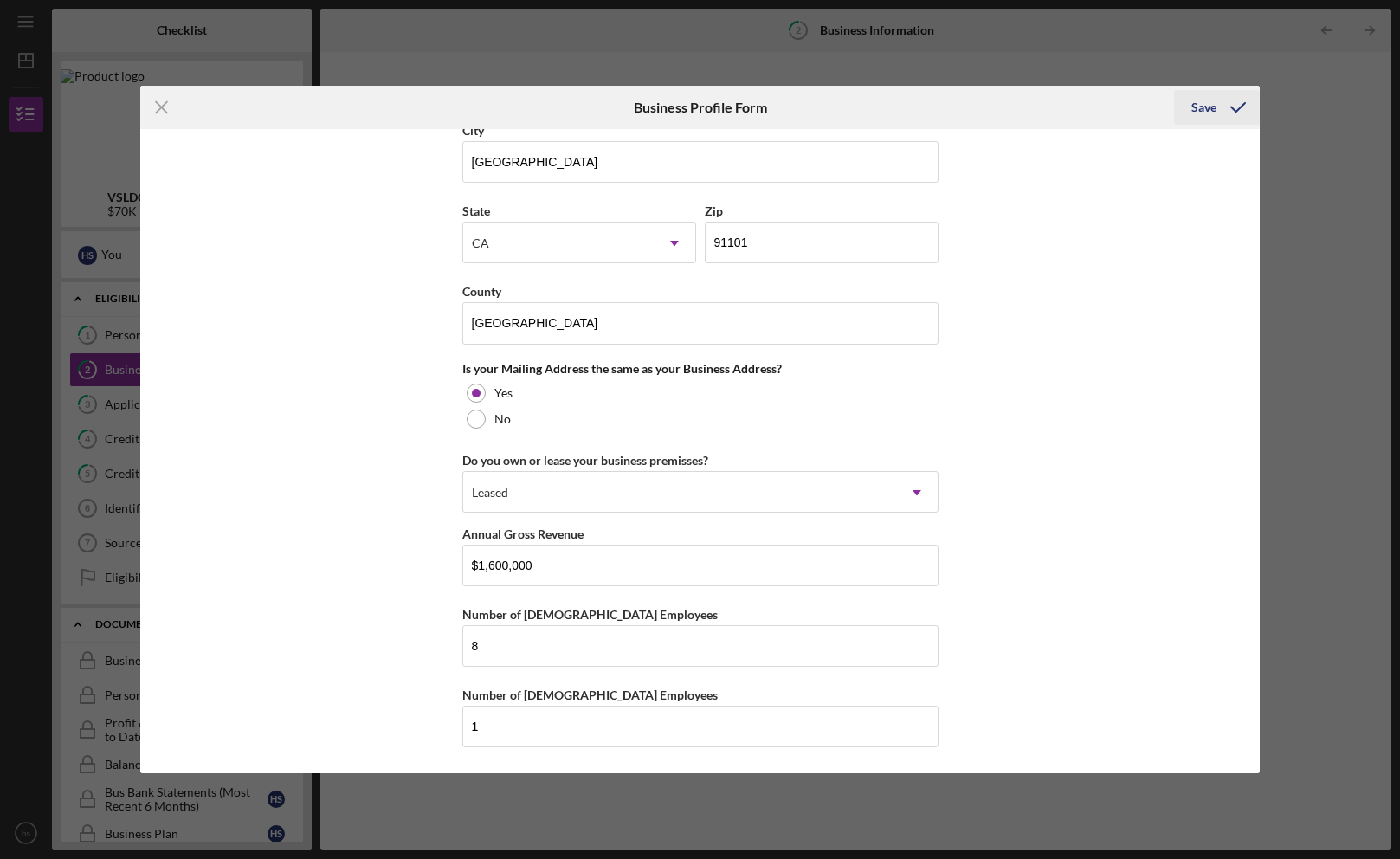
click at [1200, 104] on div "Save" at bounding box center [1204, 107] width 25 height 34
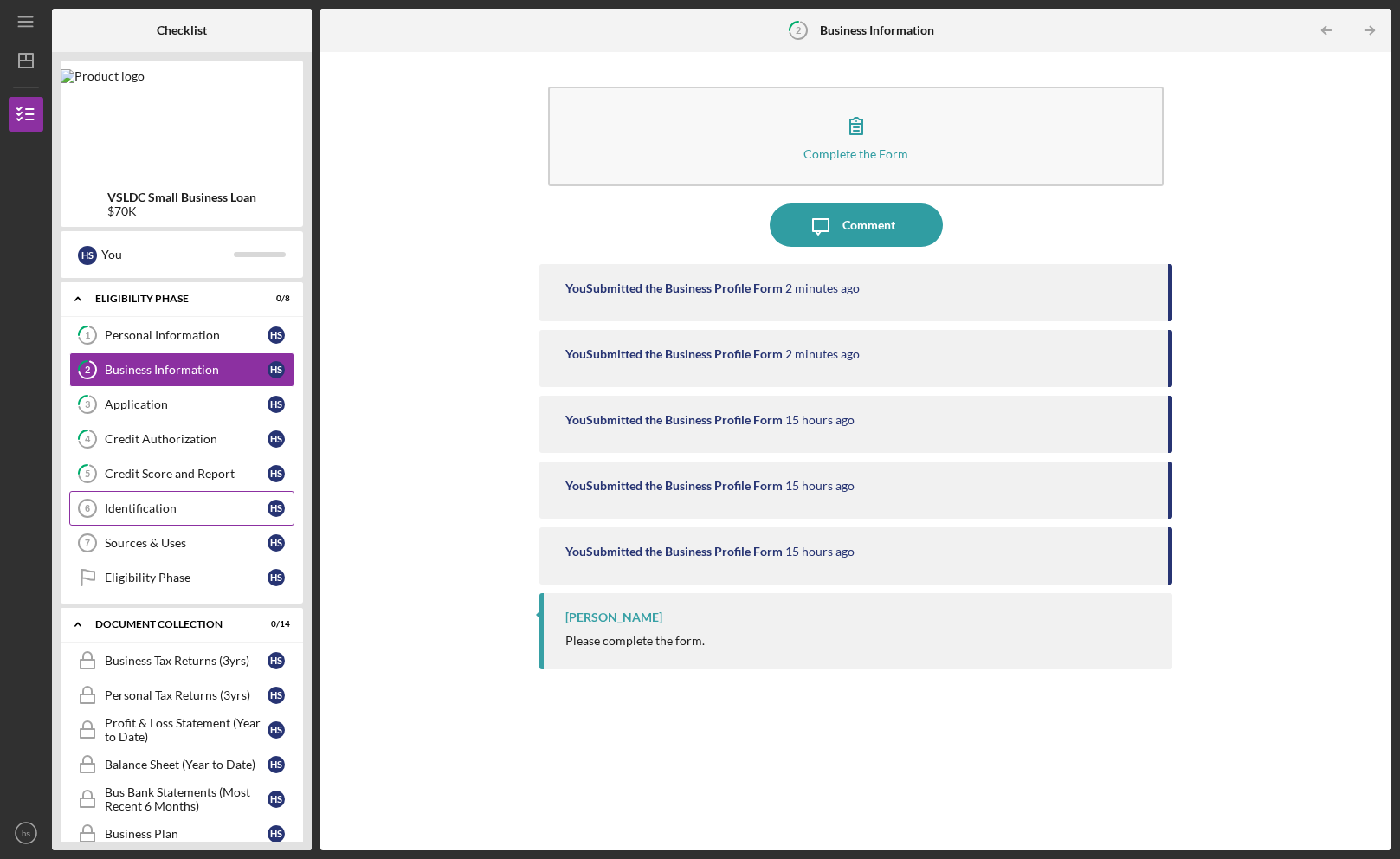
click at [127, 507] on div "Identification" at bounding box center [185, 507] width 162 height 14
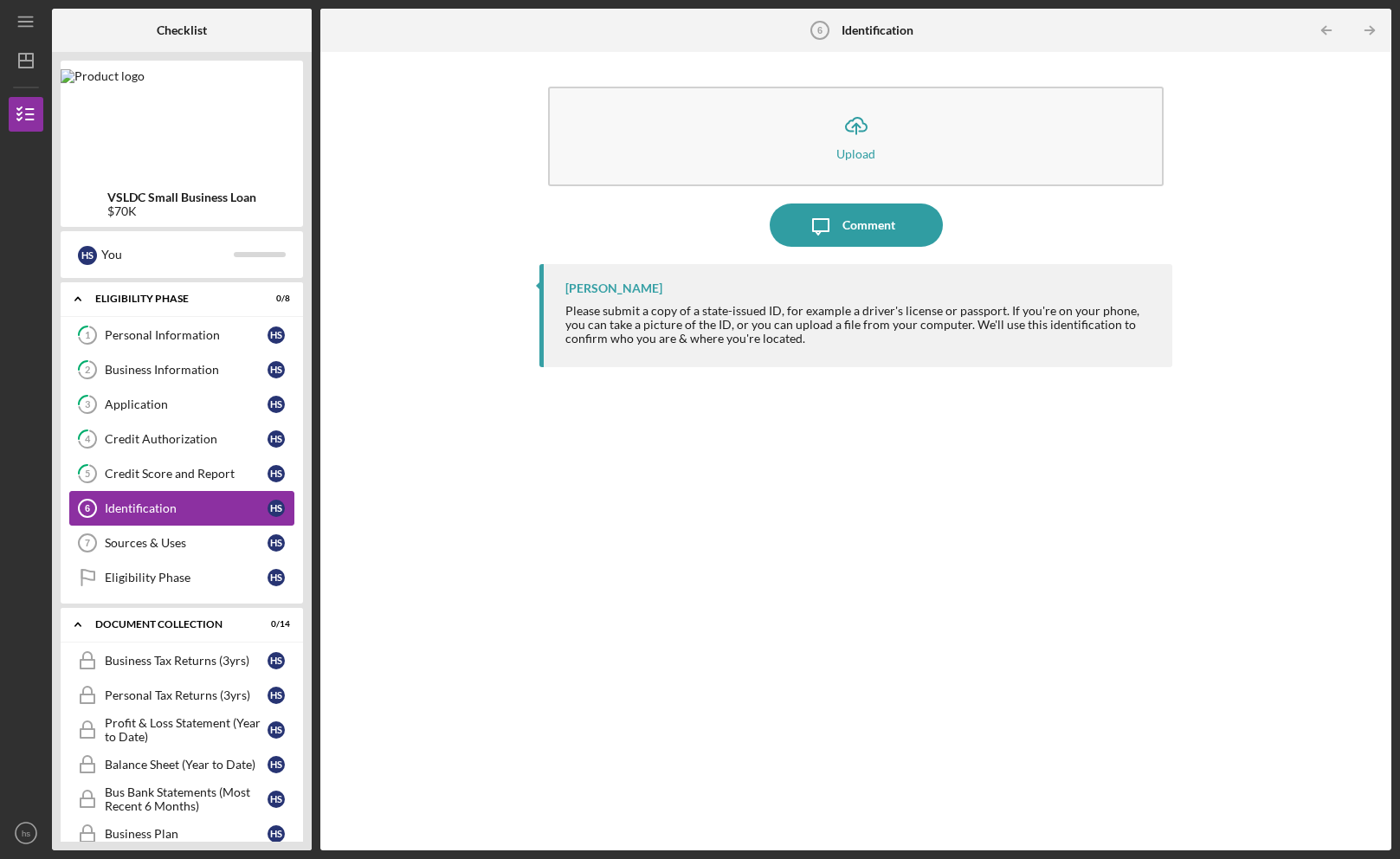
click at [127, 507] on div "Identification" at bounding box center [185, 507] width 162 height 14
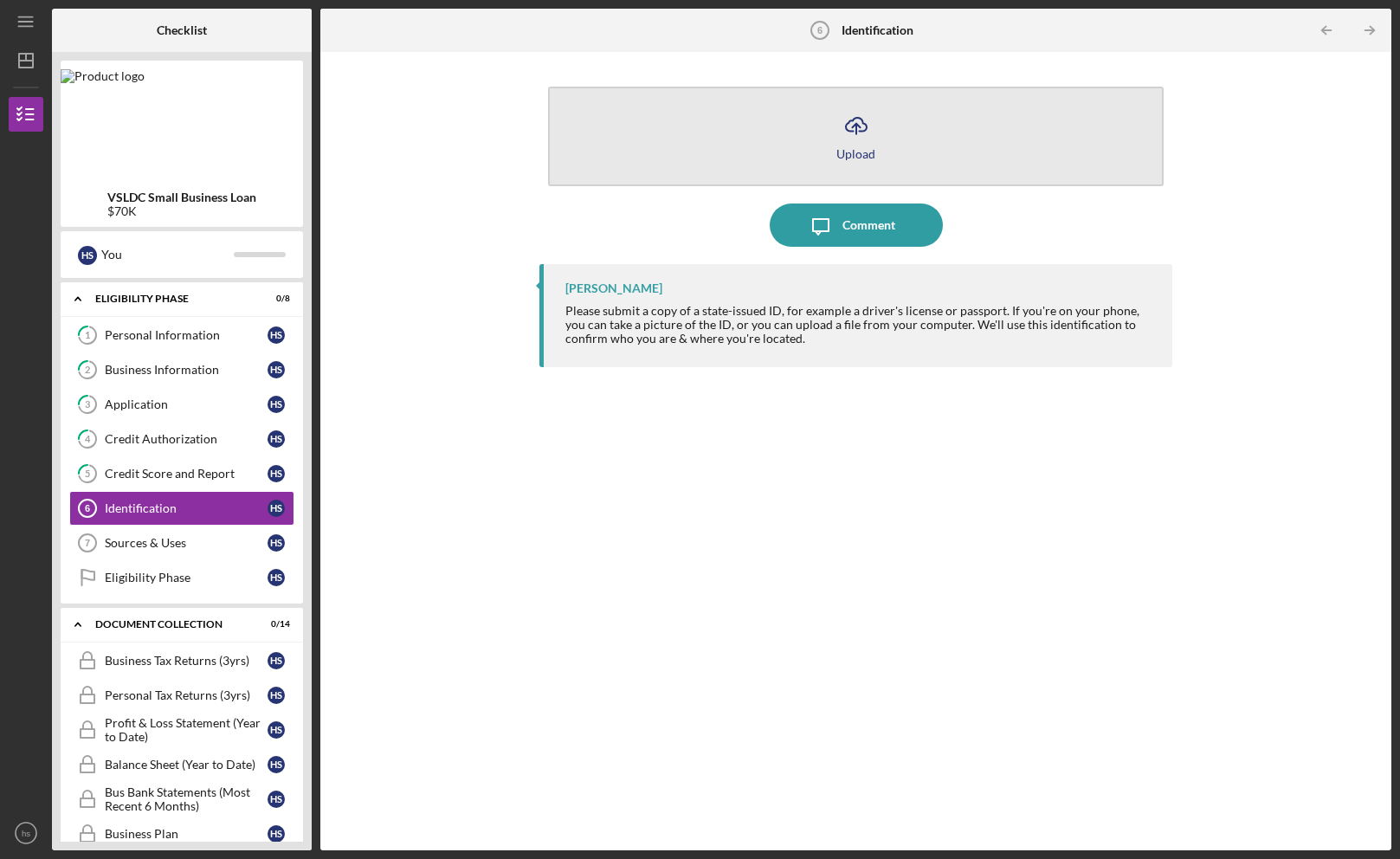
click at [637, 137] on button "Icon/Upload Upload" at bounding box center [855, 136] width 614 height 100
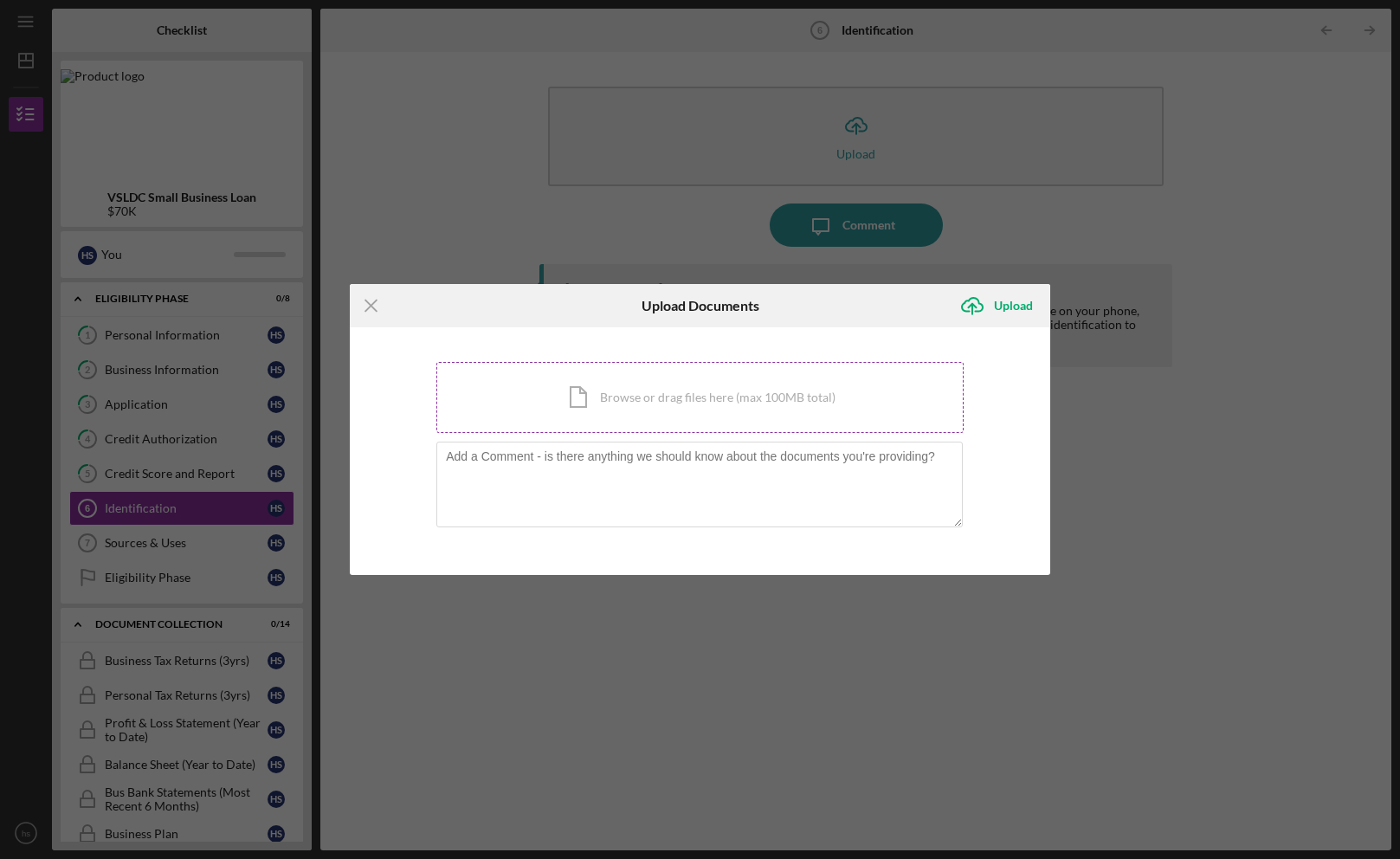
click at [499, 392] on div "Icon/Document Browse or drag files here (max 100MB total) Tap to choose files o…" at bounding box center [700, 397] width 527 height 71
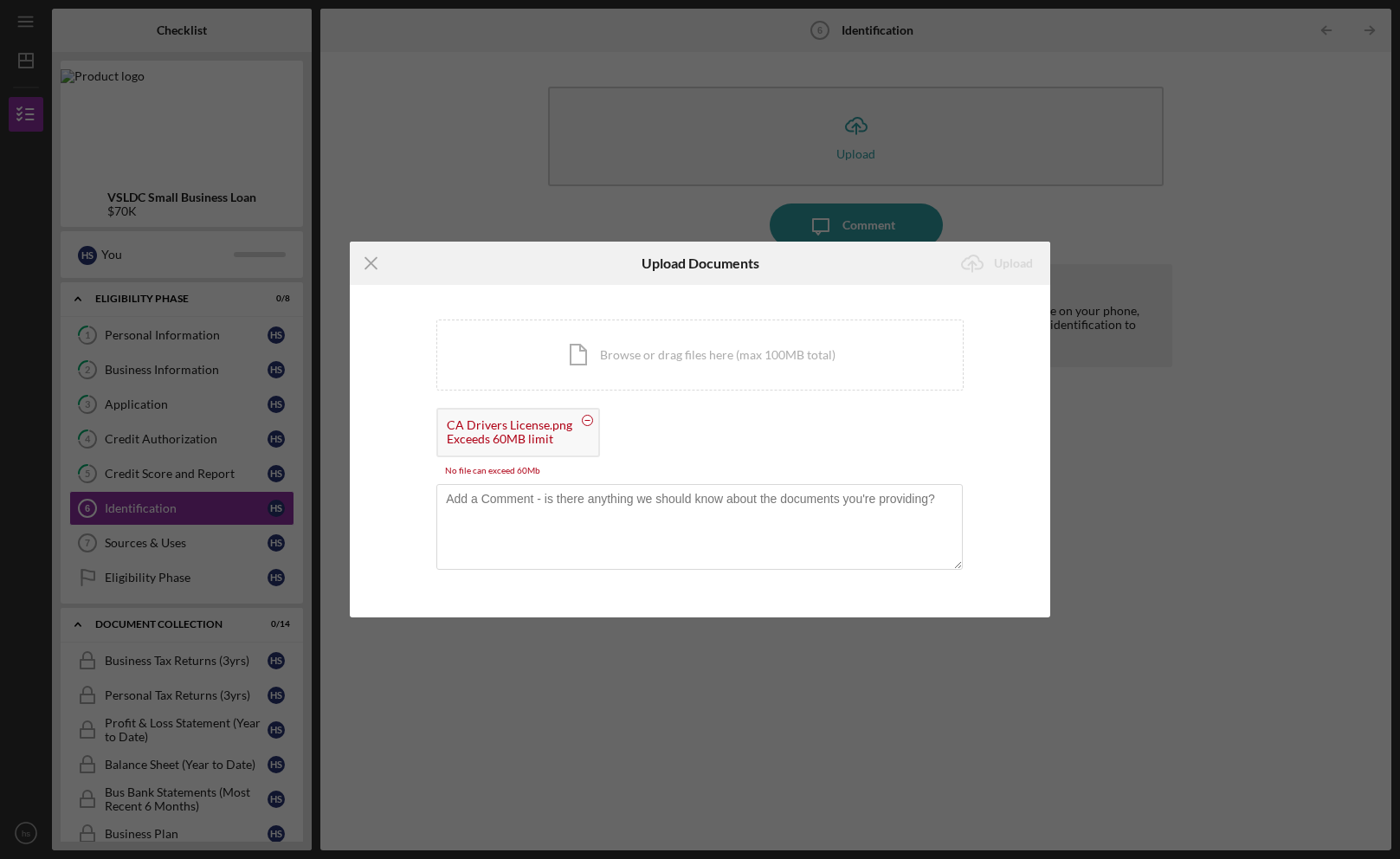
click at [531, 443] on div "Exceeds 60MB limit" at bounding box center [509, 438] width 125 height 14
click at [584, 424] on circle at bounding box center [587, 420] width 10 height 10
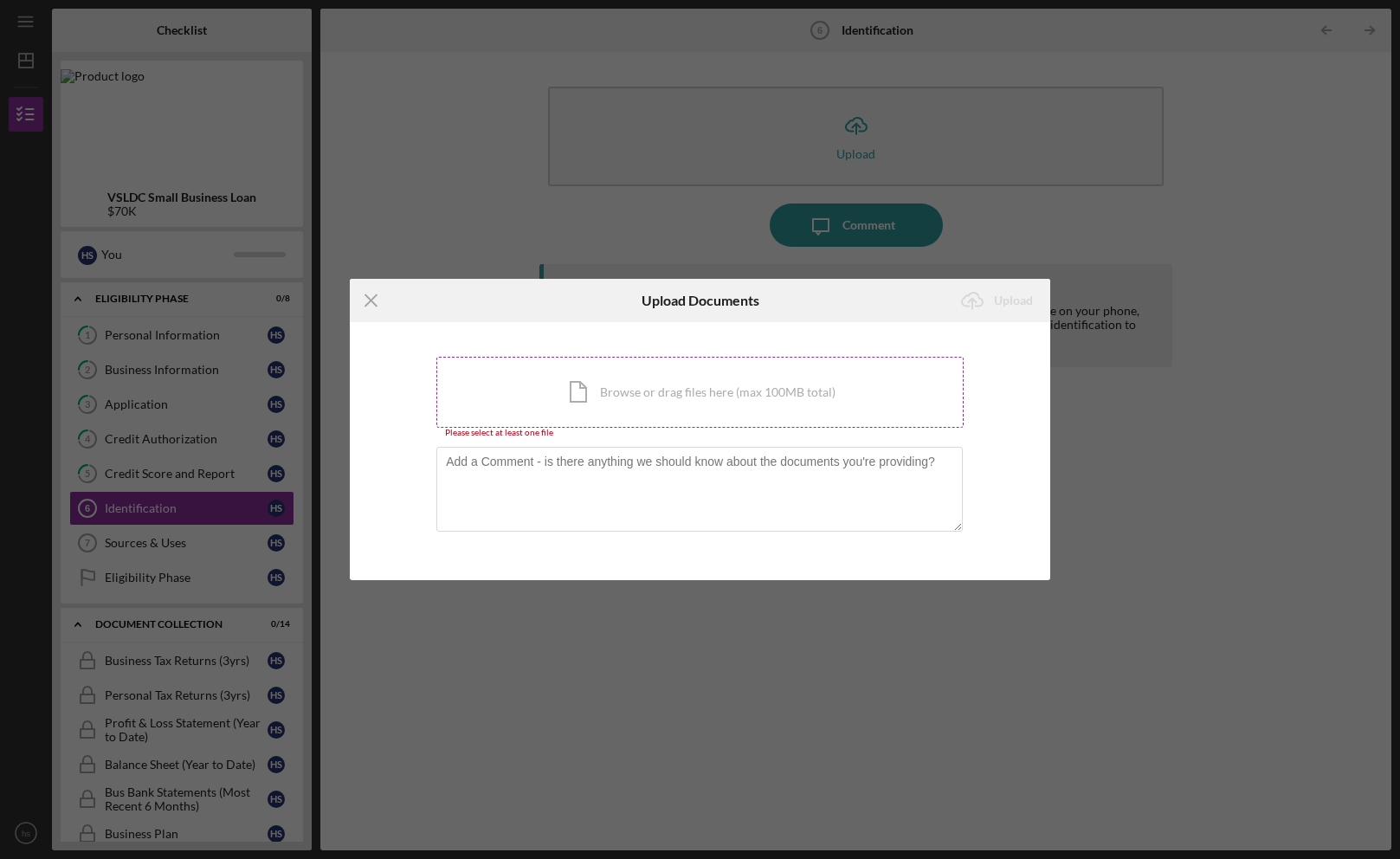
click at [622, 399] on div "Icon/Document Browse or drag files here (max 100MB total) Tap to choose files o…" at bounding box center [700, 392] width 527 height 71
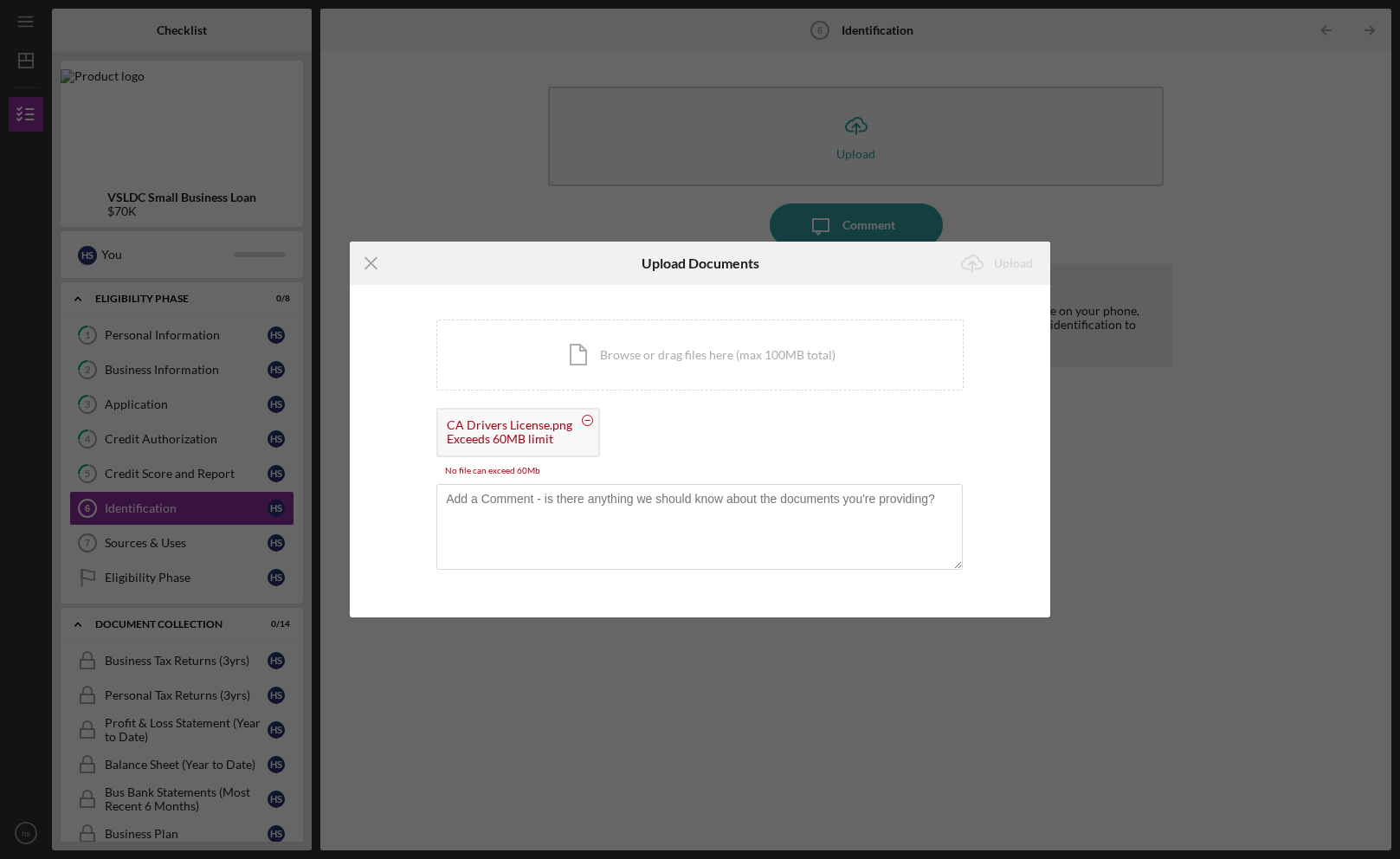
click at [373, 260] on icon "Icon/Menu Close" at bounding box center [371, 263] width 44 height 44
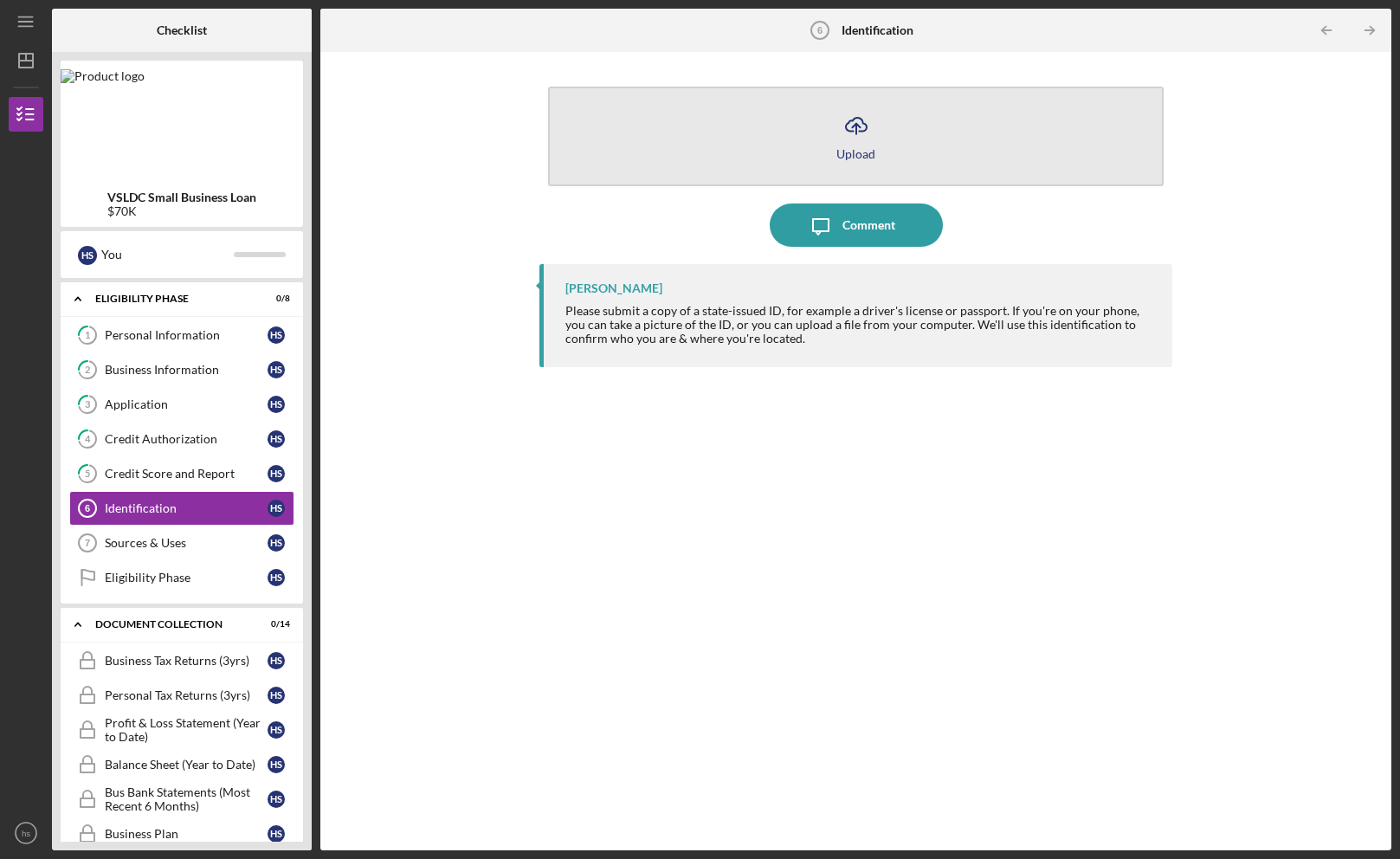
click at [732, 151] on button "Icon/Upload Upload" at bounding box center [855, 136] width 614 height 100
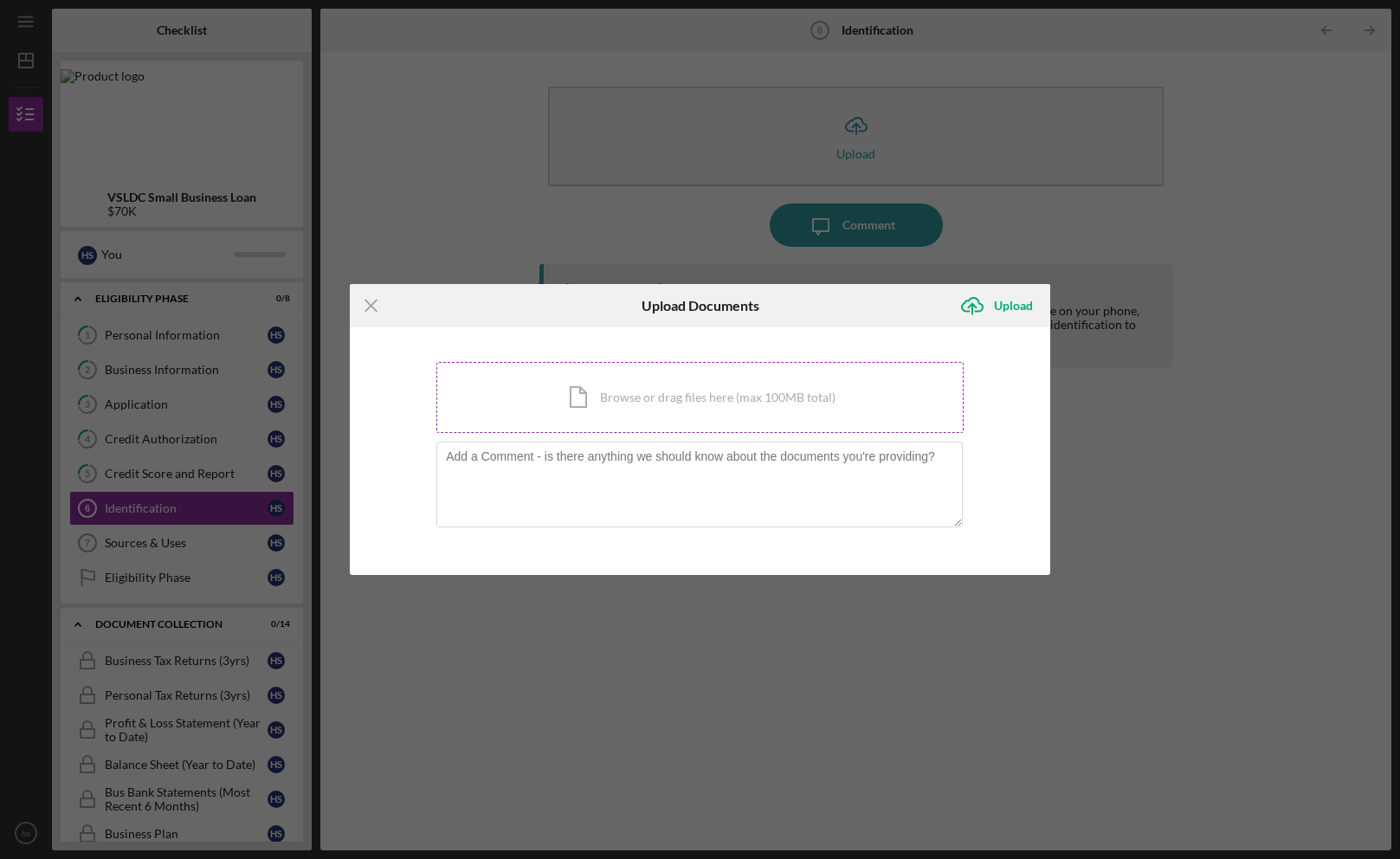
click at [642, 413] on div "Icon/Document Browse or drag files here (max 100MB total) Tap to choose files o…" at bounding box center [700, 397] width 527 height 71
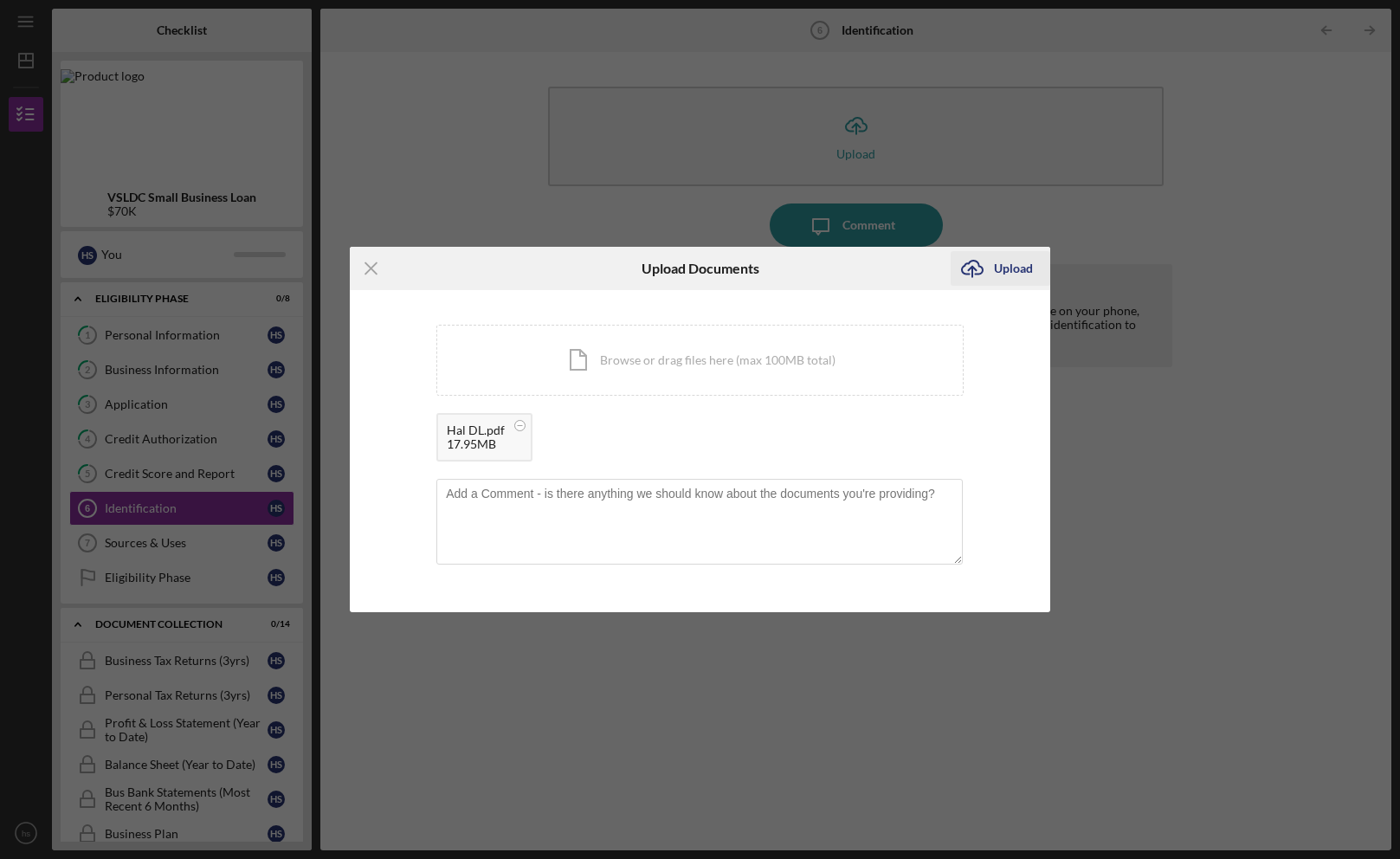
click at [1012, 262] on div "Upload" at bounding box center [1013, 268] width 39 height 34
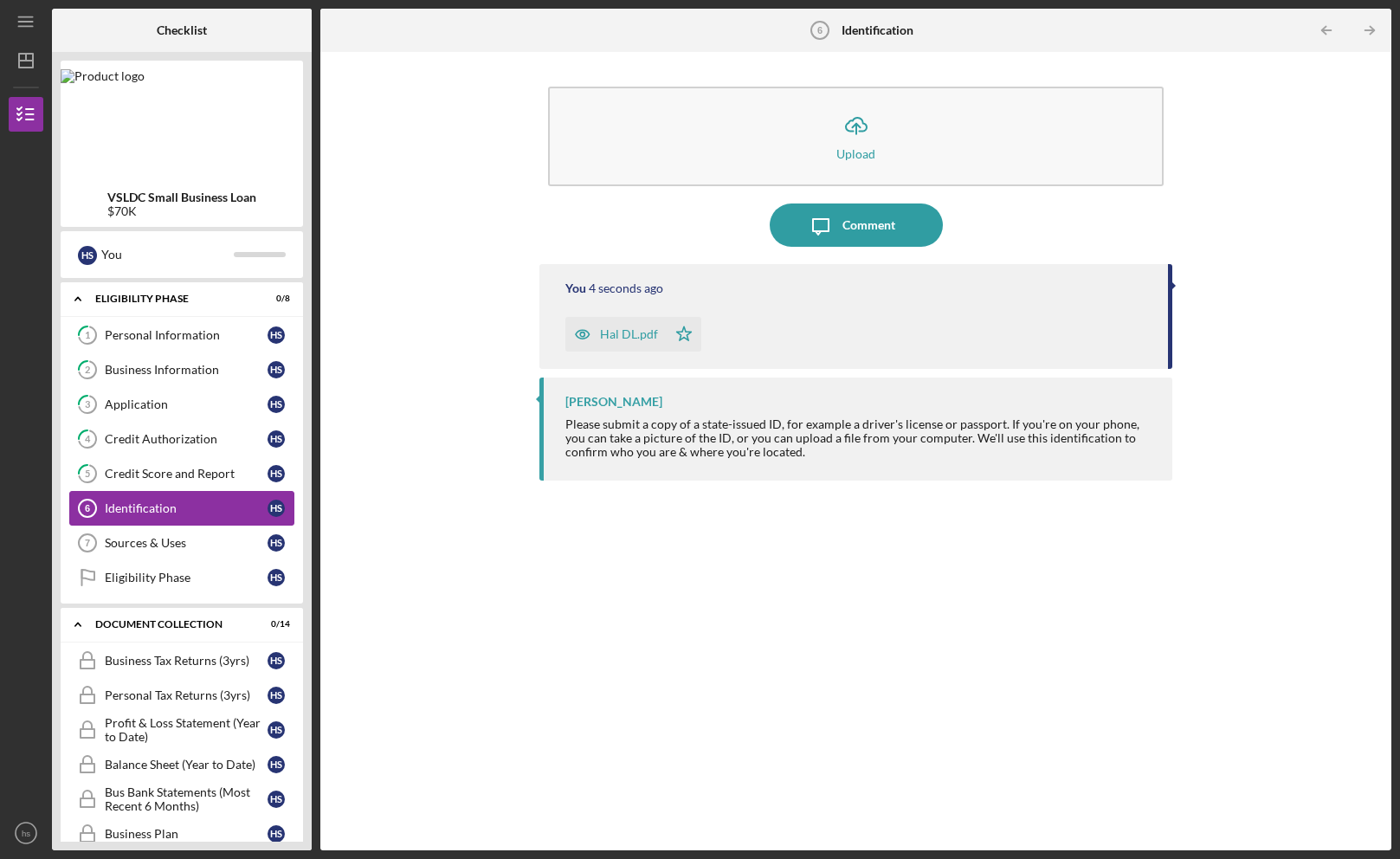
click at [120, 504] on div "Identification" at bounding box center [185, 507] width 162 height 14
click at [108, 464] on link "5 Credit Score and Report h s" at bounding box center [181, 473] width 225 height 34
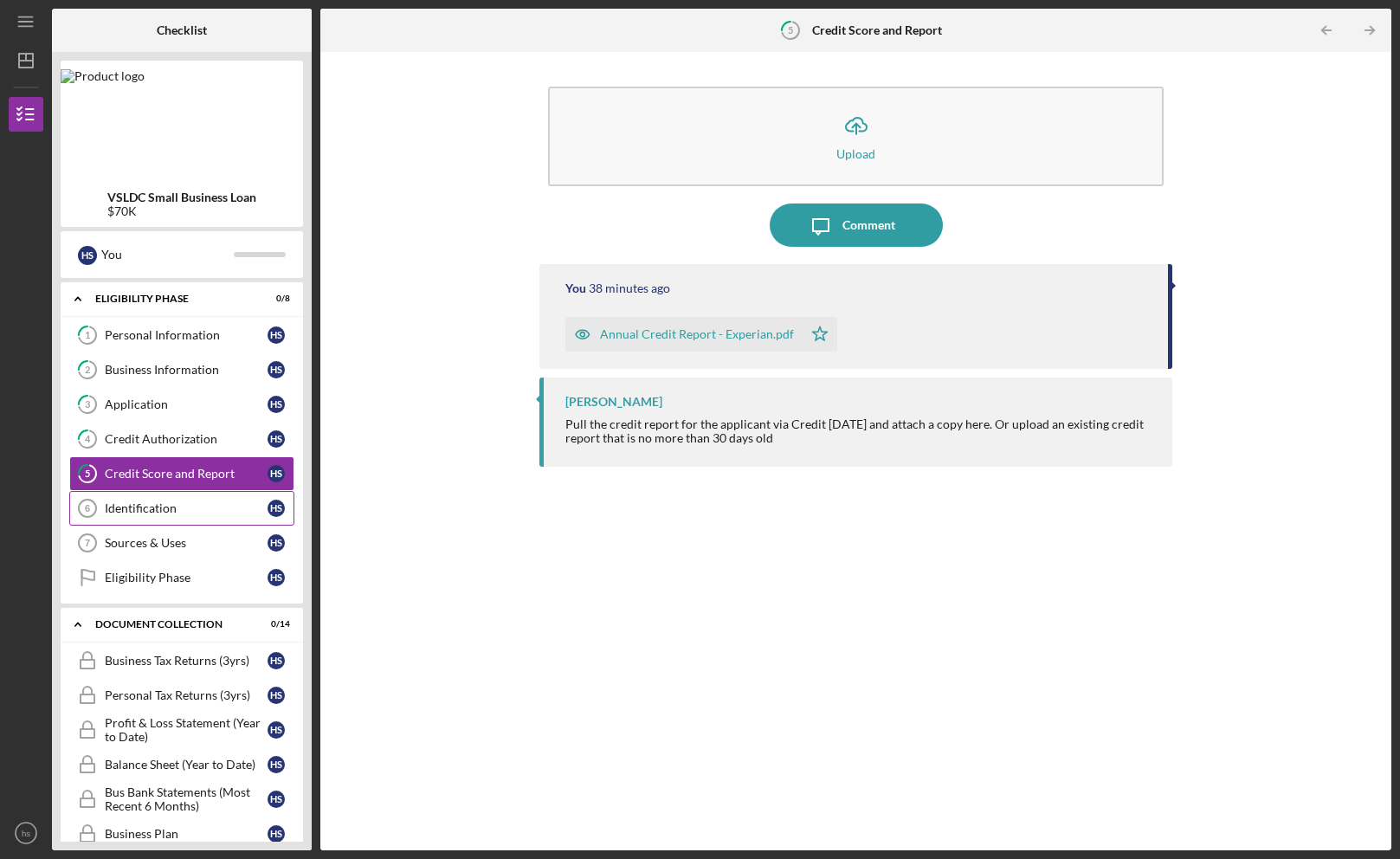
click at [105, 496] on icon "Identification 6" at bounding box center [88, 508] width 44 height 44
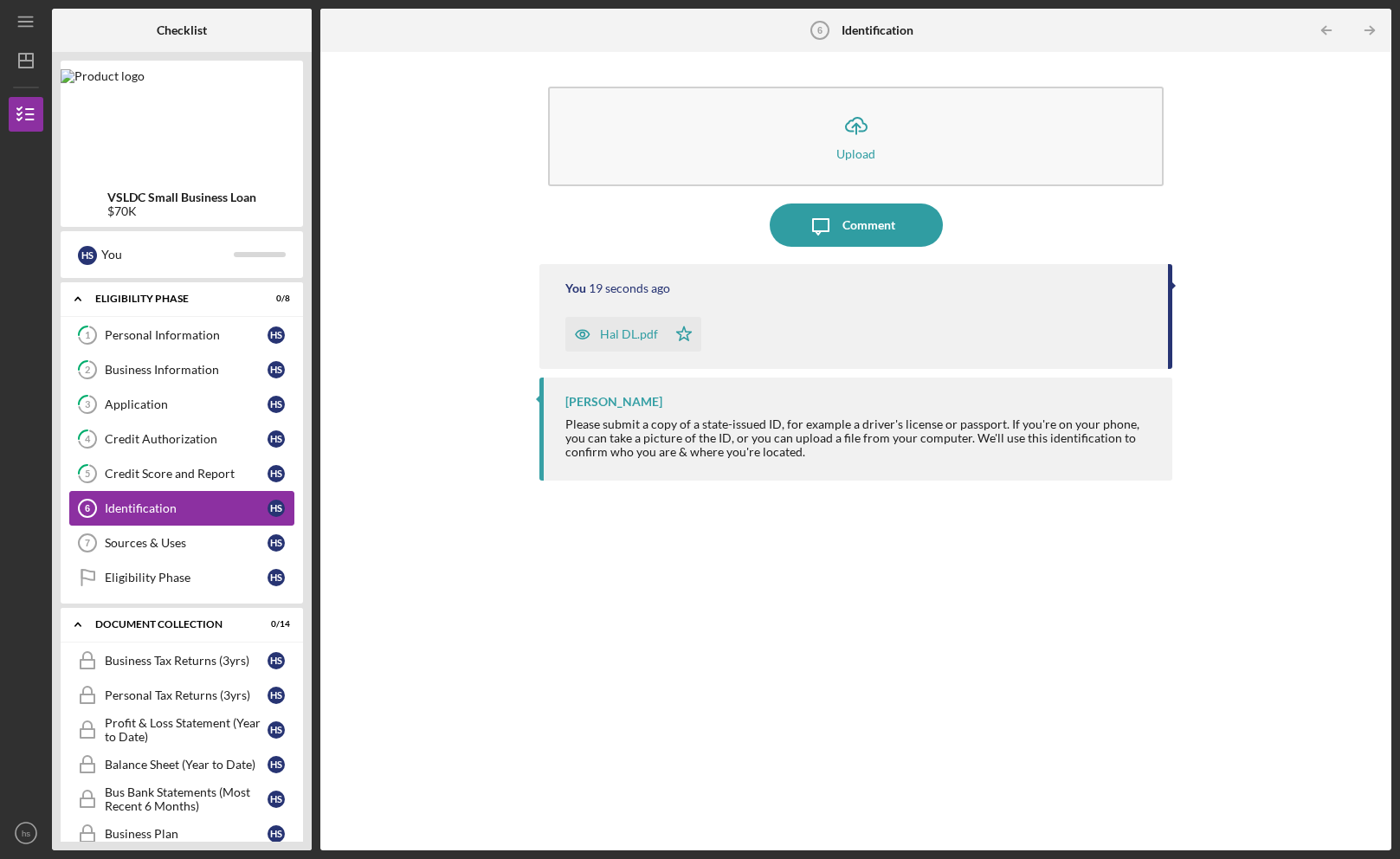
click at [182, 506] on div "Identification" at bounding box center [185, 507] width 162 height 14
click at [123, 538] on div "Sources & Uses" at bounding box center [185, 542] width 162 height 14
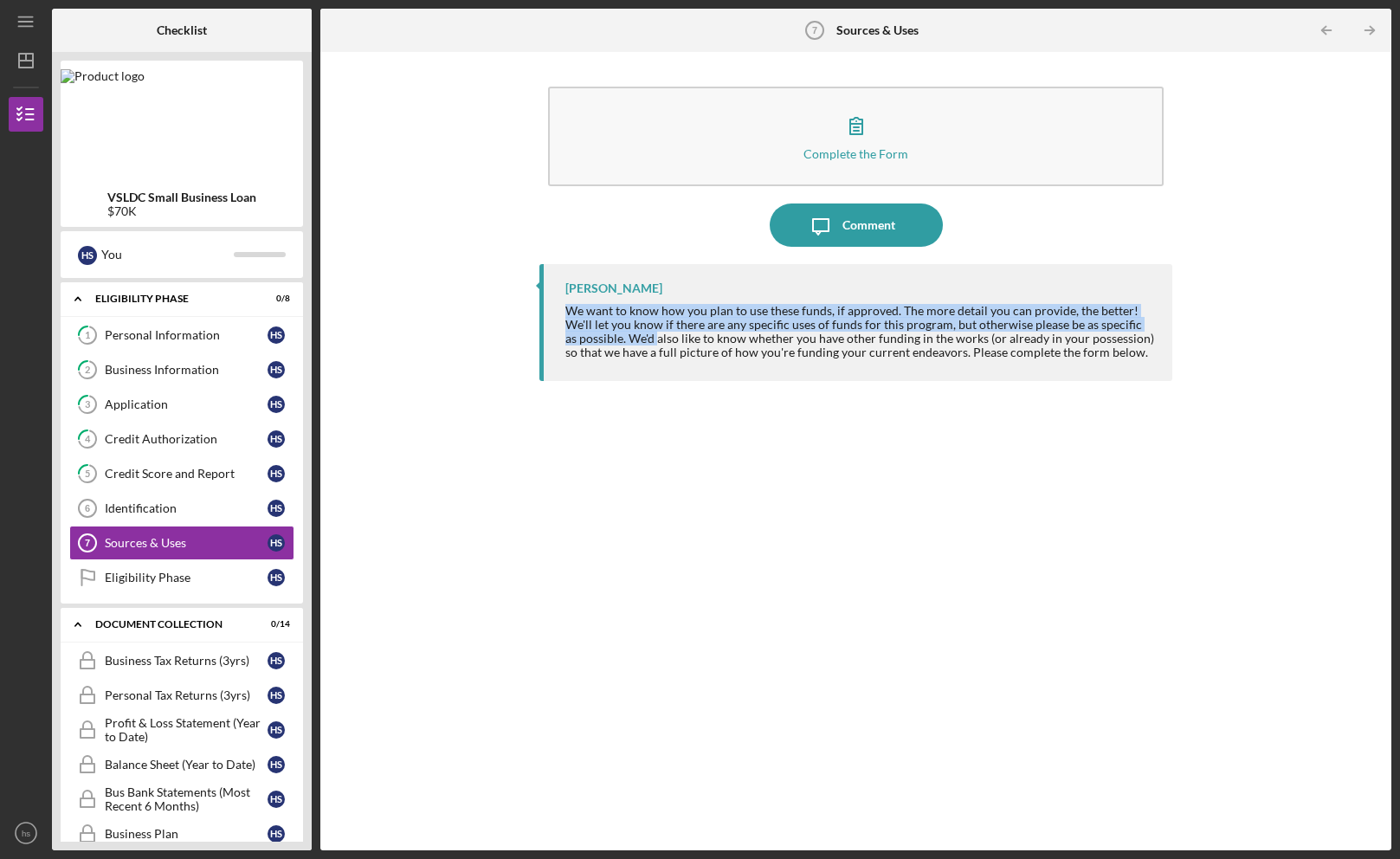
drag, startPoint x: 921, startPoint y: 301, endPoint x: 649, endPoint y: 336, distance: 274.2
click at [644, 336] on div "[PERSON_NAME] We want to know how you plan to use these funds, if approved. The…" at bounding box center [855, 322] width 632 height 117
click at [101, 581] on icon "Eligibility Phase" at bounding box center [88, 578] width 44 height 44
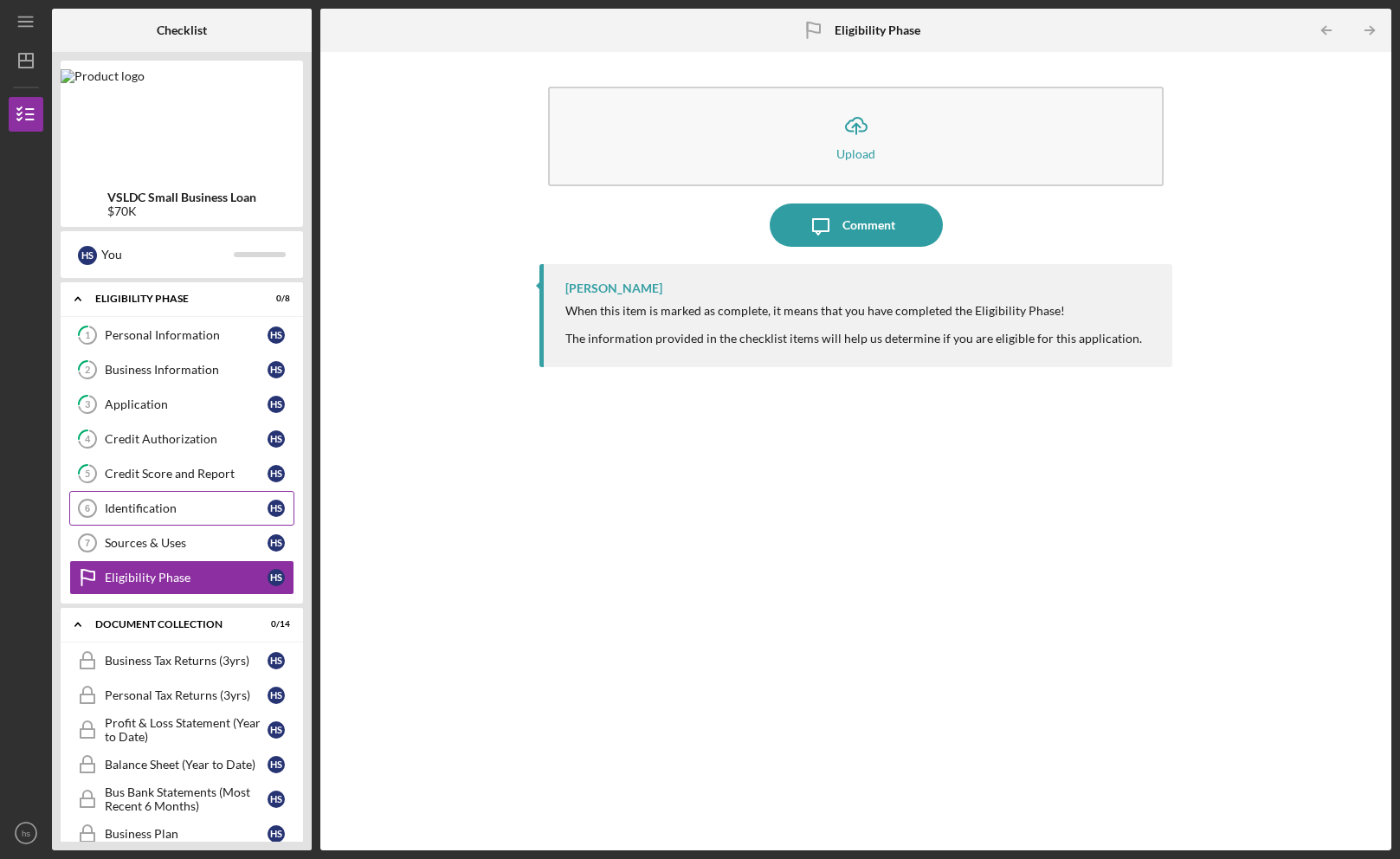
click at [134, 509] on div "Identification" at bounding box center [185, 507] width 162 height 14
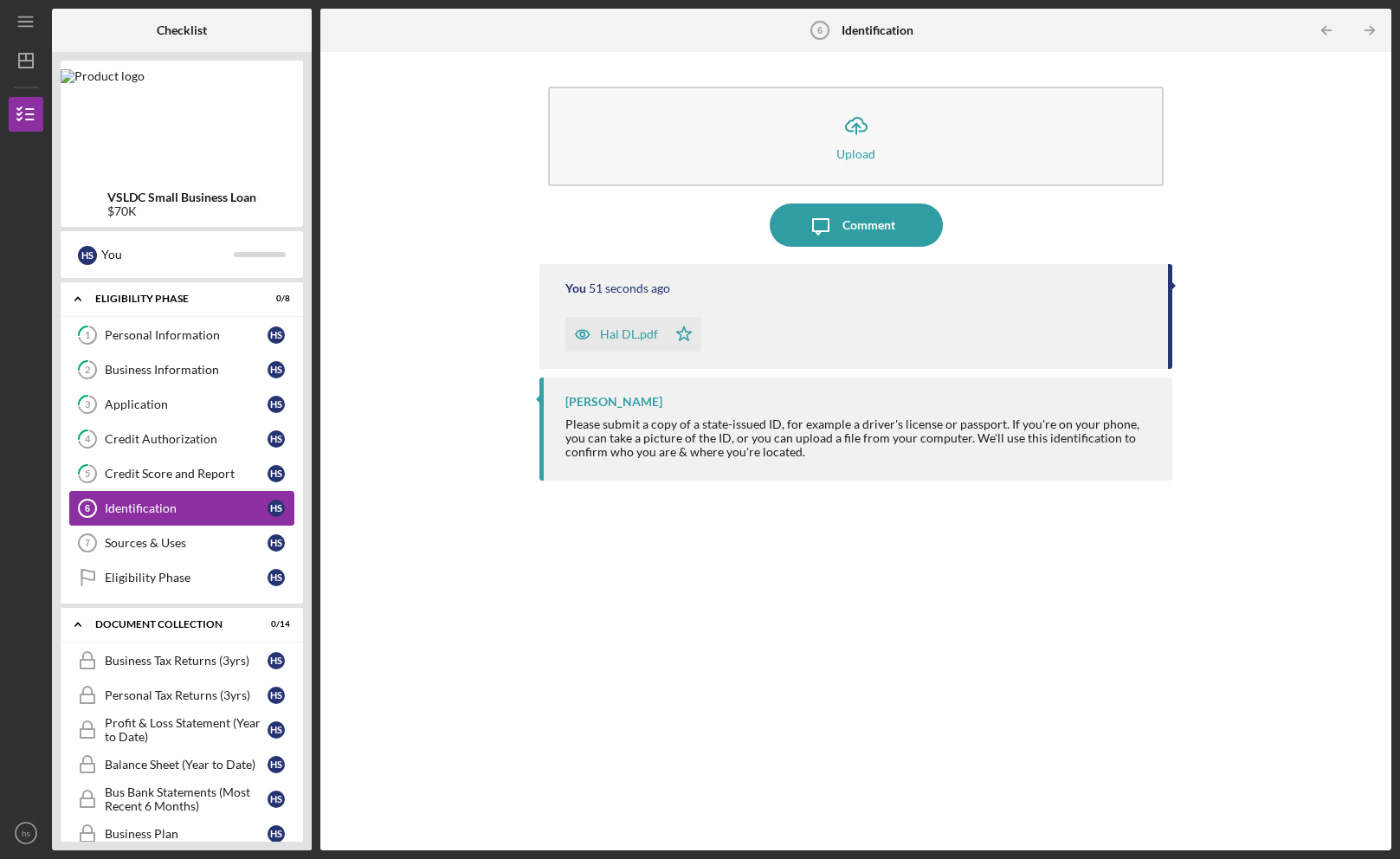
click at [85, 508] on text "6" at bounding box center [88, 507] width 5 height 10
click at [28, 17] on line "button" at bounding box center [24, 17] width 14 height 0
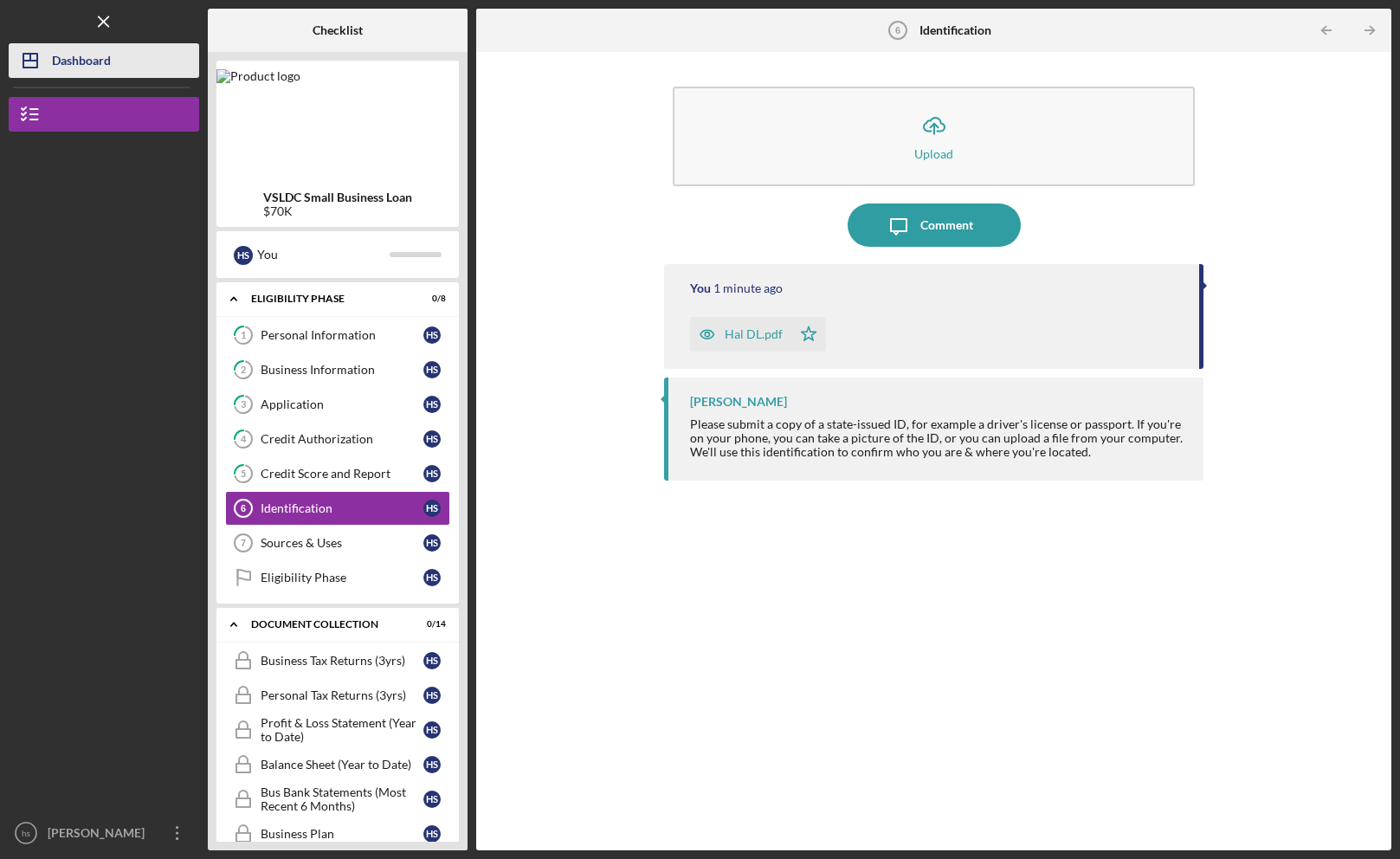
click at [39, 51] on icon "Icon/Dashboard" at bounding box center [31, 61] width 44 height 44
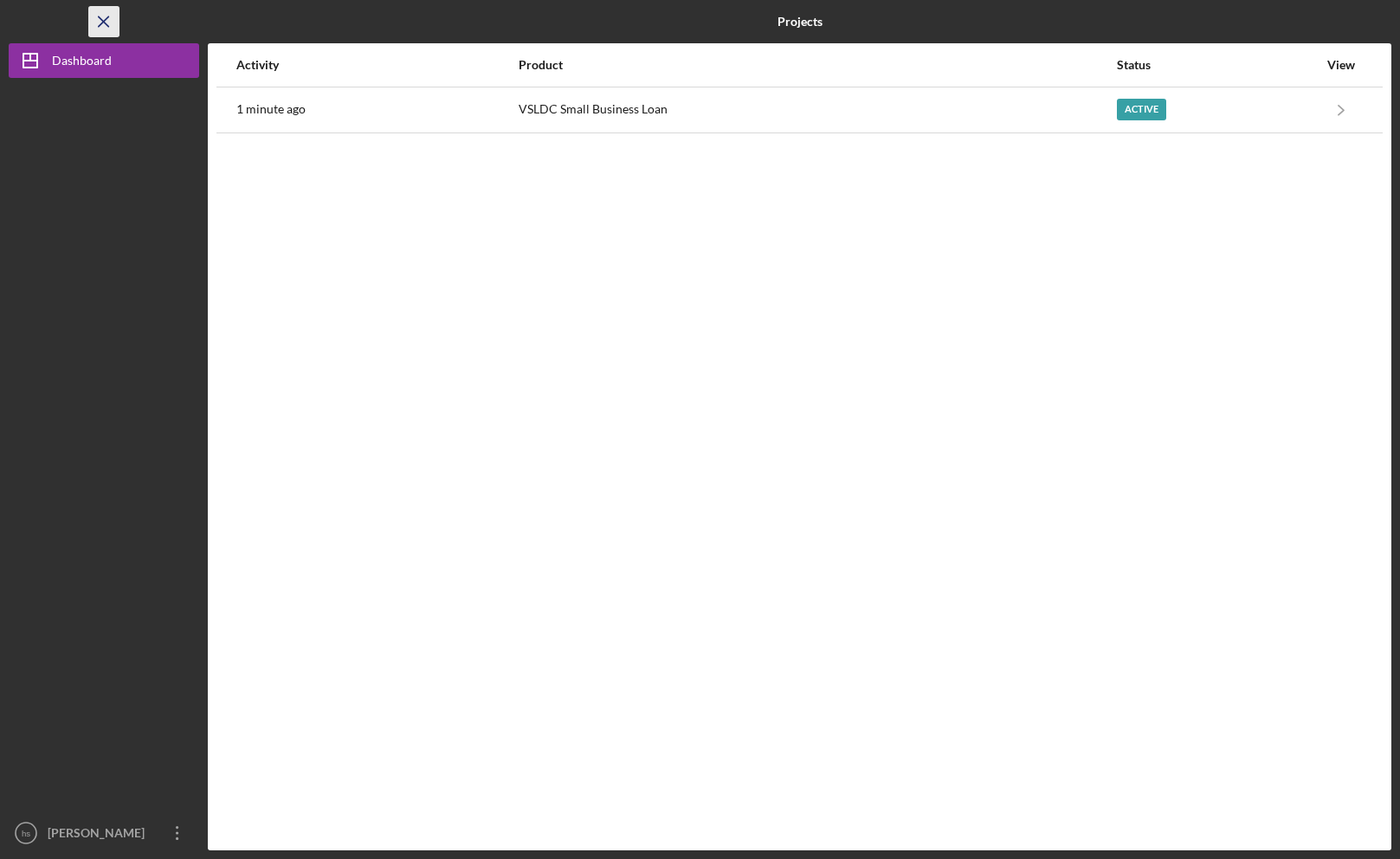
click at [96, 15] on icon "Icon/Menu Close" at bounding box center [104, 22] width 39 height 39
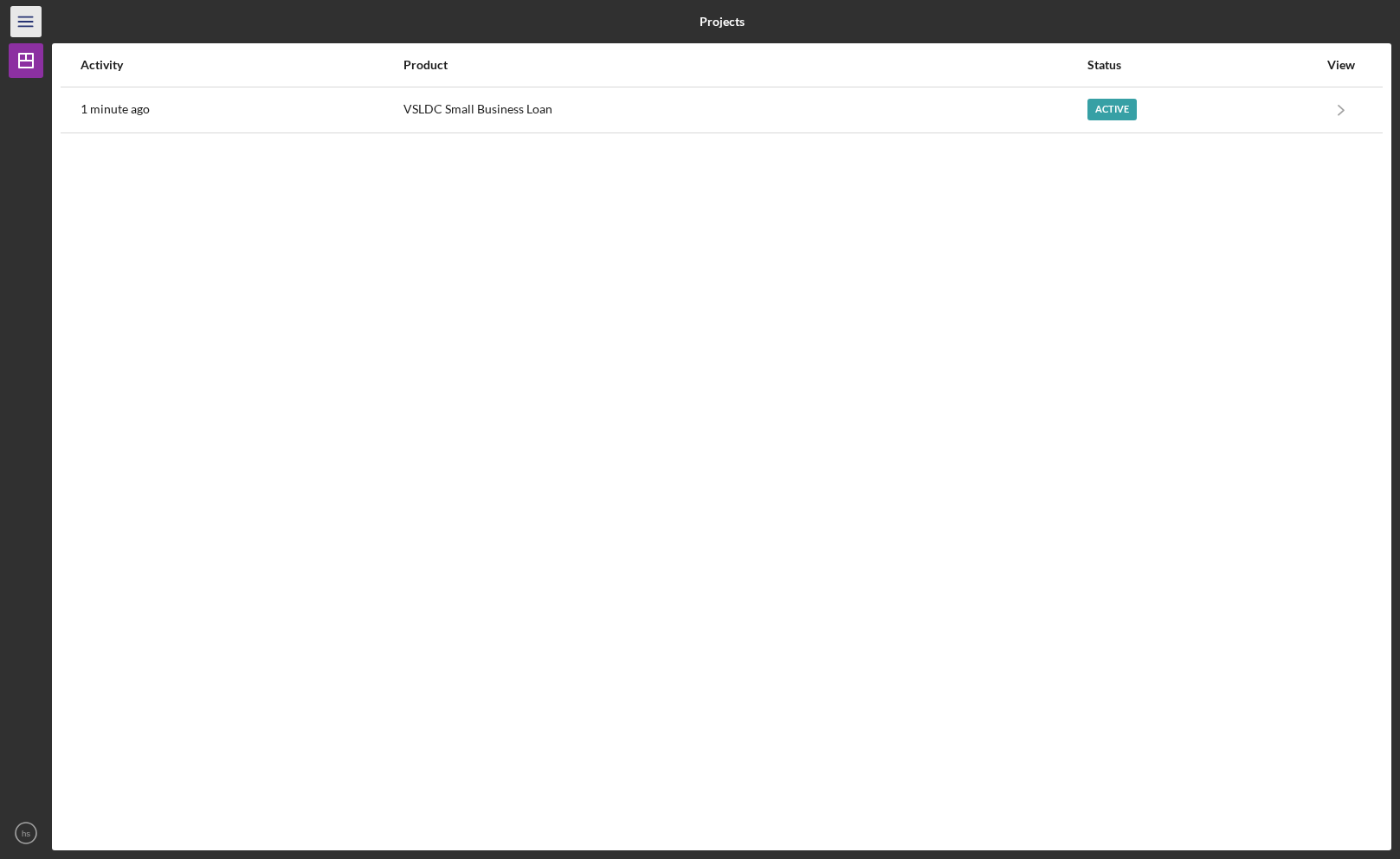
click at [26, 24] on icon "Icon/Menu" at bounding box center [26, 22] width 39 height 39
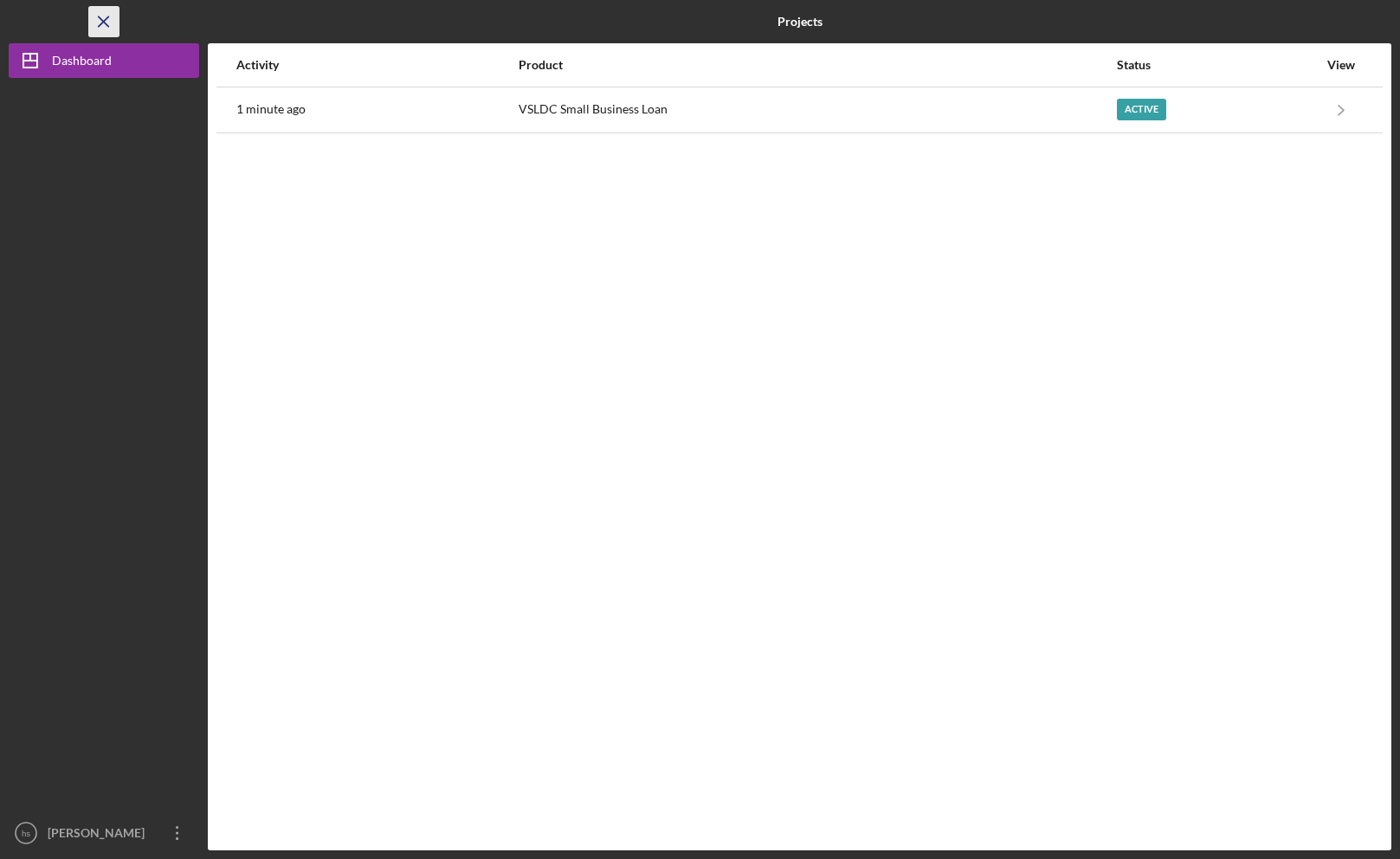
click at [110, 16] on icon "Icon/Menu Close" at bounding box center [104, 22] width 39 height 39
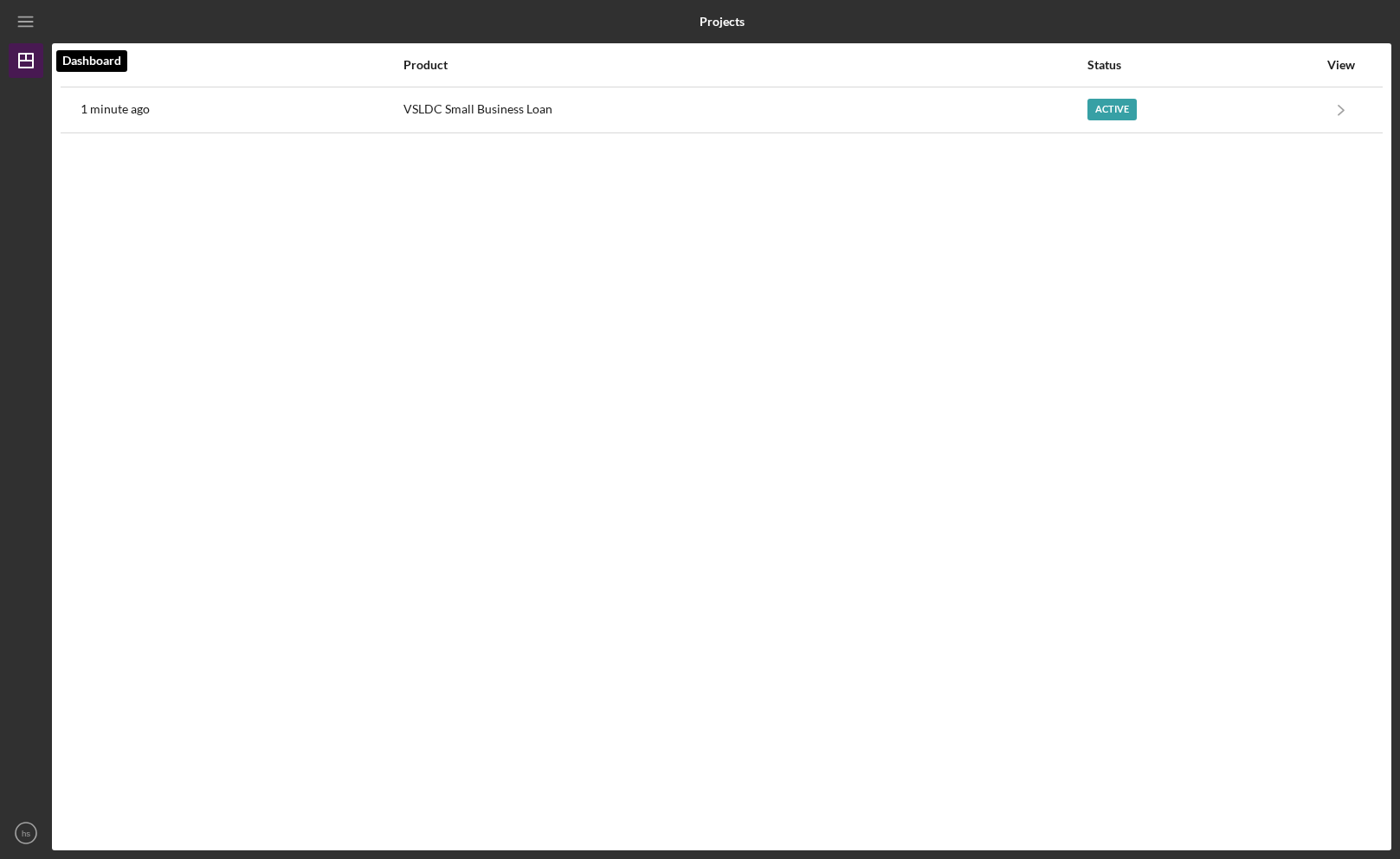
click at [28, 63] on icon "Icon/Dashboard" at bounding box center [26, 61] width 44 height 44
click at [15, 17] on icon "Icon/Menu" at bounding box center [26, 22] width 39 height 39
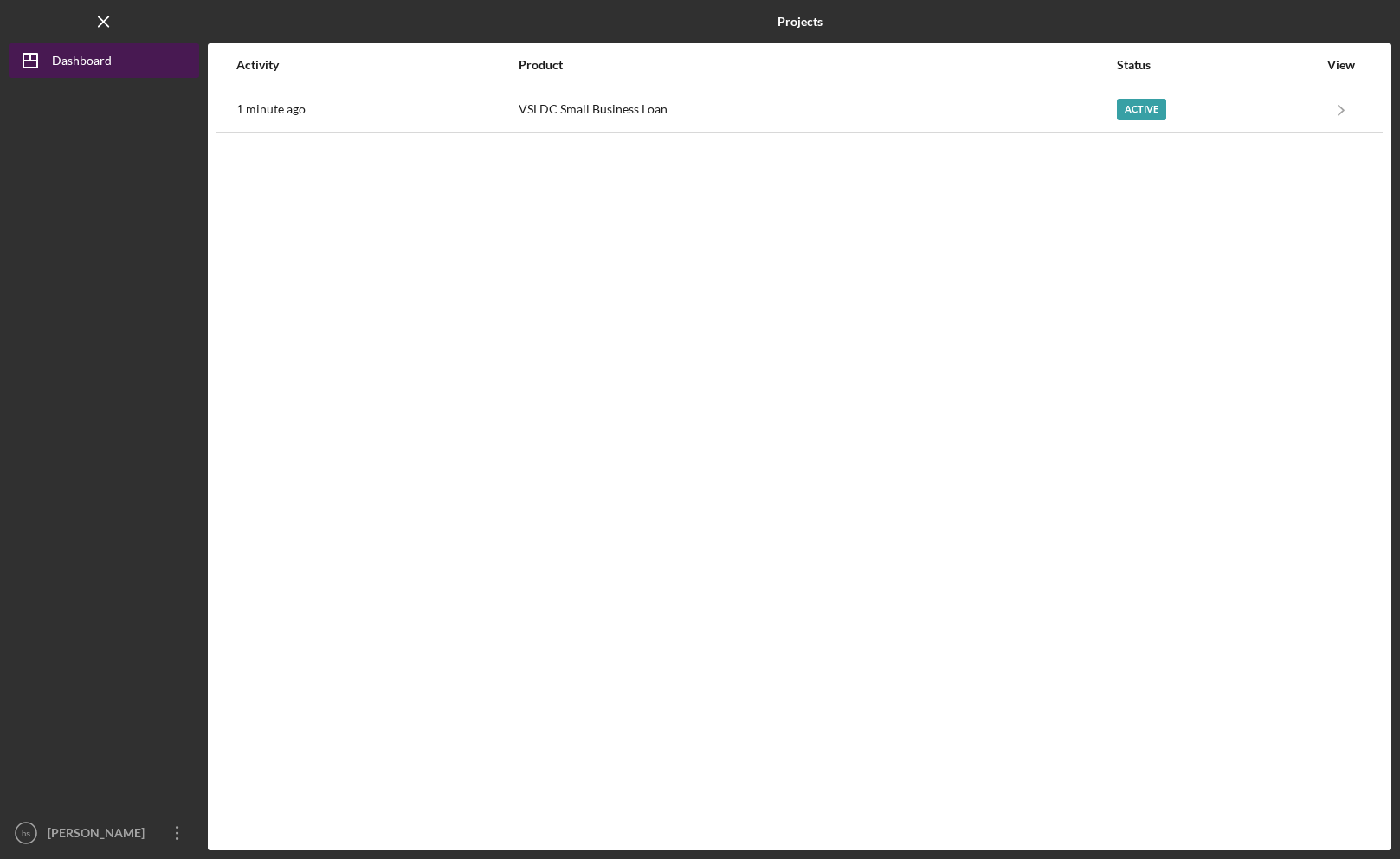
click at [57, 53] on div "Dashboard" at bounding box center [82, 63] width 60 height 39
click at [117, 19] on icon "Icon/Menu Close" at bounding box center [104, 22] width 39 height 39
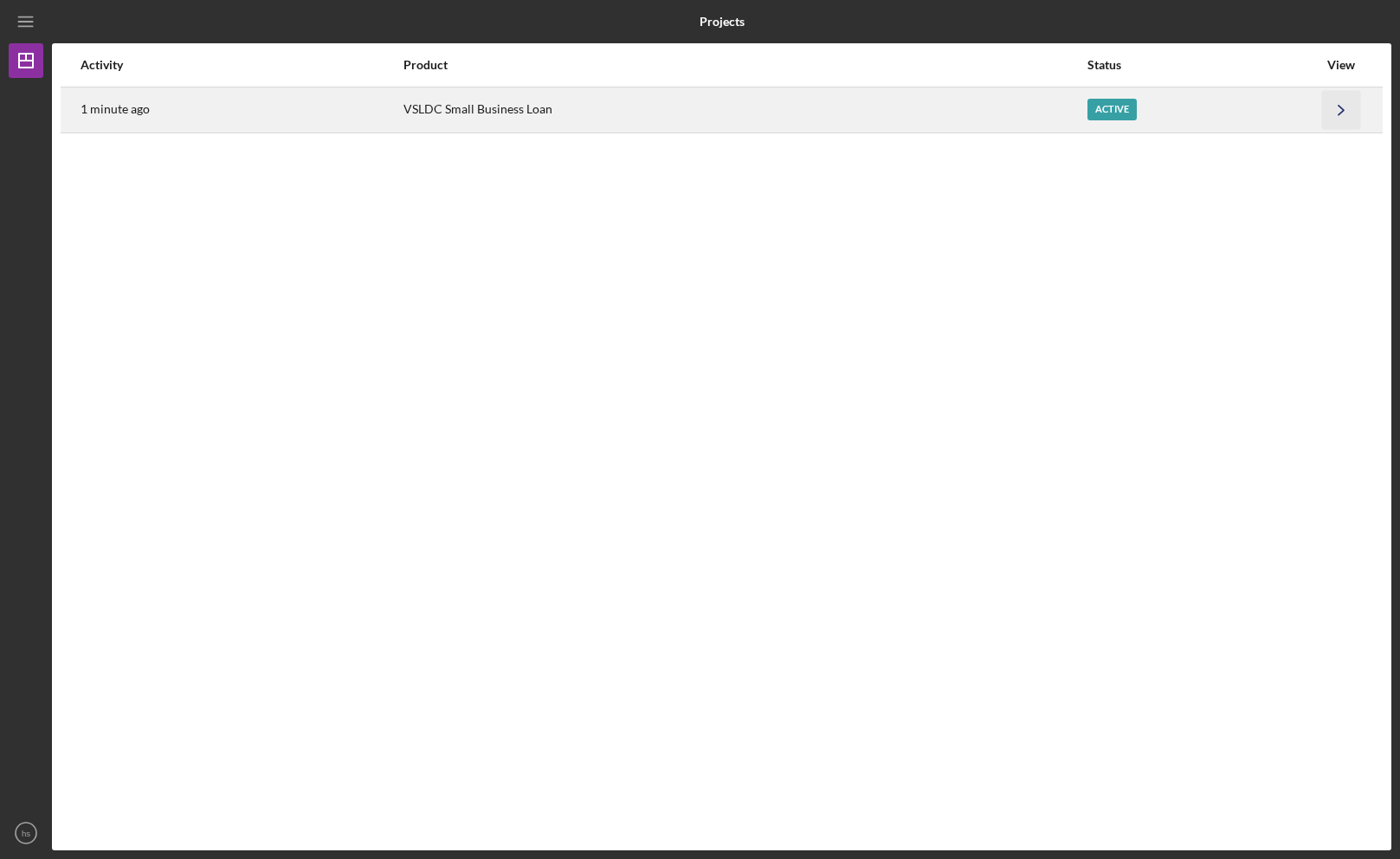
click at [1340, 106] on polyline "button" at bounding box center [1341, 109] width 5 height 9
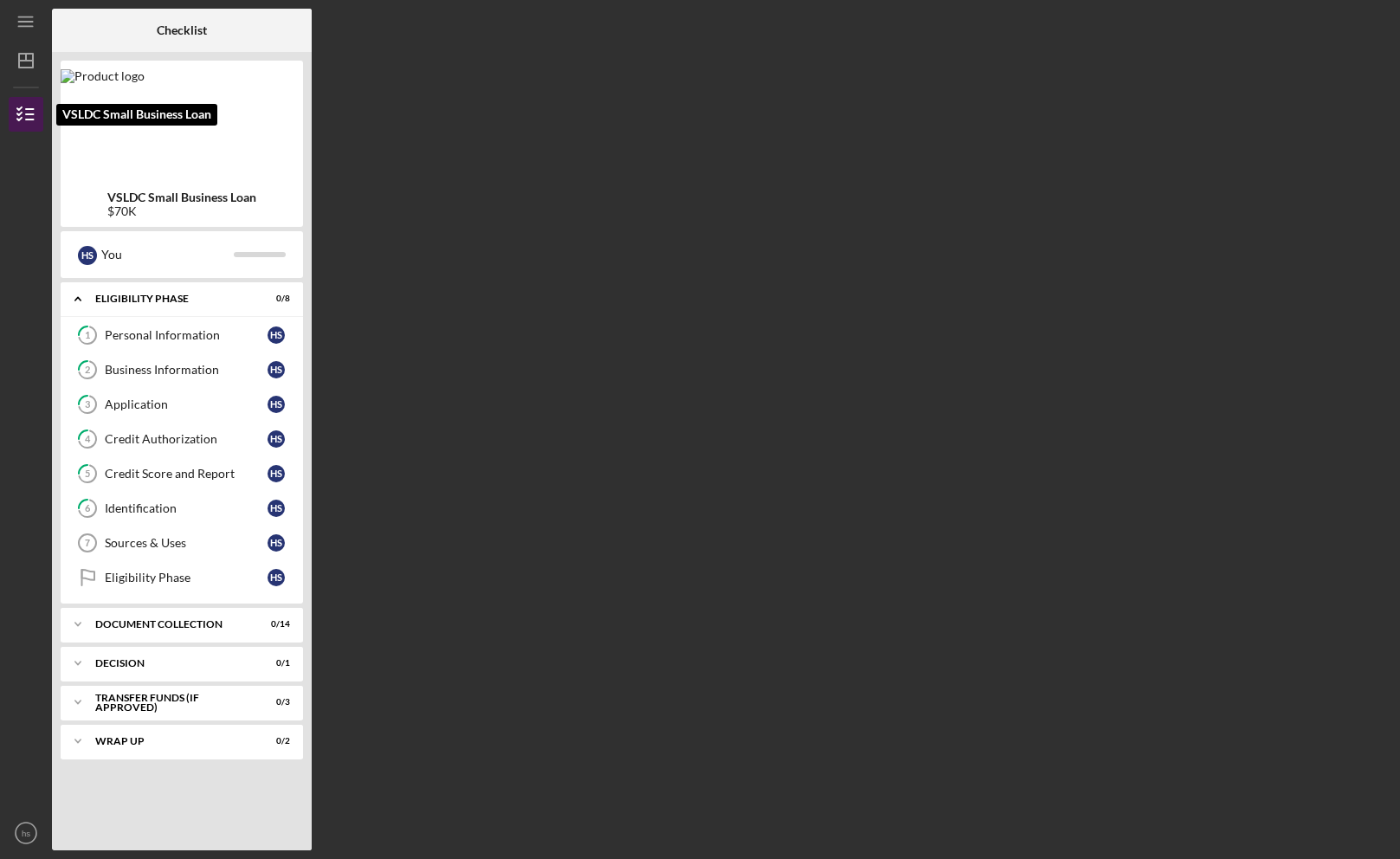
click at [25, 117] on icon "button" at bounding box center [26, 114] width 44 height 44
click at [77, 34] on div at bounding box center [94, 31] width 86 height 44
click at [24, 69] on icon "Icon/Dashboard" at bounding box center [26, 61] width 44 height 44
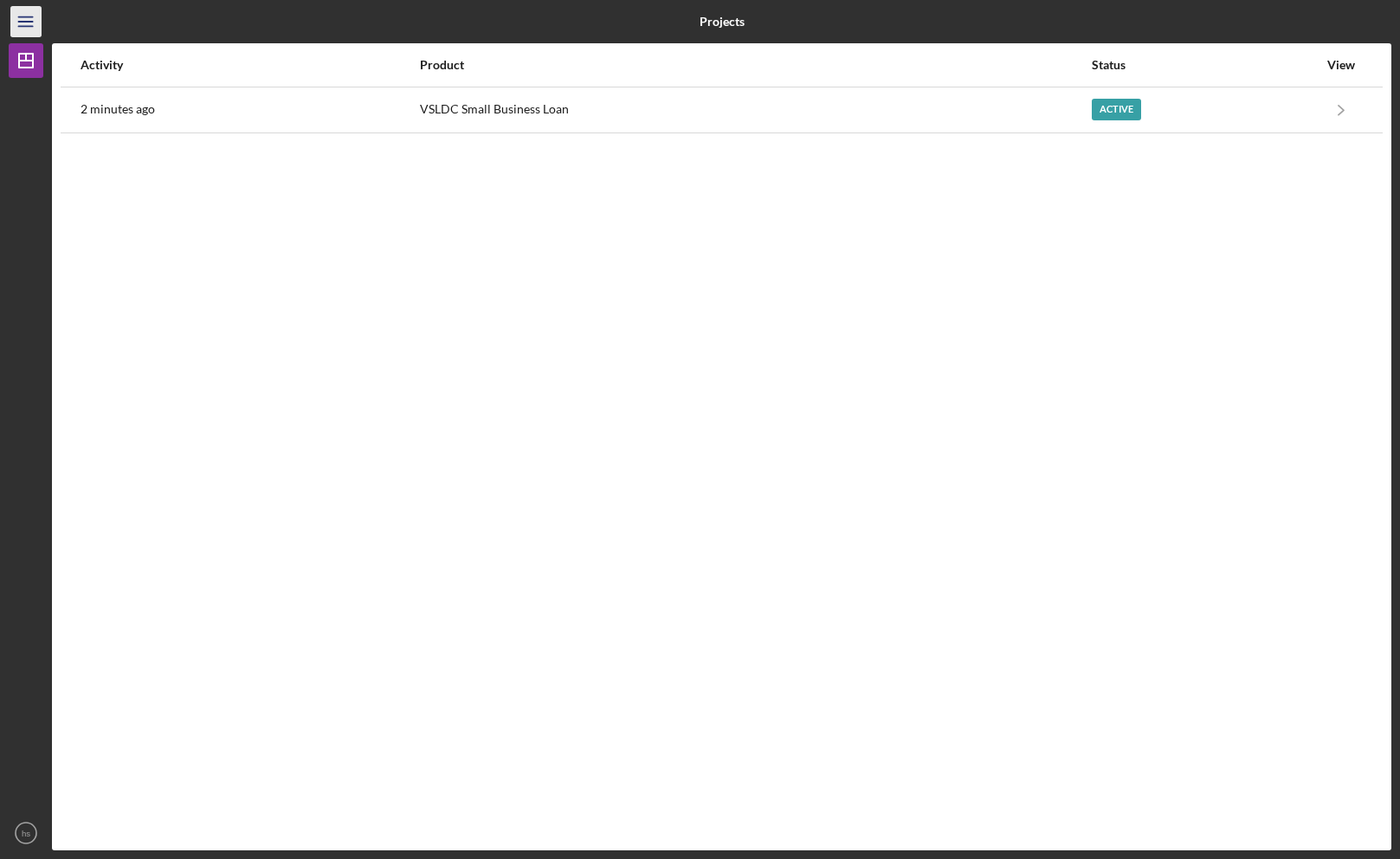
click at [21, 26] on line "button" at bounding box center [24, 26] width 14 height 0
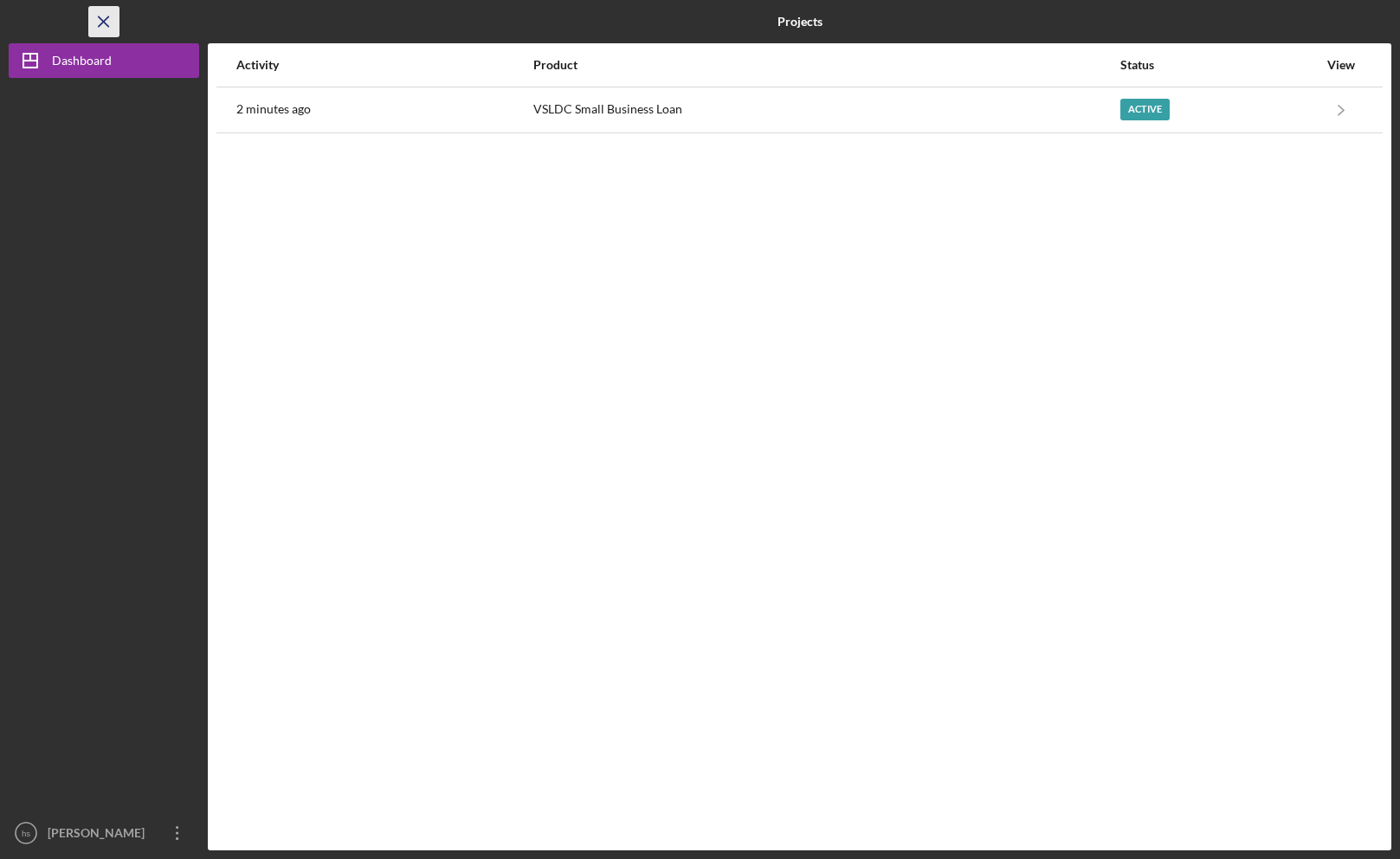
click at [99, 17] on line "button" at bounding box center [103, 21] width 9 height 9
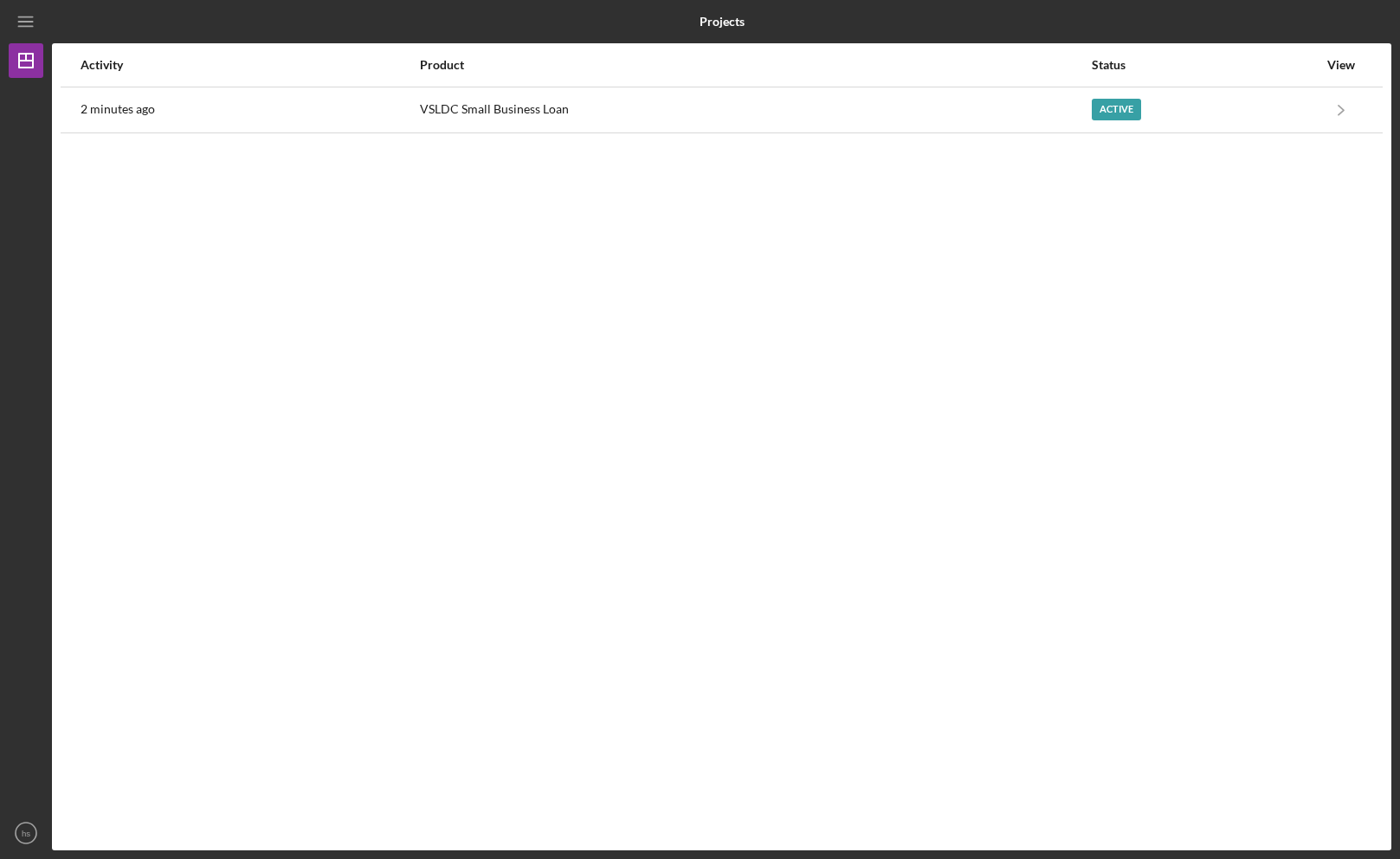
drag, startPoint x: 1254, startPoint y: 5, endPoint x: 1006, endPoint y: 211, distance: 322.4
click at [1189, 0] on html "Projects Projects Activity Product Status View 2 minutes ago VSLDC Small Busine…" at bounding box center [700, 429] width 1400 height 859
click at [26, 838] on text "hs" at bounding box center [26, 833] width 9 height 9
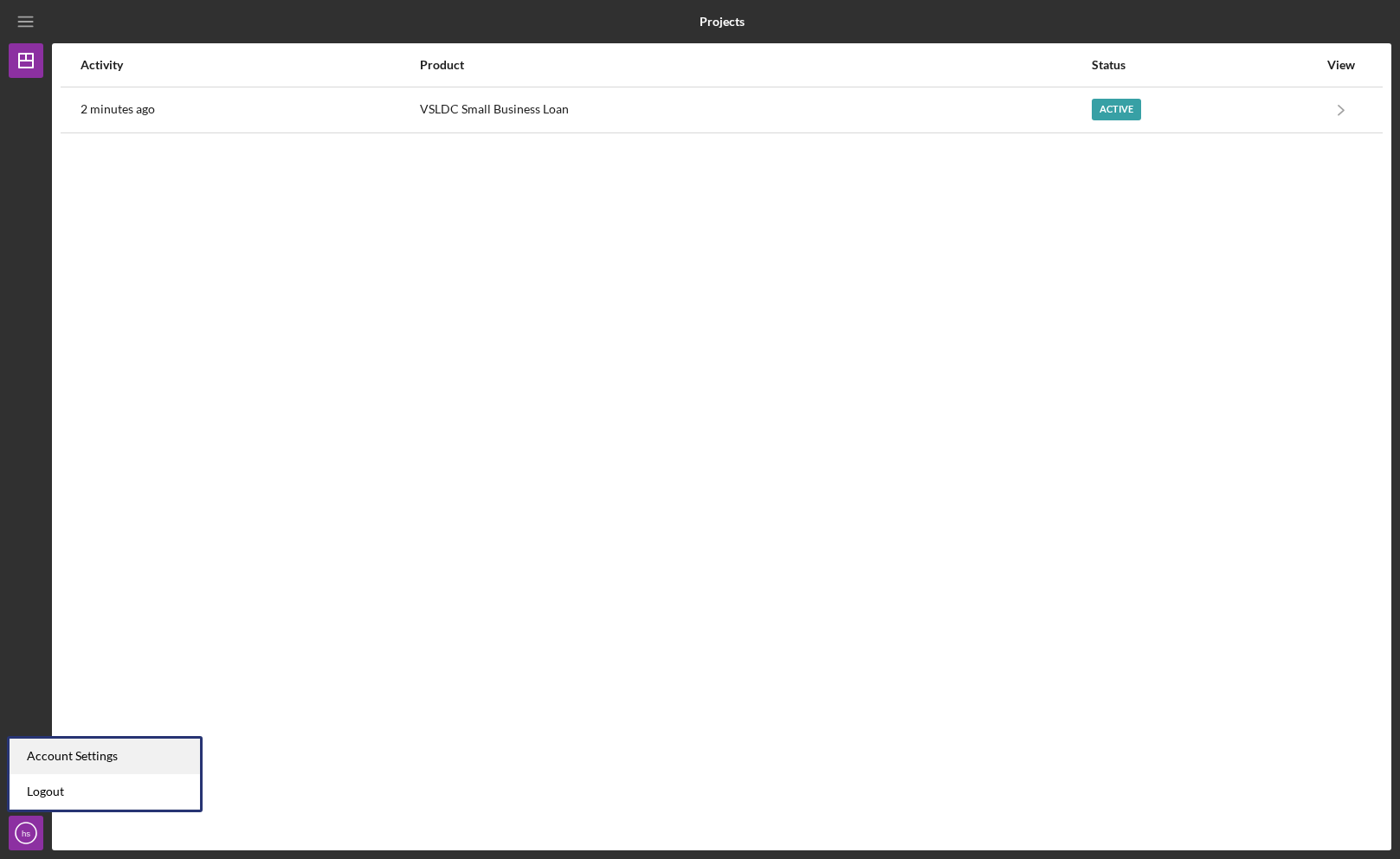
click at [47, 756] on div "Account Settings" at bounding box center [104, 756] width 191 height 35
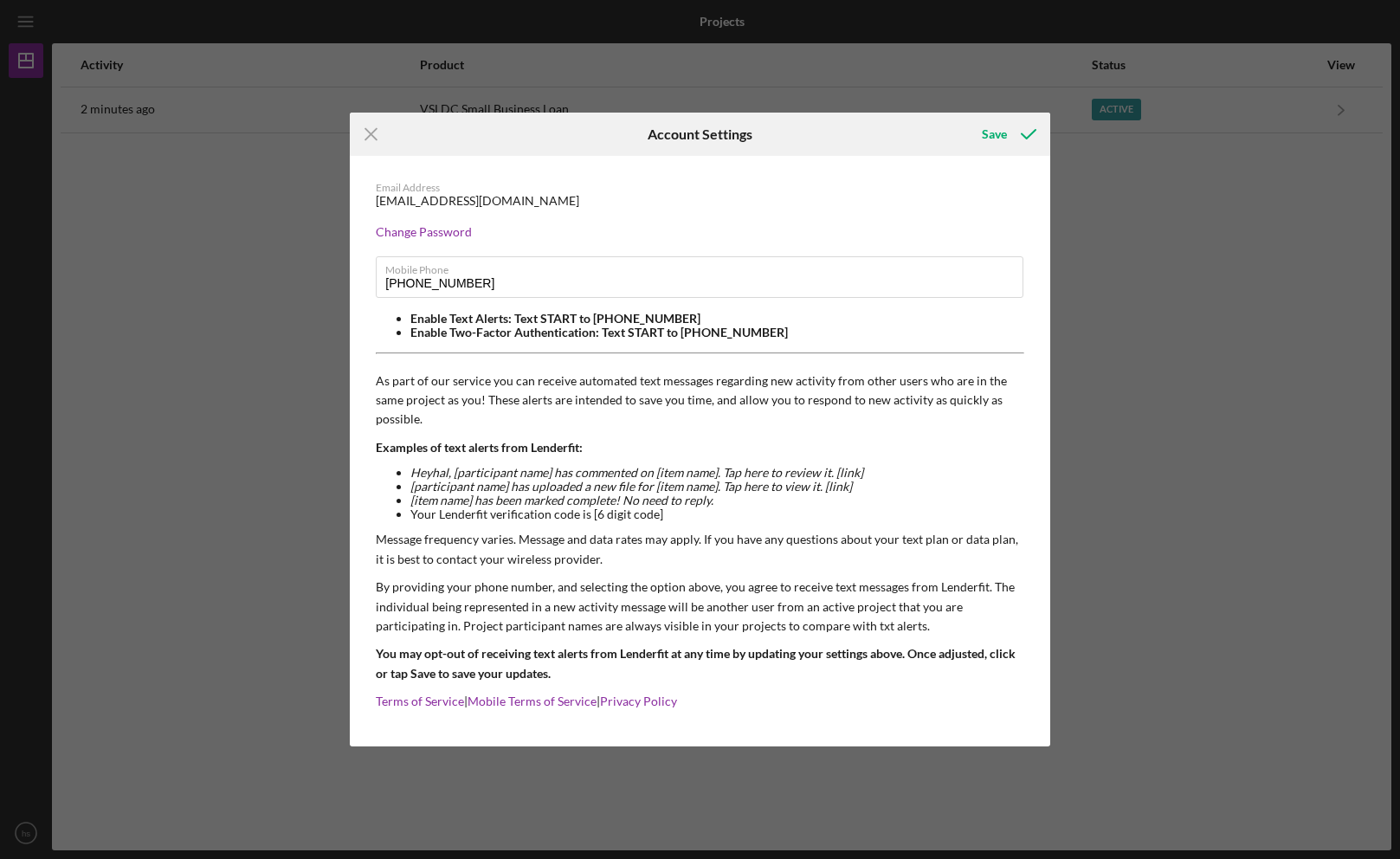
click at [237, 516] on div "Icon/Menu Close Account Settings Save Email Address [EMAIL_ADDRESS][DOMAIN_NAME…" at bounding box center [700, 429] width 1400 height 859
click at [222, 229] on div "Icon/Menu Close Account Settings Save Email Address [EMAIL_ADDRESS][DOMAIN_NAME…" at bounding box center [700, 429] width 1400 height 859
click at [1028, 126] on icon "submit" at bounding box center [1029, 134] width 44 height 44
click at [1241, 268] on div "Icon/Menu Close Account Settings Save Email Address [EMAIL_ADDRESS][DOMAIN_NAME…" at bounding box center [700, 429] width 1400 height 859
drag, startPoint x: 367, startPoint y: 125, endPoint x: 356, endPoint y: 132, distance: 13.0
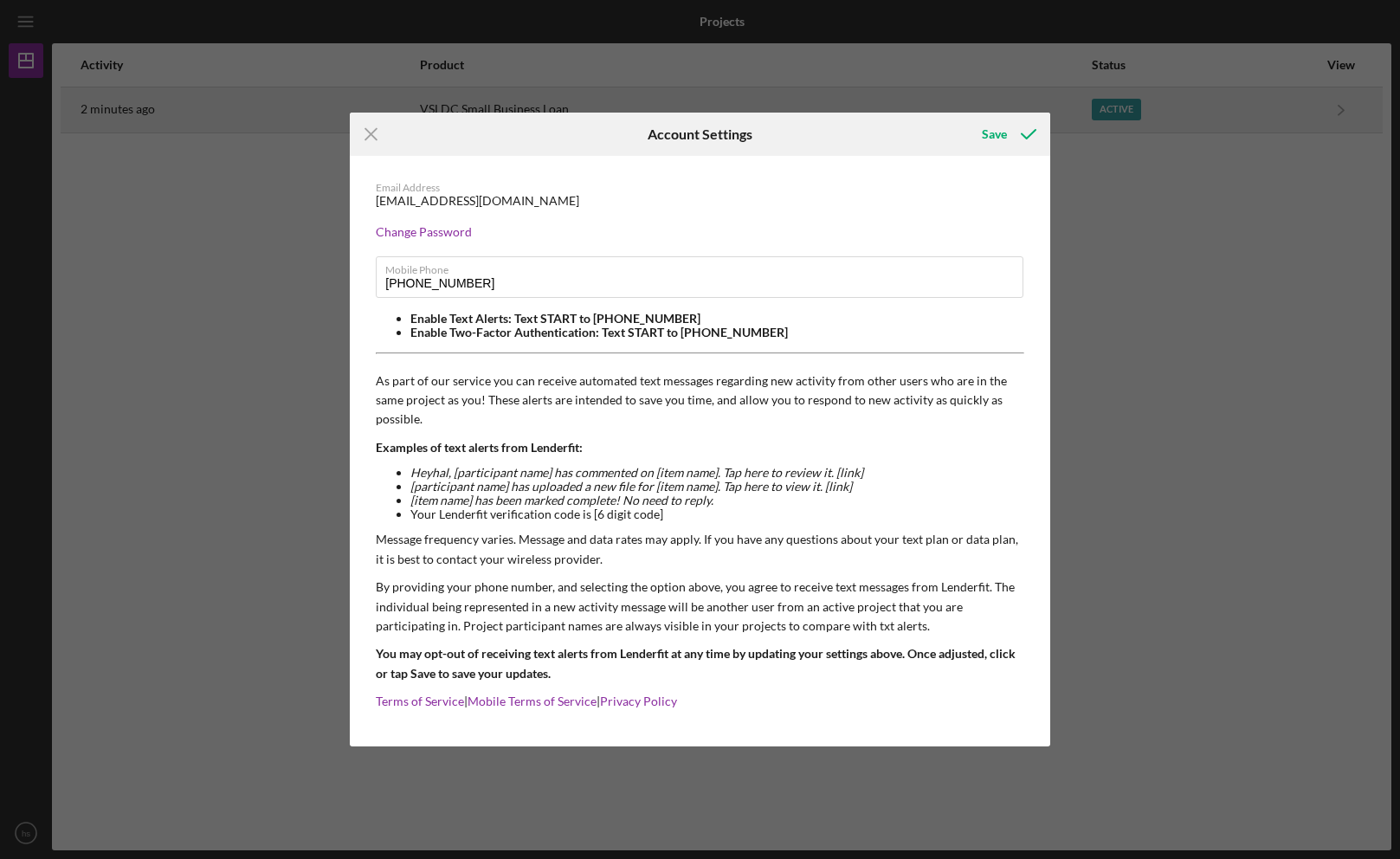
click at [364, 126] on icon "Icon/Menu Close" at bounding box center [371, 134] width 44 height 44
